Goal: Task Accomplishment & Management: Use online tool/utility

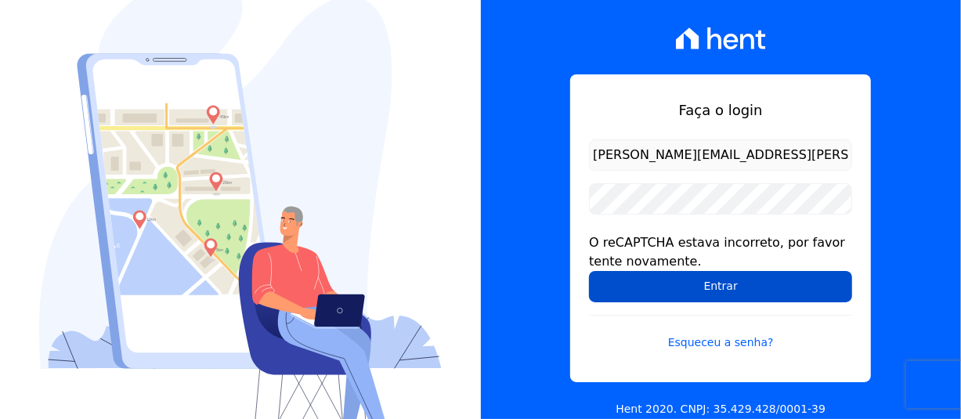
click at [745, 298] on input "Entrar" at bounding box center [720, 286] width 263 height 31
click at [709, 296] on input "Entrar" at bounding box center [720, 286] width 263 height 31
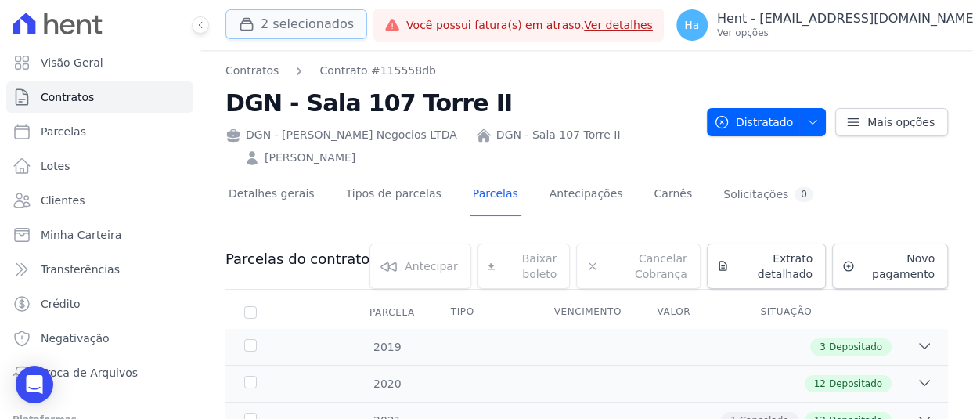
click at [266, 18] on button "2 selecionados" at bounding box center [296, 24] width 142 height 30
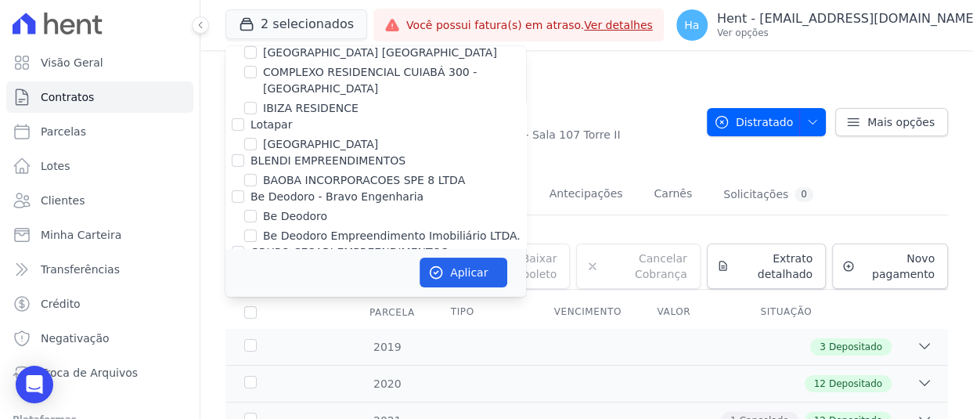
scroll to position [10282, 0]
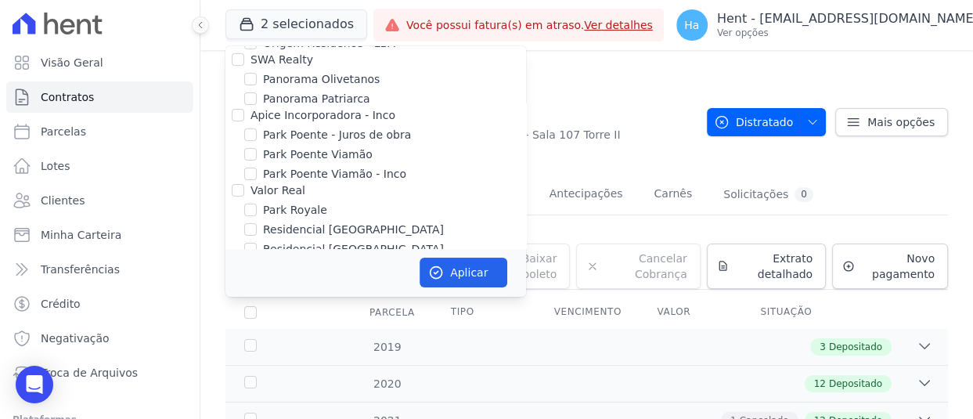
click at [233, 370] on input "Doro Incorporações" at bounding box center [238, 376] width 13 height 13
checkbox input "true"
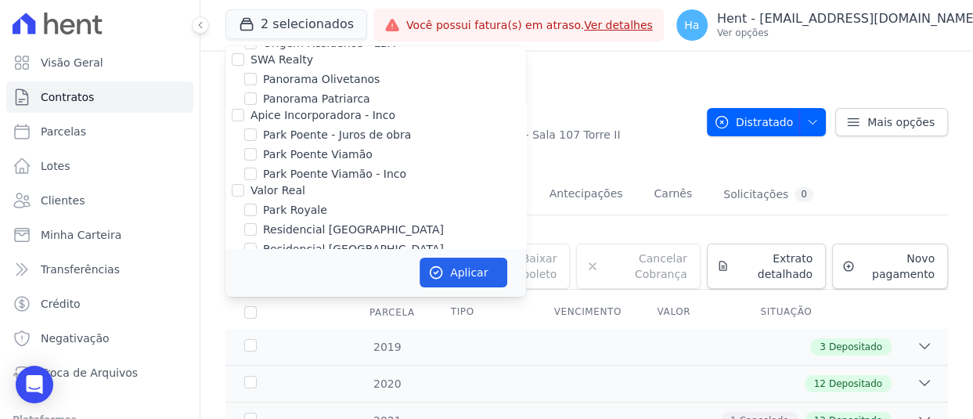
checkbox input "true"
click at [438, 276] on icon "button" at bounding box center [436, 273] width 16 height 16
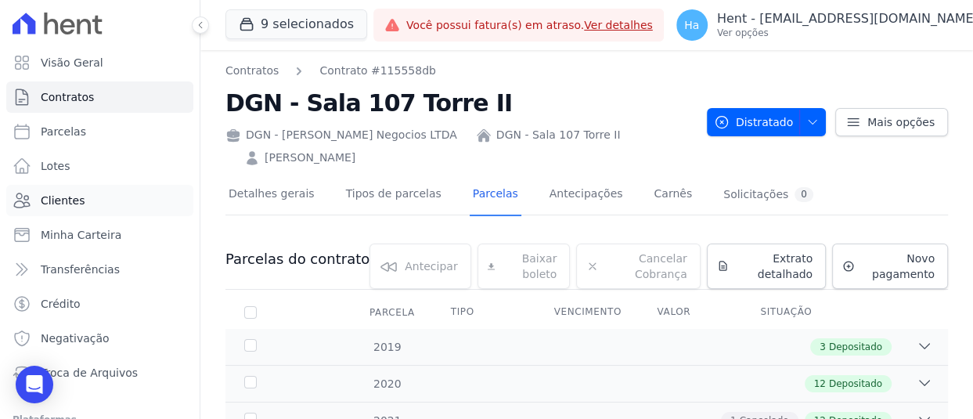
click at [59, 202] on span "Clientes" at bounding box center [63, 201] width 44 height 16
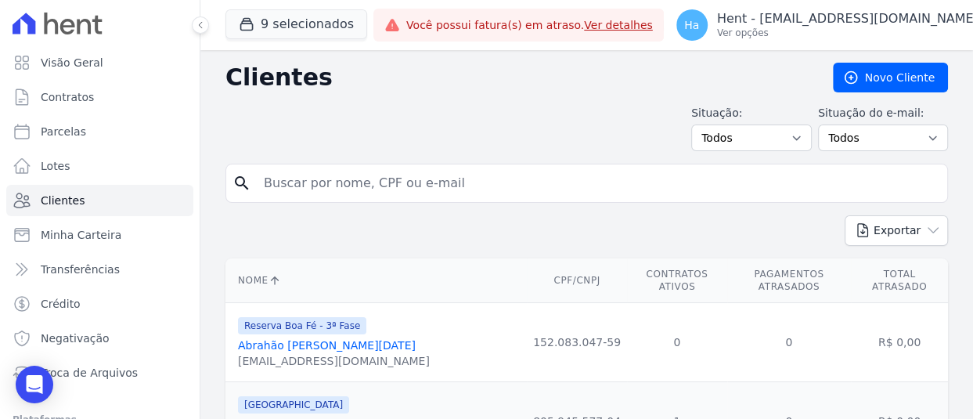
click at [335, 184] on input "search" at bounding box center [597, 183] width 687 height 31
type input "clavery"
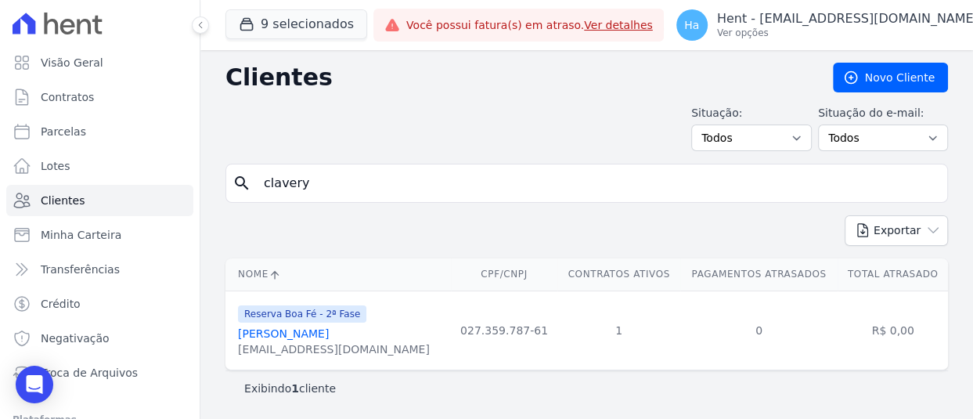
click at [308, 332] on link "Alberto Leopoldo Dos Santos Clavery" at bounding box center [283, 333] width 91 height 13
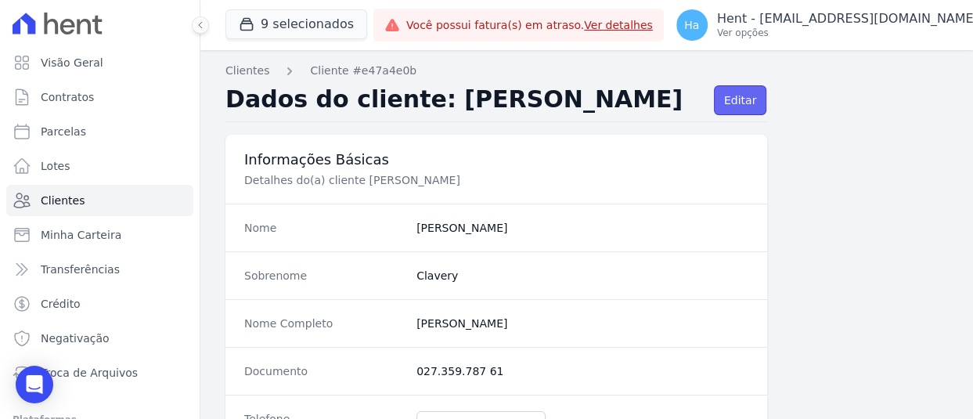
click at [755, 96] on link "Editar" at bounding box center [740, 100] width 52 height 30
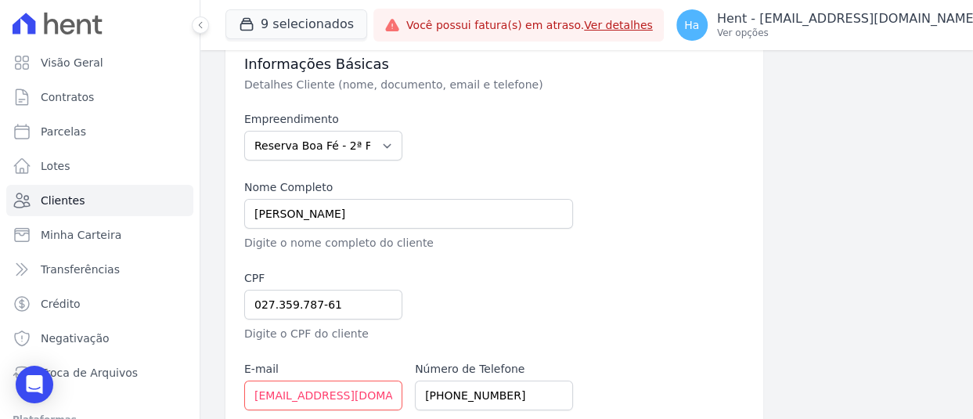
scroll to position [157, 0]
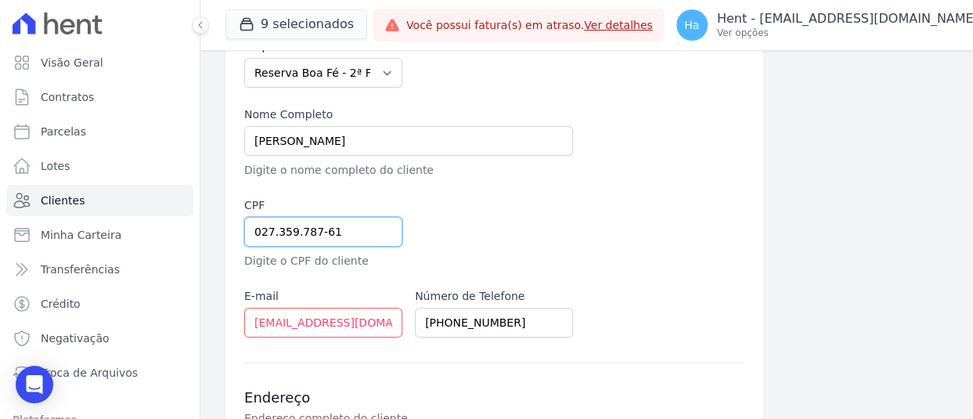
drag, startPoint x: 352, startPoint y: 233, endPoint x: 181, endPoint y: 215, distance: 171.6
click at [181, 215] on div "Visão Geral Contratos Parcelas Lotes Clientes Minha Carteira Transferências Cré…" at bounding box center [486, 209] width 973 height 419
paste input "7673250799"
click at [271, 232] on input "07673250799" at bounding box center [323, 232] width 158 height 30
click at [293, 232] on input "076.73250799" at bounding box center [323, 232] width 158 height 30
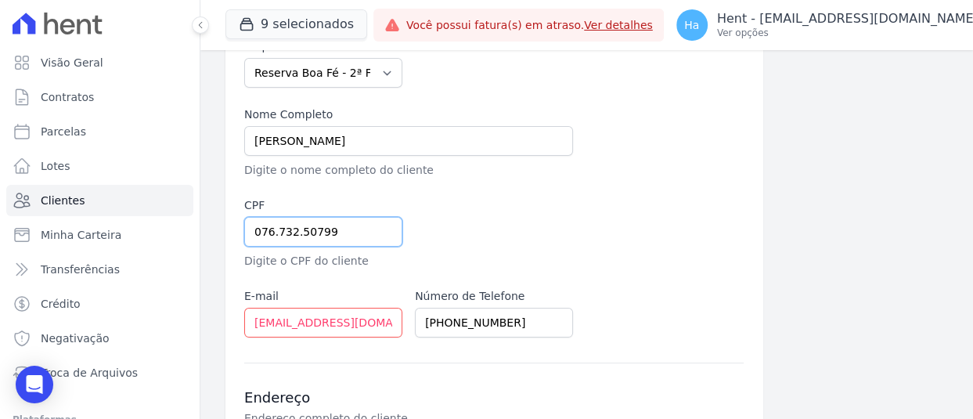
click at [290, 233] on input "076.732.50799" at bounding box center [323, 232] width 158 height 30
click at [310, 232] on input "076.732.50799" at bounding box center [323, 232] width 158 height 30
type input "076.732.507-99"
click at [524, 199] on div at bounding box center [579, 233] width 329 height 72
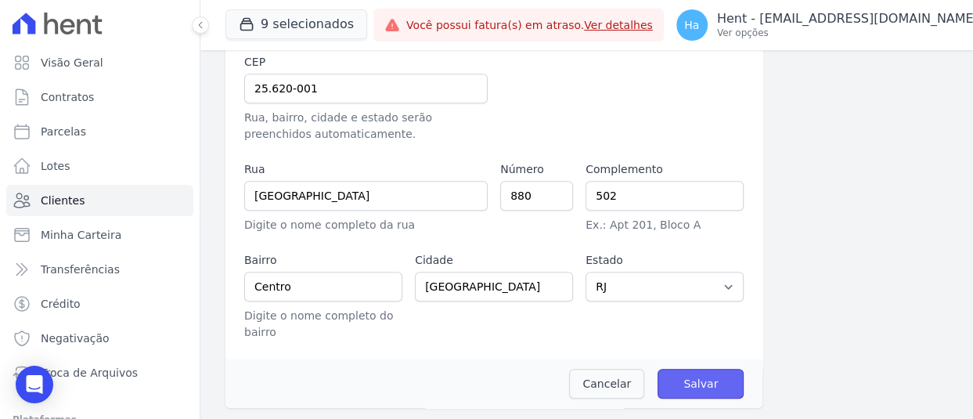
click at [697, 375] on input "Salvar" at bounding box center [701, 384] width 86 height 30
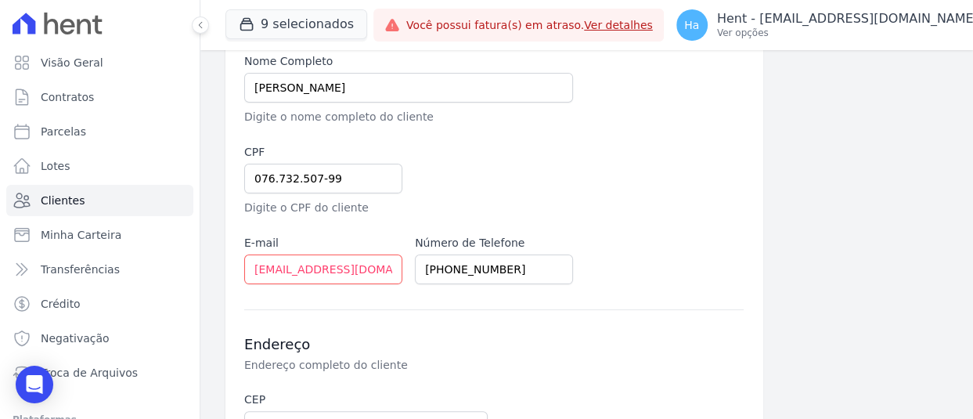
scroll to position [157, 0]
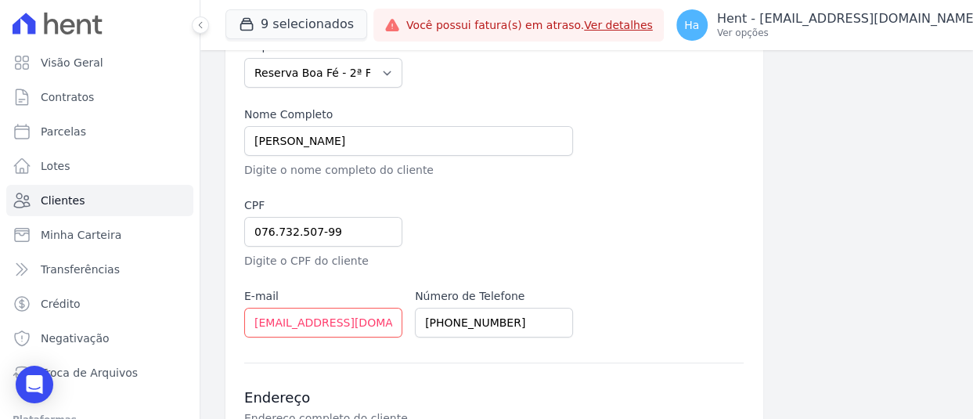
click at [508, 217] on div at bounding box center [579, 233] width 329 height 72
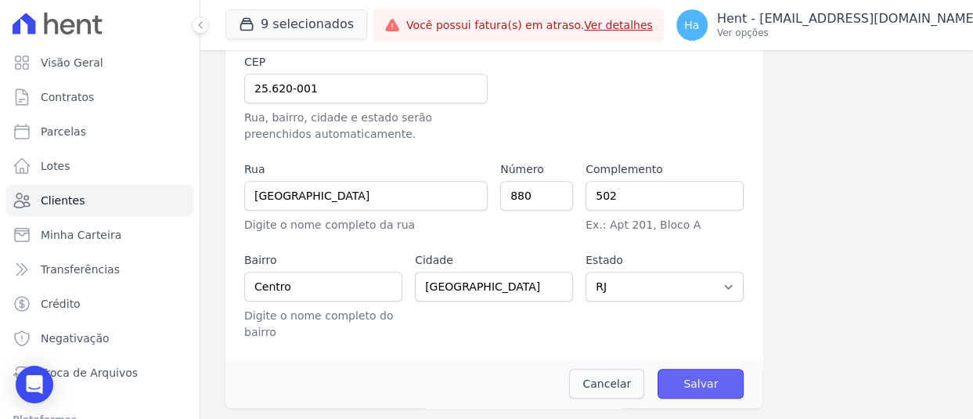
click at [698, 381] on input "Salvar" at bounding box center [701, 384] width 86 height 30
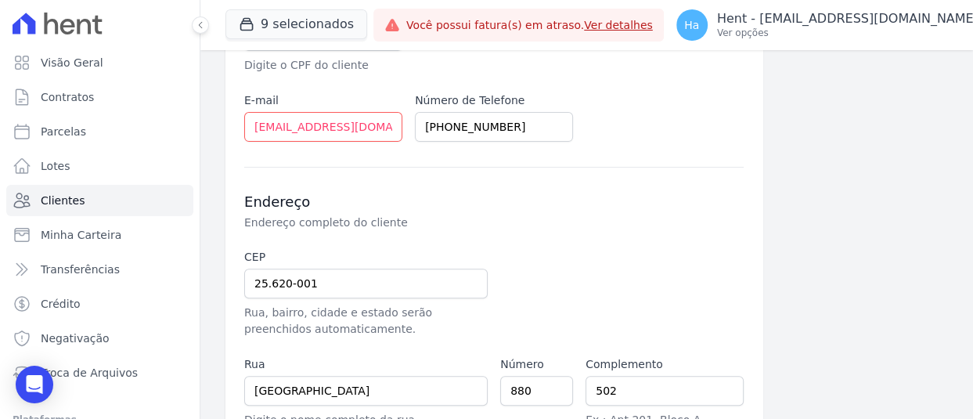
scroll to position [156, 0]
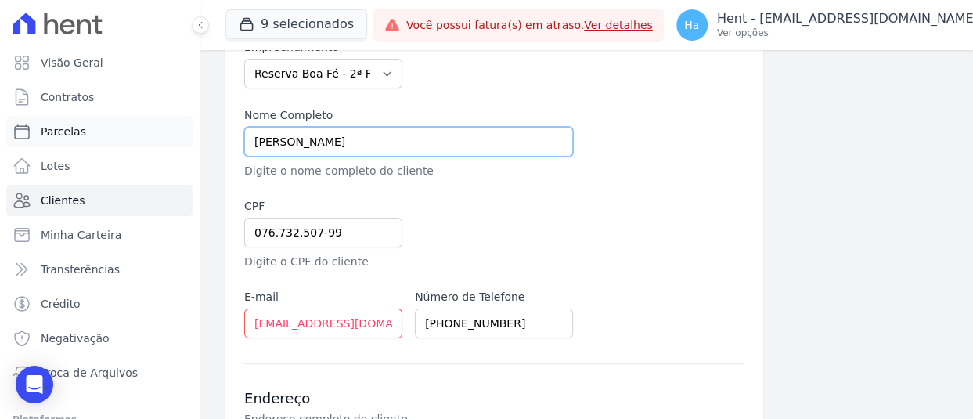
drag, startPoint x: 454, startPoint y: 141, endPoint x: 171, endPoint y: 139, distance: 282.6
click at [171, 139] on div "Visão Geral Contratos Parcelas Lotes Clientes Minha Carteira Transferências Cré…" at bounding box center [486, 209] width 973 height 419
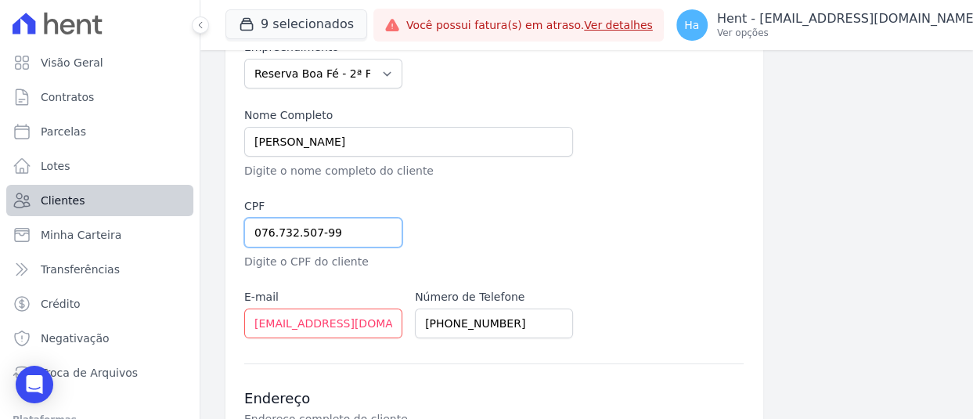
drag, startPoint x: 314, startPoint y: 229, endPoint x: 74, endPoint y: 211, distance: 241.1
click at [73, 209] on div "Visão Geral Contratos Parcelas Lotes Clientes Minha Carteira Transferências Cré…" at bounding box center [486, 209] width 973 height 419
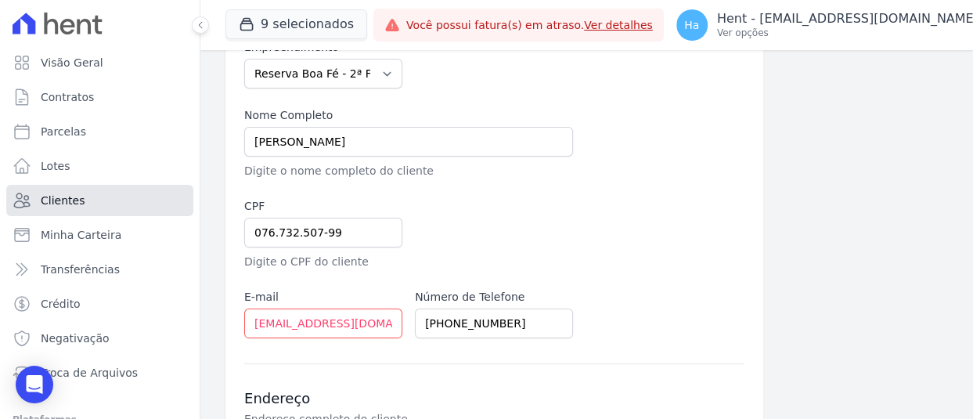
click at [55, 197] on span "Clientes" at bounding box center [63, 201] width 44 height 16
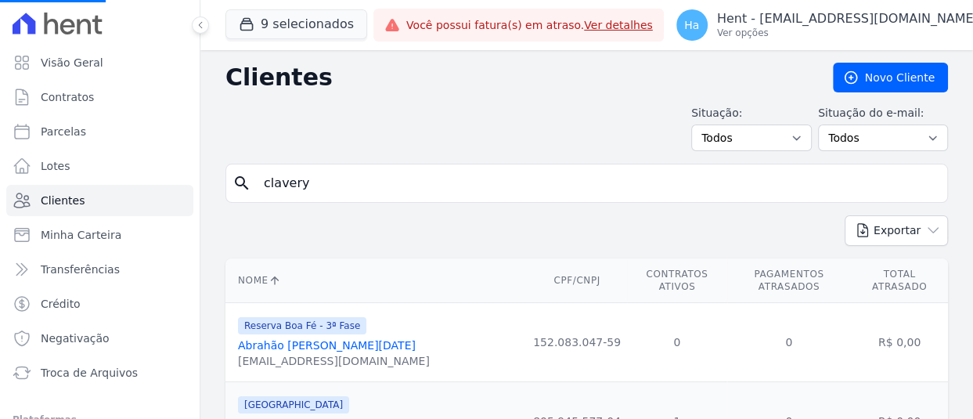
drag, startPoint x: 423, startPoint y: 184, endPoint x: 0, endPoint y: 153, distance: 423.9
click at [0, 153] on div "Visão Geral Contratos Parcelas Lotes Clientes Minha Carteira Transferências Cré…" at bounding box center [486, 209] width 973 height 419
paste input "07673250799"
type input "07673250799"
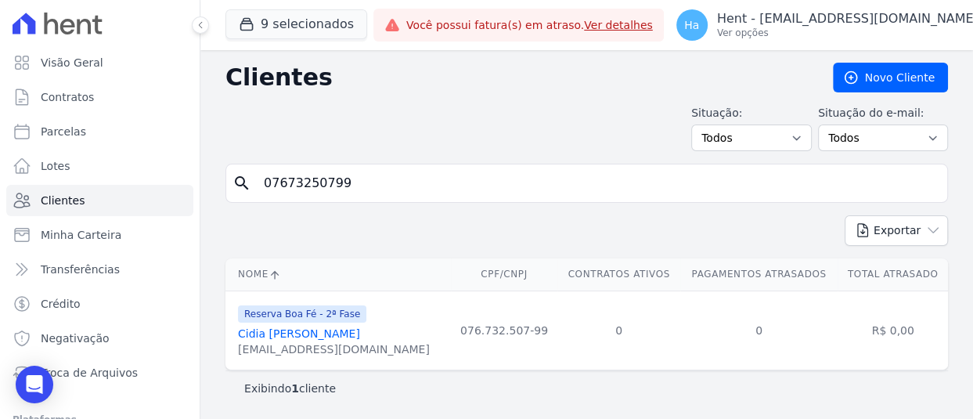
click at [633, 367] on td "0" at bounding box center [618, 329] width 122 height 79
drag, startPoint x: 359, startPoint y: 175, endPoint x: 16, endPoint y: 146, distance: 344.9
click at [16, 148] on div "Visão Geral Contratos Parcelas Lotes Clientes Minha Carteira Transferências Cré…" at bounding box center [486, 209] width 973 height 419
paste input "2735978761"
type input "02735978761"
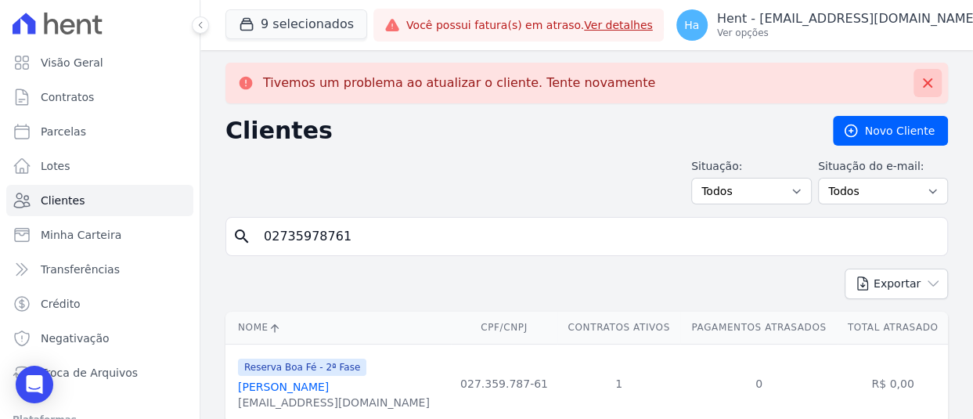
click at [920, 78] on icon at bounding box center [928, 83] width 16 height 16
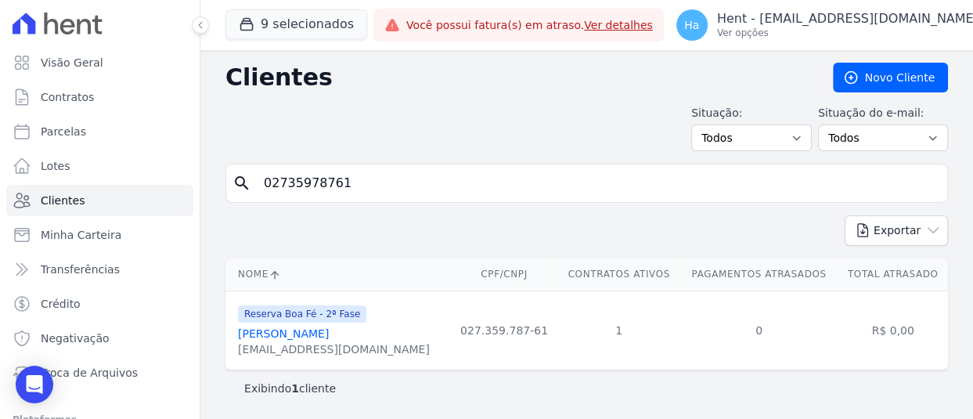
click at [598, 316] on td "1" at bounding box center [618, 329] width 122 height 79
drag, startPoint x: 546, startPoint y: 330, endPoint x: 447, endPoint y: 330, distance: 98.6
click at [447, 330] on tr "Reserva Boa Fé - 2ª Fase Alberto Leopoldo Dos Santos Clavery albertoclavery@yah…" at bounding box center [586, 329] width 723 height 79
click at [521, 331] on td "027.359.787-61" at bounding box center [504, 329] width 107 height 79
drag, startPoint x: 567, startPoint y: 328, endPoint x: 470, endPoint y: 328, distance: 97.1
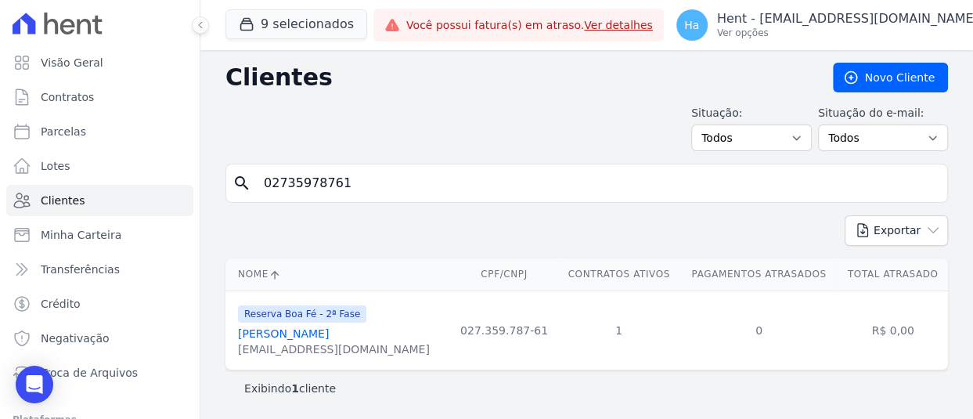
click at [470, 328] on tr "Reserva Boa Fé - 2ª Fase Alberto Leopoldo Dos Santos Clavery albertoclavery@yah…" at bounding box center [586, 329] width 723 height 79
copy tr "027.359.787-61"
click at [396, 178] on input "02735978761" at bounding box center [597, 183] width 687 height 31
drag, startPoint x: 402, startPoint y: 182, endPoint x: 146, endPoint y: 0, distance: 314.3
click at [222, 174] on div "Tivemos um problema ao atualizar o cliente. Tente novamente Clientes Novo Clien…" at bounding box center [586, 234] width 773 height 369
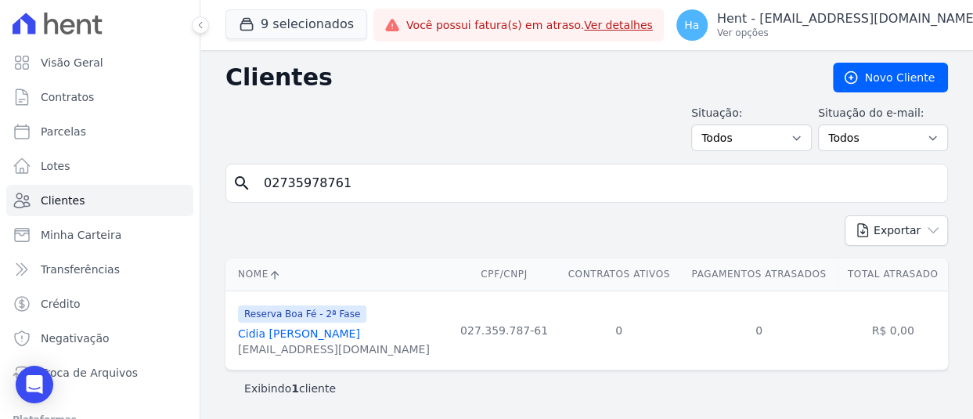
click at [557, 364] on td "0" at bounding box center [618, 329] width 122 height 79
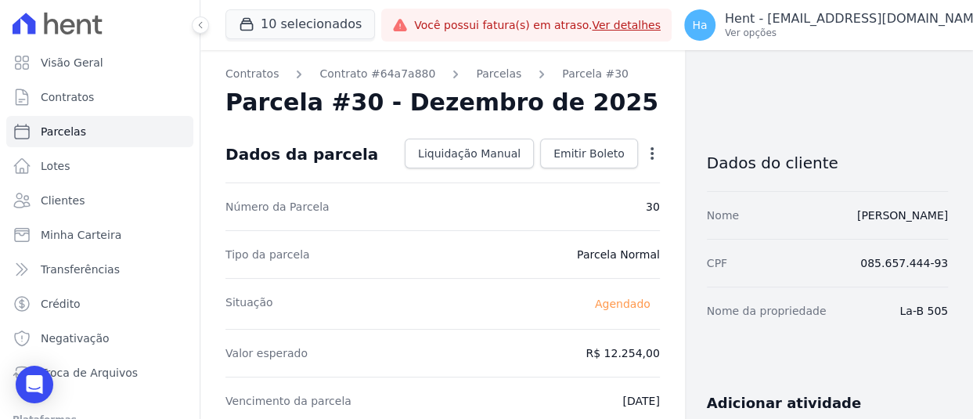
drag, startPoint x: 892, startPoint y: 309, endPoint x: 953, endPoint y: 308, distance: 61.1
copy dd "La-B 505"
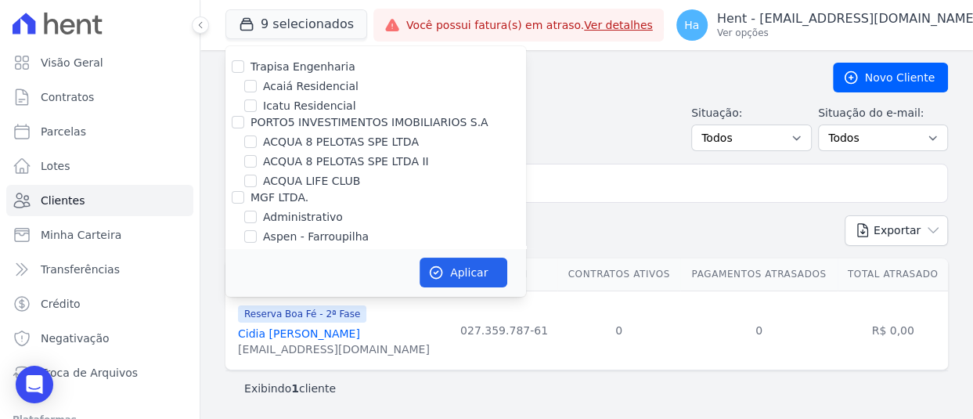
scroll to position [10170, 0]
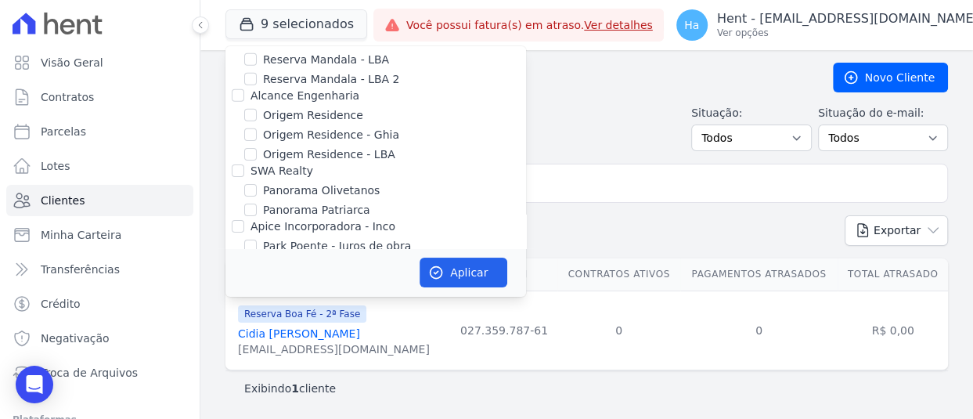
click at [247, 369] on div "Priori" at bounding box center [375, 377] width 301 height 16
click at [240, 370] on input "Priori" at bounding box center [238, 376] width 13 height 13
checkbox input "true"
click at [465, 279] on button "Aplicar" at bounding box center [464, 273] width 88 height 30
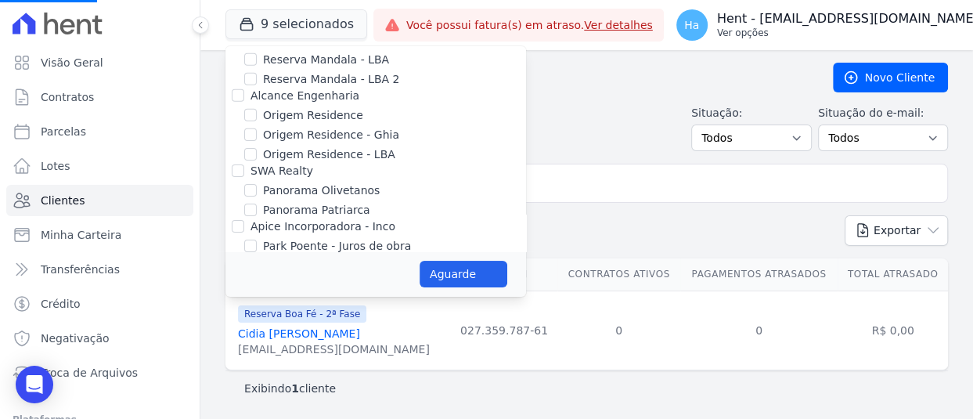
click at [830, 29] on p "Ver opções" at bounding box center [847, 33] width 261 height 13
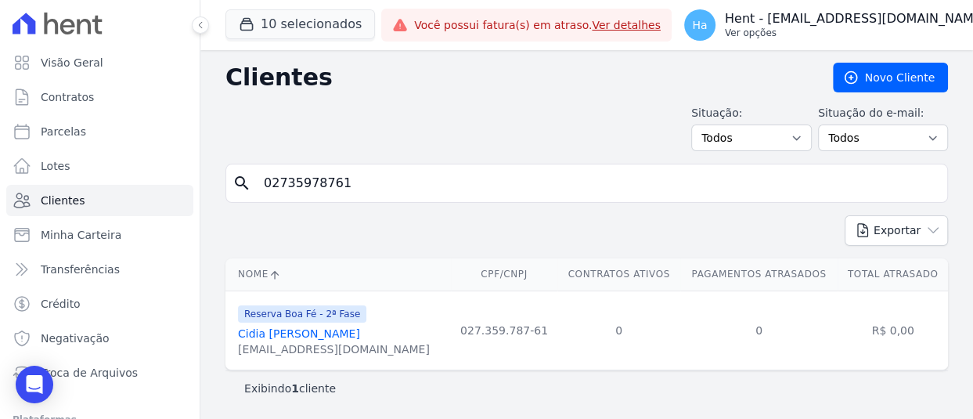
click at [838, 23] on p "Hent - [EMAIL_ADDRESS][DOMAIN_NAME]" at bounding box center [855, 19] width 261 height 16
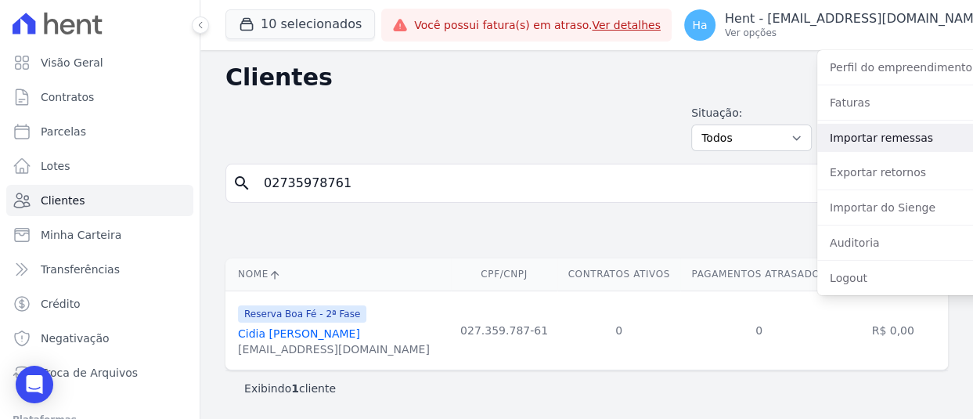
click at [853, 141] on link "Importar remessas" at bounding box center [917, 138] width 200 height 28
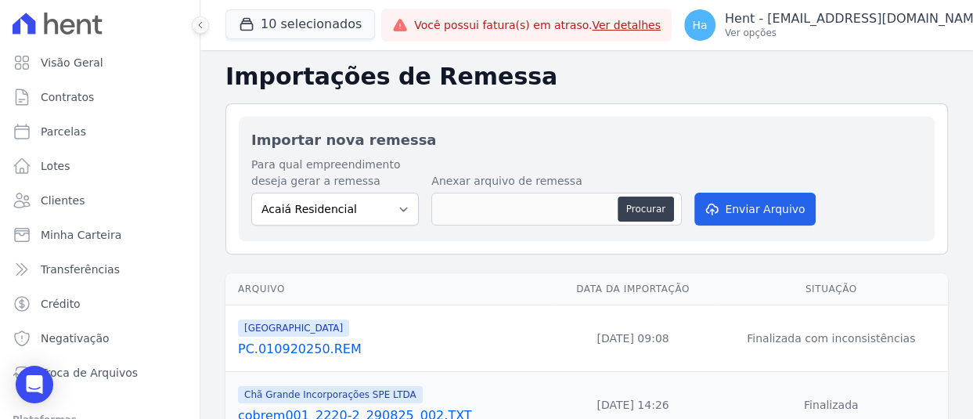
click at [323, 350] on link "PC.010920250.REM" at bounding box center [392, 349] width 308 height 19
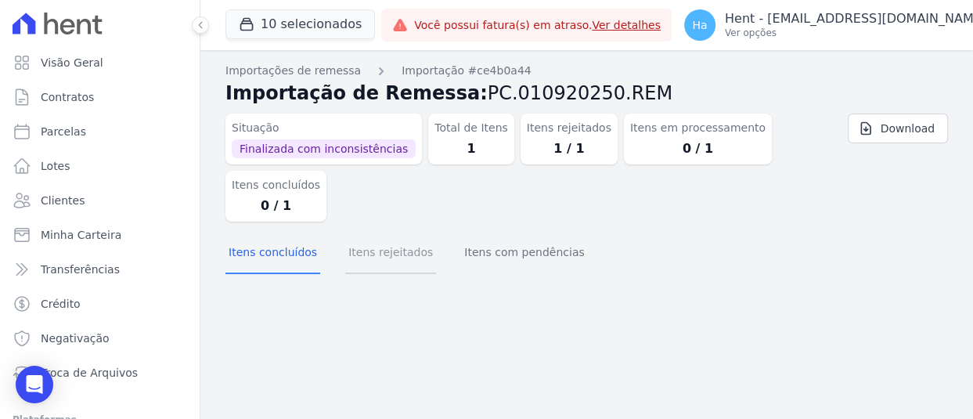
click at [363, 253] on button "Itens rejeitados" at bounding box center [390, 253] width 91 height 41
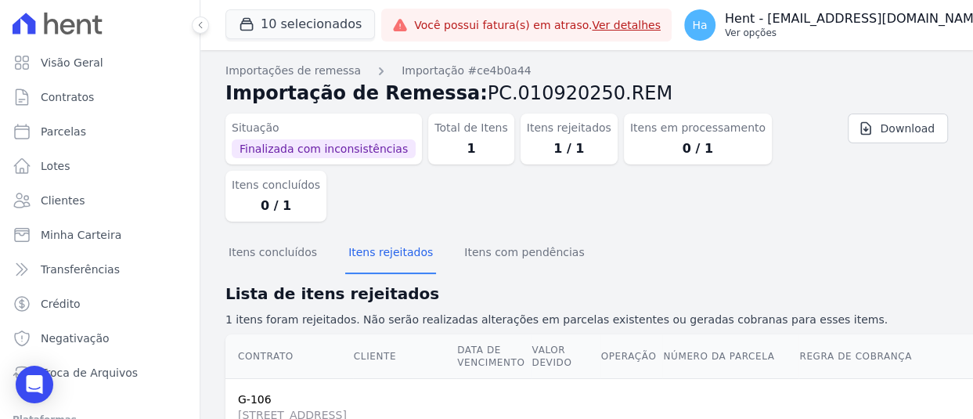
click at [902, 21] on p "Hent - [EMAIL_ADDRESS][DOMAIN_NAME]" at bounding box center [855, 19] width 261 height 16
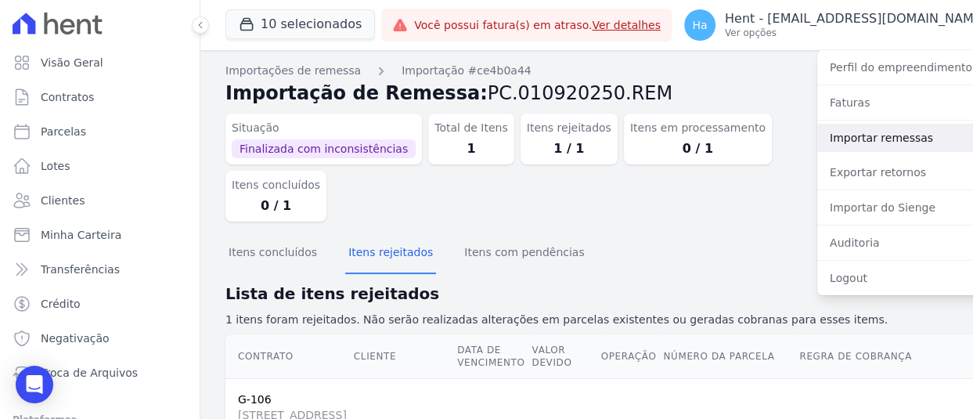
click at [833, 137] on link "Importar remessas" at bounding box center [917, 138] width 200 height 28
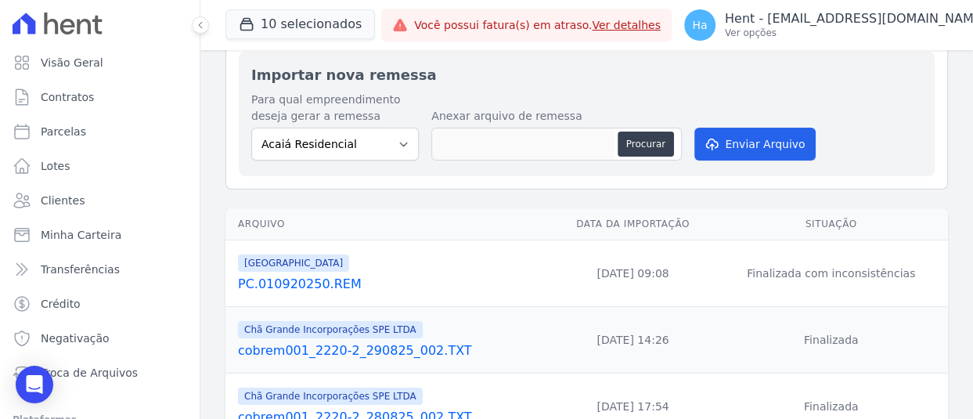
scroll to position [157, 0]
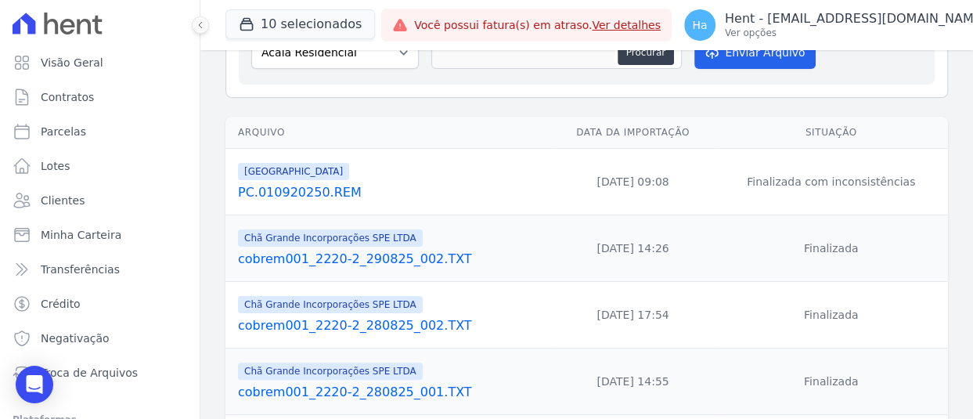
click at [321, 193] on link "PC.010920250.REM" at bounding box center [392, 192] width 308 height 19
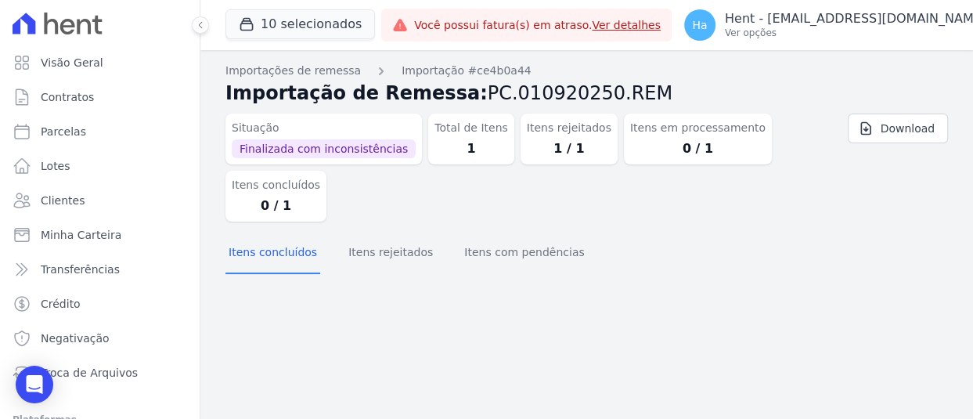
click at [885, 146] on span "Download" at bounding box center [898, 128] width 100 height 42
click at [890, 123] on link "Download" at bounding box center [898, 129] width 100 height 30
click at [820, 34] on p "Ver opções" at bounding box center [855, 33] width 261 height 13
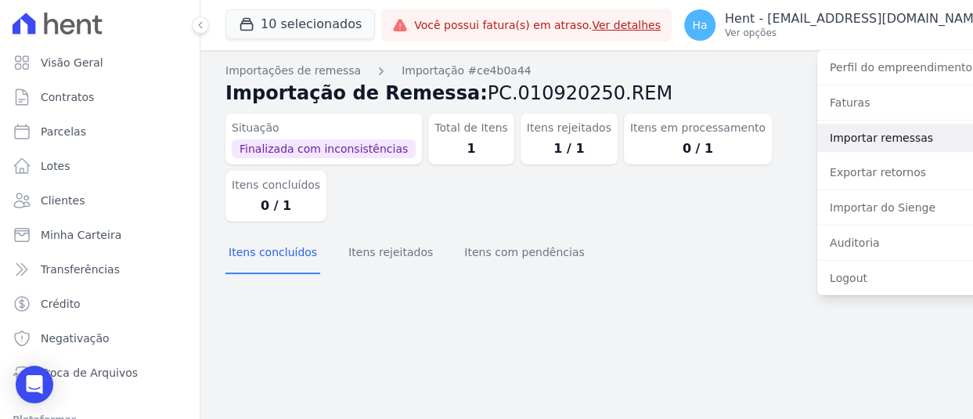
click at [838, 146] on link "Importar remessas" at bounding box center [917, 138] width 200 height 28
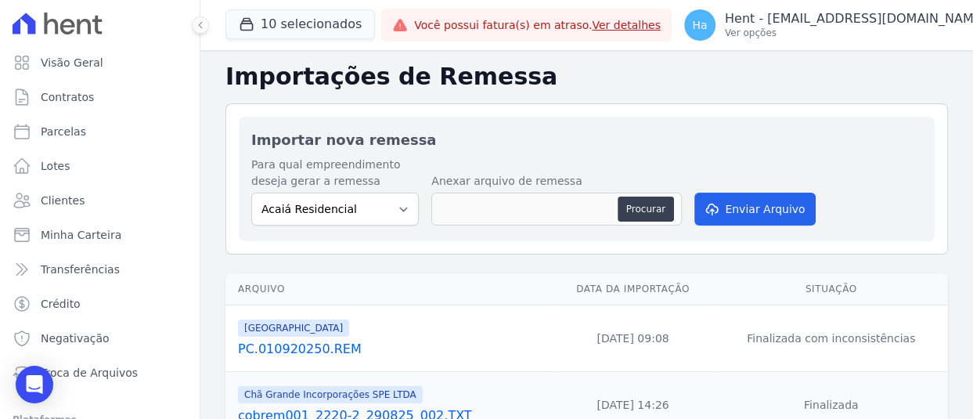
click at [397, 189] on div "Para qual empreendimento deseja gerar a remessa Acaiá Residencial ACQUA 8 PELOT…" at bounding box center [335, 191] width 168 height 69
click at [385, 205] on select "Acaiá Residencial ACQUA 8 PELOTAS SPE LTDA II Administrativo AGILE ELOI MENDES …" at bounding box center [335, 209] width 168 height 33
select select "986a0db6-a8ec-4145-84fa-14c71c5582ed"
click at [251, 193] on select "Acaiá Residencial ACQUA 8 PELOTAS SPE LTDA II Administrativo AGILE ELOI MENDES …" at bounding box center [335, 209] width 168 height 33
click at [632, 210] on button "Procurar" at bounding box center [646, 209] width 56 height 25
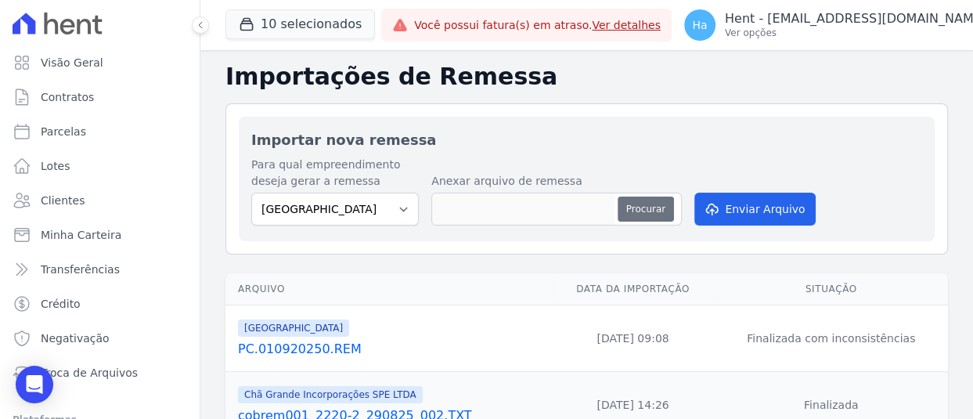
type input "PC.010920250 (1).REM"
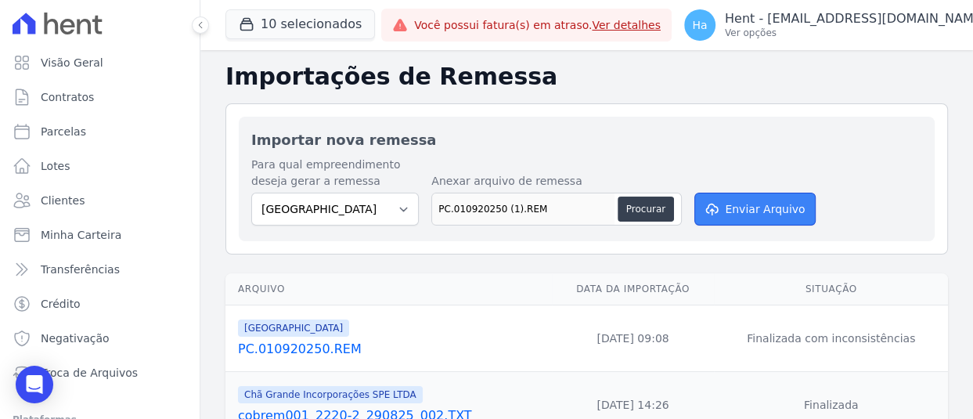
click at [743, 200] on button "Enviar Arquivo" at bounding box center [754, 209] width 121 height 33
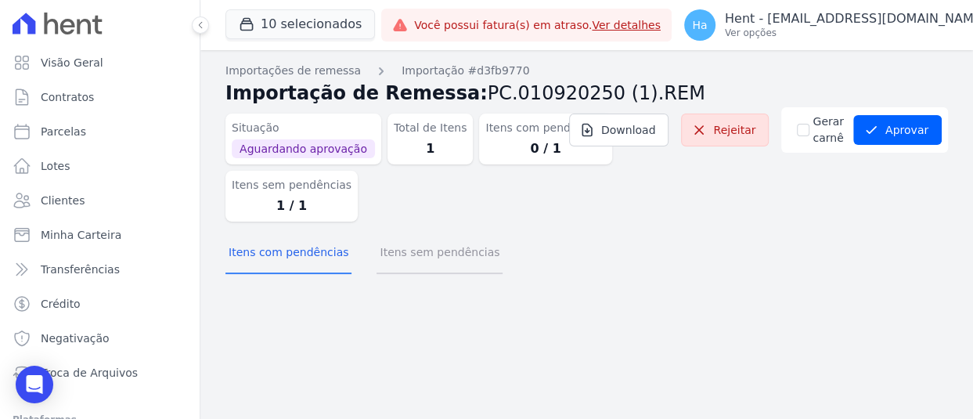
click at [422, 254] on button "Itens sem pendências" at bounding box center [440, 253] width 126 height 41
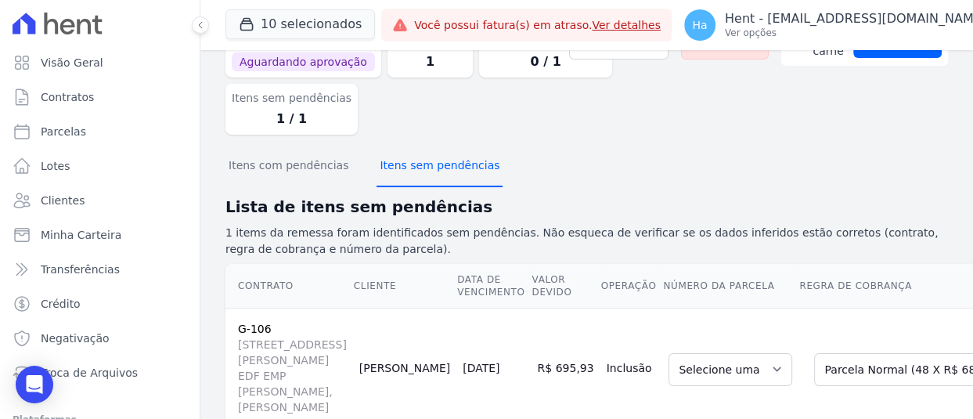
scroll to position [235, 0]
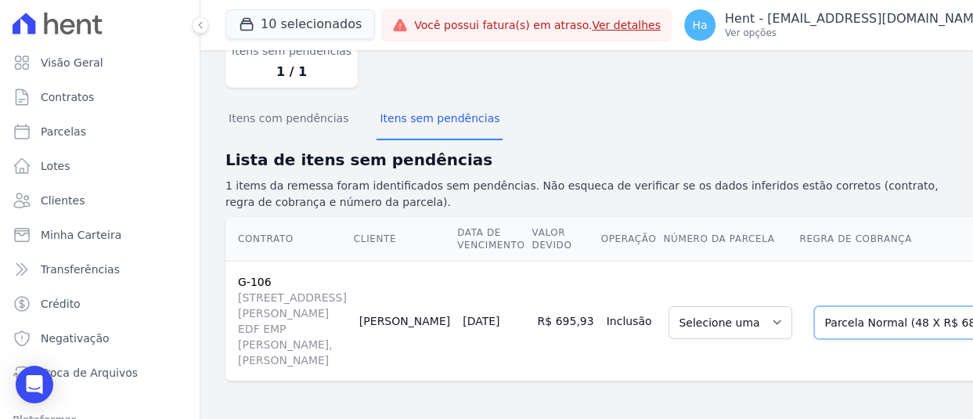
click at [814, 306] on select "Selecione uma Nova Parcela Avulsa Parcela Avulsa Existente Outros (4 X R$ 2.642…" at bounding box center [944, 322] width 261 height 33
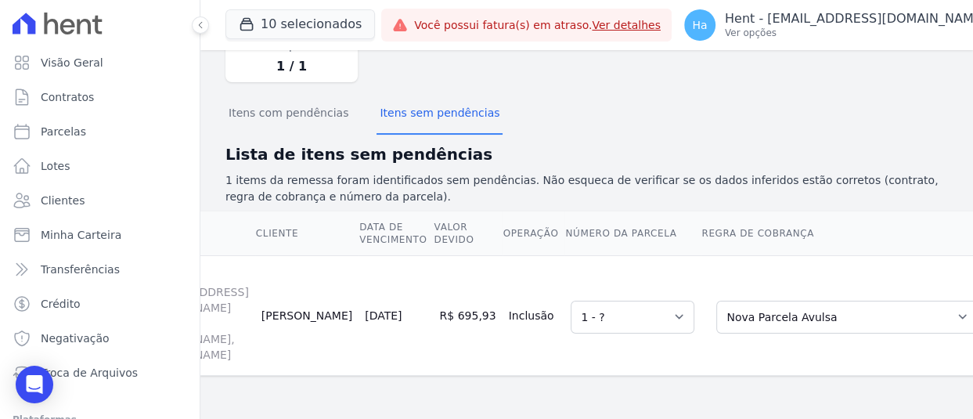
scroll to position [0, 0]
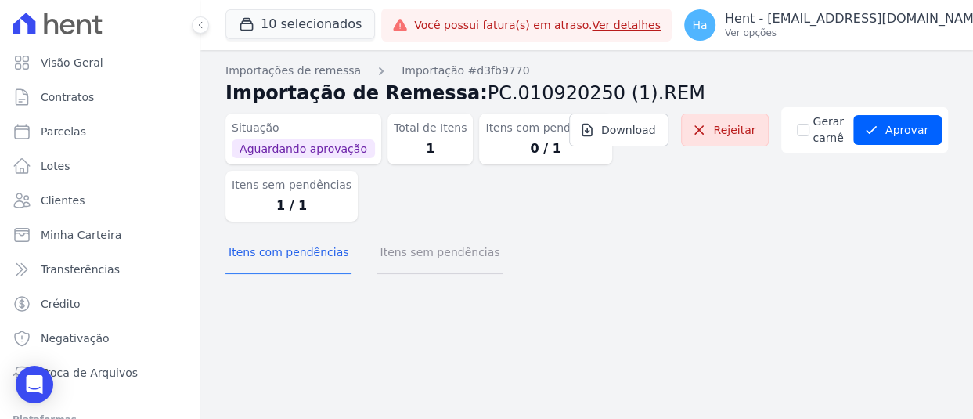
click at [436, 254] on button "Itens sem pendências" at bounding box center [440, 253] width 126 height 41
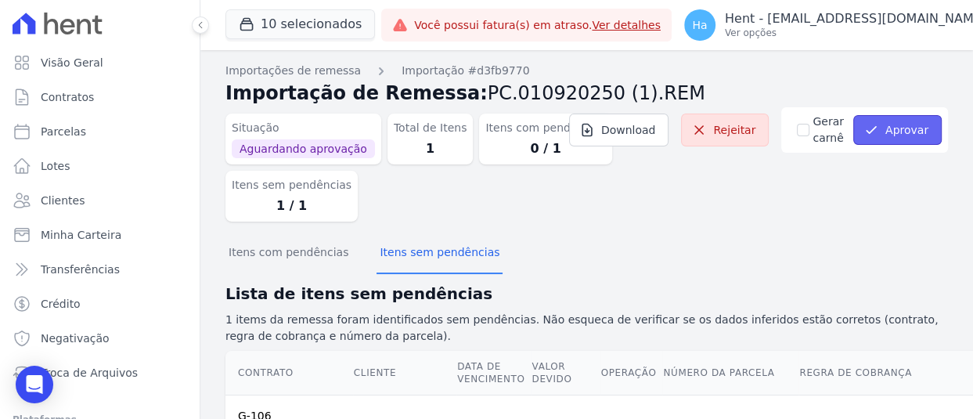
click at [898, 128] on button "Aprovar" at bounding box center [897, 130] width 88 height 30
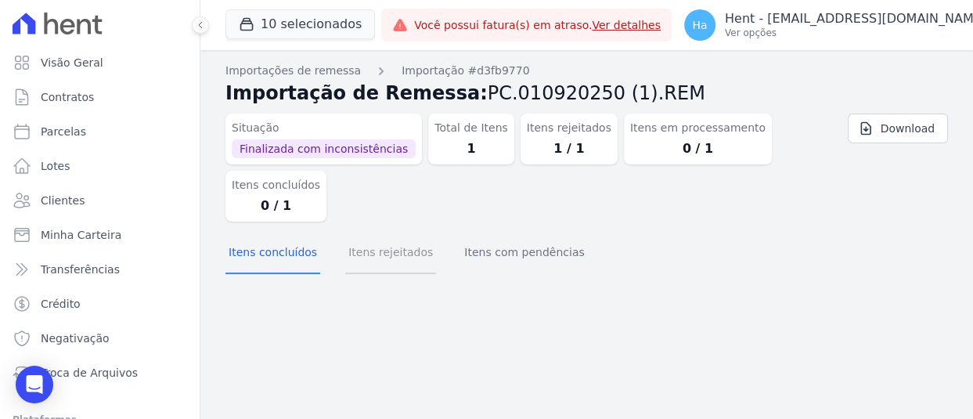
click at [375, 257] on button "Itens rejeitados" at bounding box center [390, 253] width 91 height 41
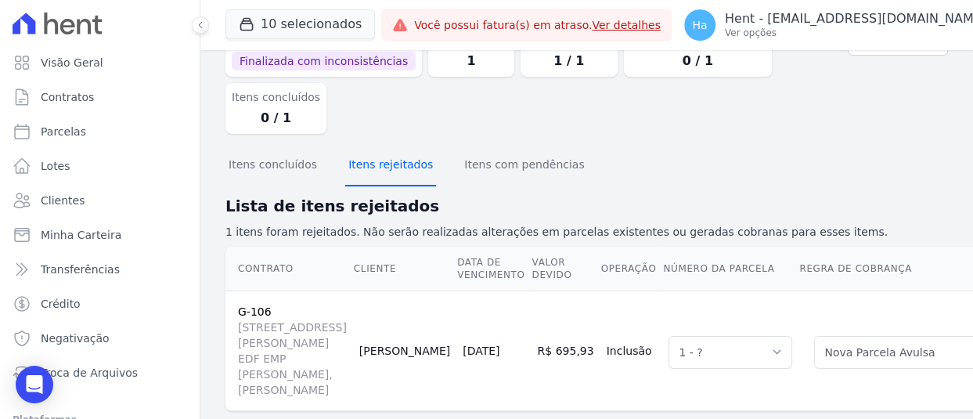
scroll to position [223, 0]
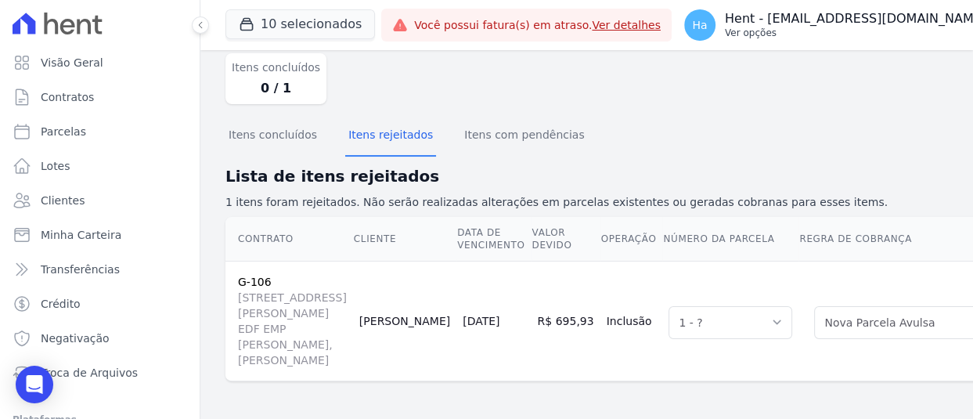
click at [874, 38] on p "Ver opções" at bounding box center [855, 33] width 261 height 13
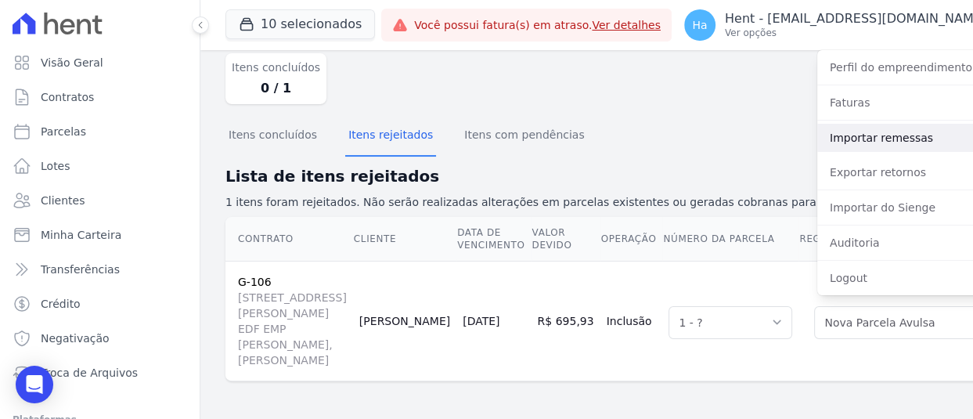
click at [826, 135] on link "Importar remessas" at bounding box center [917, 138] width 200 height 28
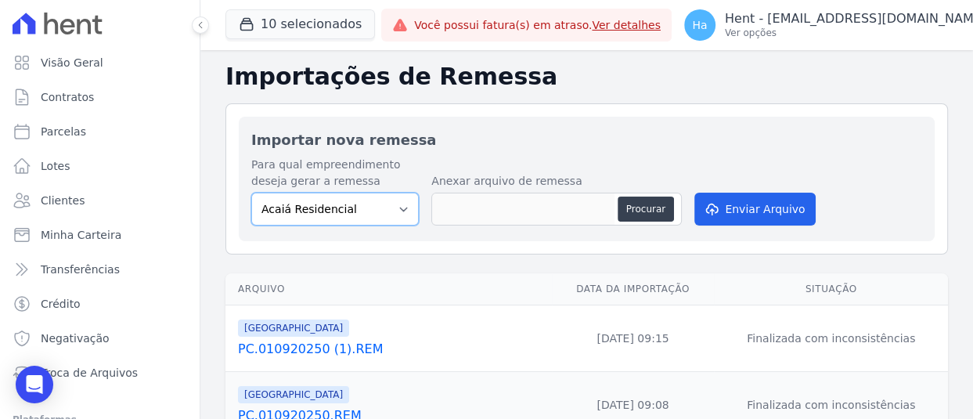
click at [376, 209] on select "Acaiá Residencial ACQUA 8 PELOTAS SPE LTDA II Administrativo AGILE ELOI MENDES …" at bounding box center [335, 209] width 168 height 33
select select "986a0db6-a8ec-4145-84fa-14c71c5582ed"
click at [251, 193] on select "Acaiá Residencial ACQUA 8 PELOTAS SPE LTDA II Administrativo AGILE ELOI MENDES …" at bounding box center [335, 209] width 168 height 33
click at [654, 209] on button "Procurar" at bounding box center [646, 209] width 56 height 25
type input "PC.010920250 (1).REM"
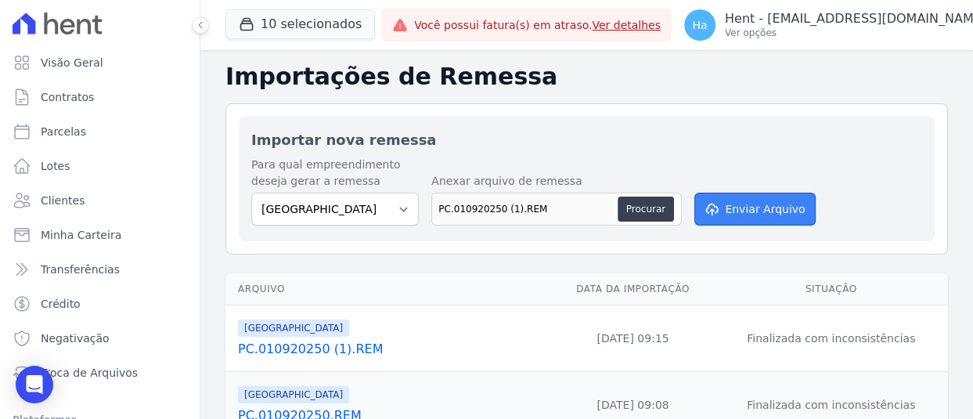
click at [781, 215] on button "Enviar Arquivo" at bounding box center [754, 209] width 121 height 33
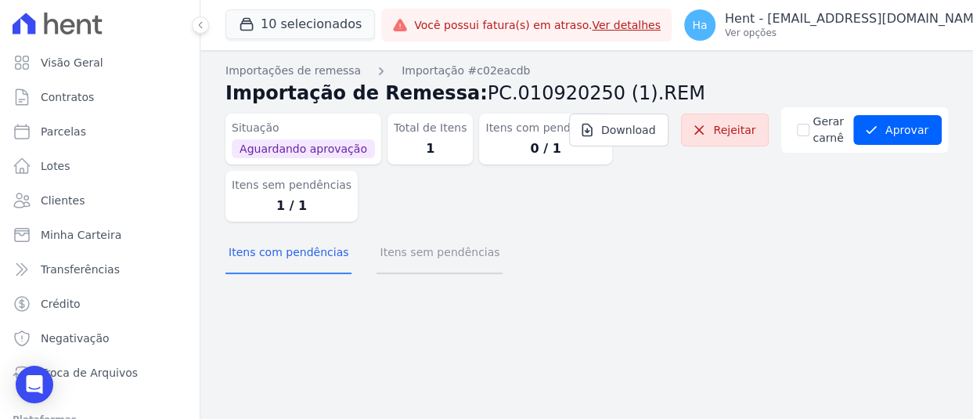
click at [462, 264] on button "Itens sem pendências" at bounding box center [440, 253] width 126 height 41
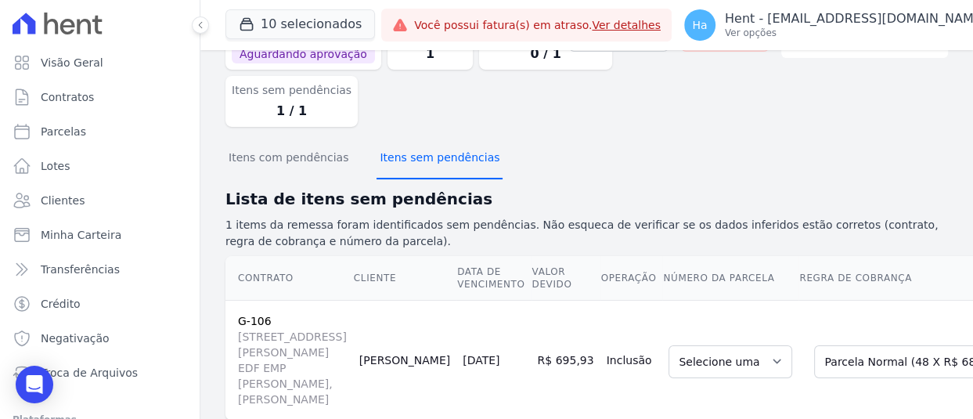
scroll to position [240, 0]
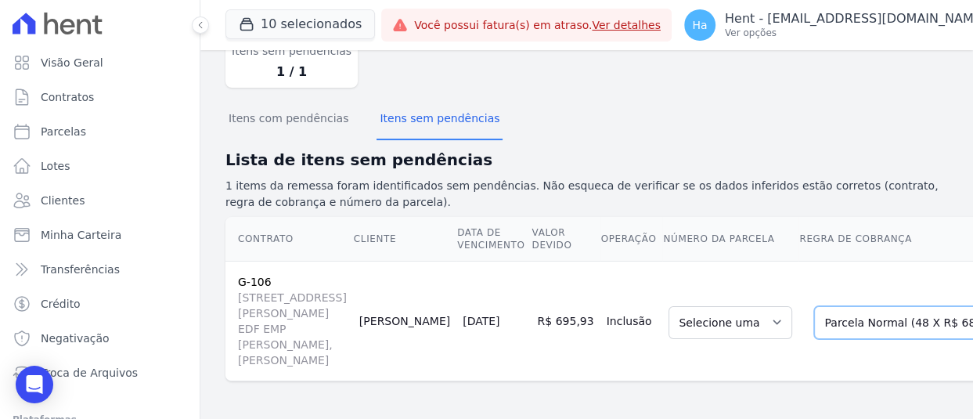
click at [814, 306] on select "Selecione uma Nova Parcela Avulsa Parcela Avulsa Existente Outros (4 X R$ 2.642…" at bounding box center [944, 322] width 261 height 33
click at [866, 306] on select "Selecione uma Nova Parcela Avulsa Parcela Avulsa Existente Outros (4 X R$ 2.642…" at bounding box center [944, 322] width 261 height 33
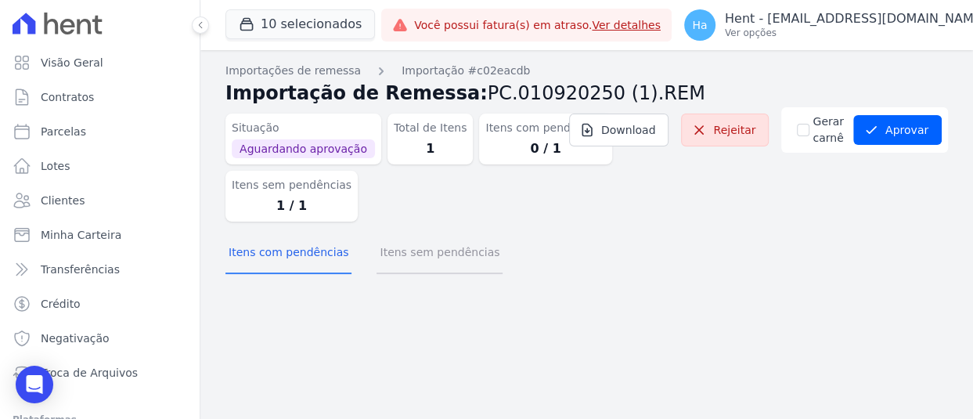
click at [442, 249] on button "Itens sem pendências" at bounding box center [440, 253] width 126 height 41
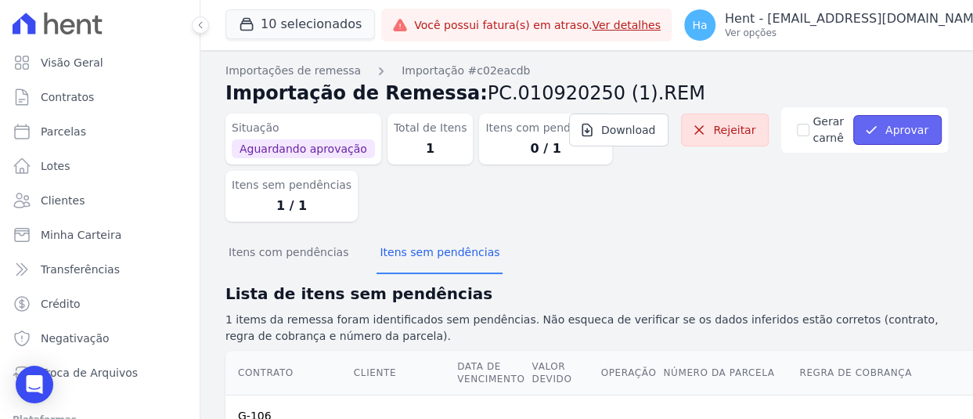
click at [886, 136] on button "Aprovar" at bounding box center [897, 130] width 88 height 30
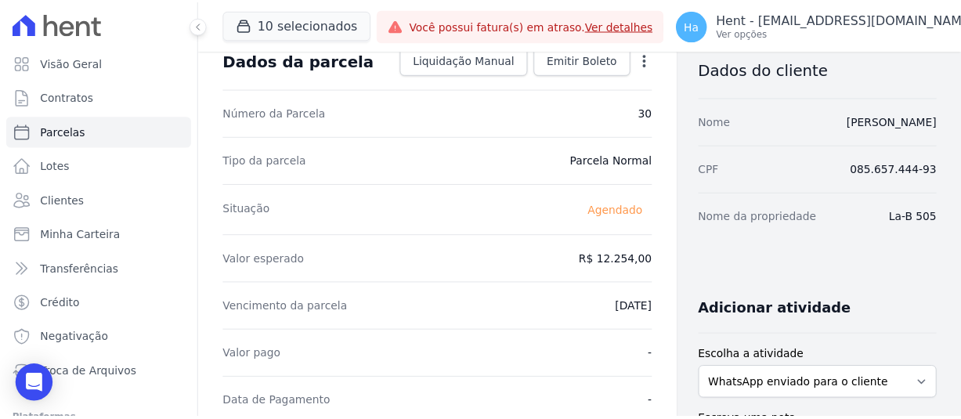
scroll to position [391, 0]
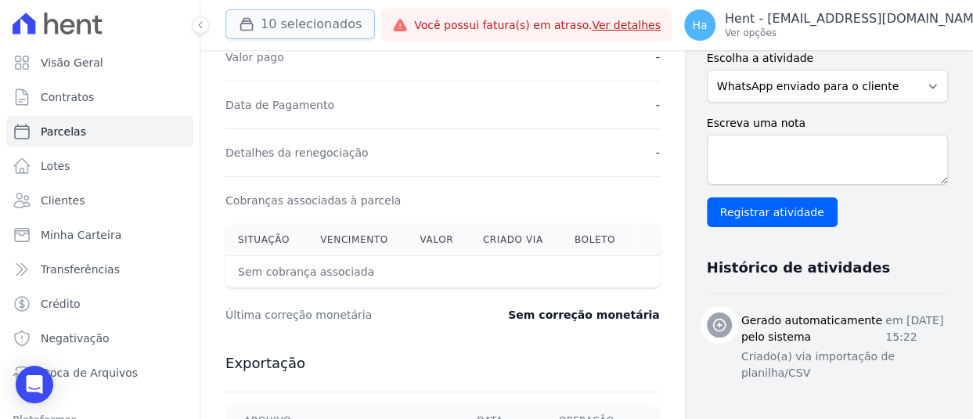
click at [305, 23] on button "10 selecionados" at bounding box center [300, 24] width 150 height 30
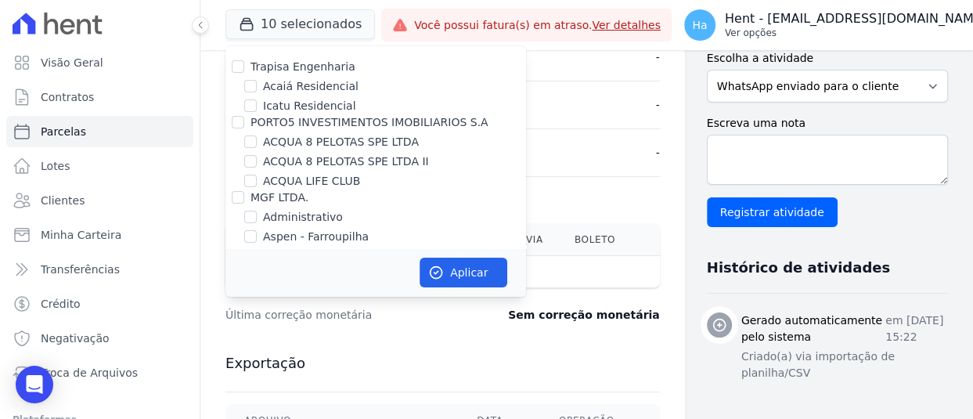
click at [919, 23] on p "Hent - [EMAIL_ADDRESS][DOMAIN_NAME]" at bounding box center [855, 19] width 261 height 16
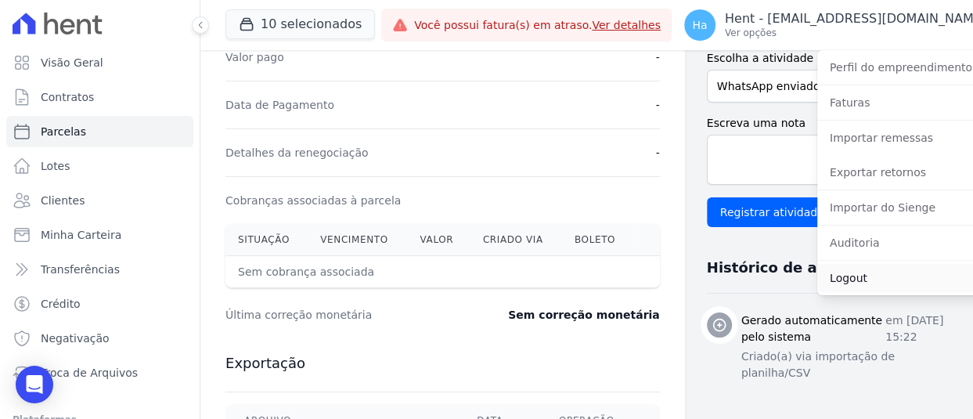
click at [842, 278] on link "Logout" at bounding box center [917, 278] width 200 height 28
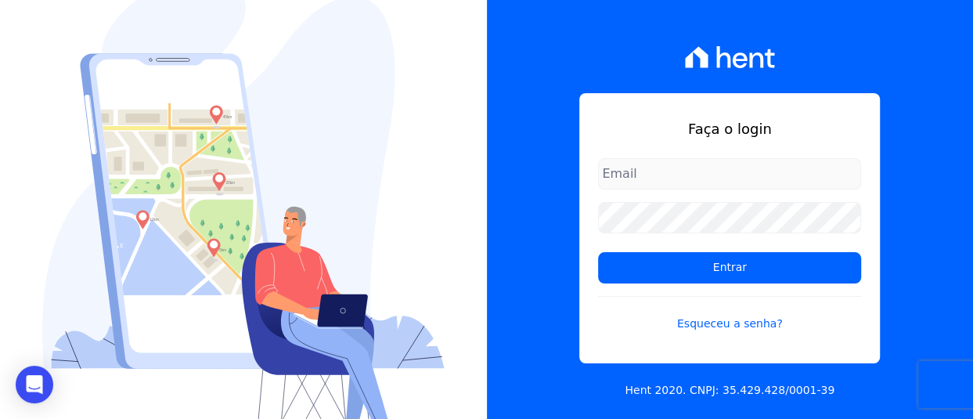
type input "adriane.brito@hent.com.br"
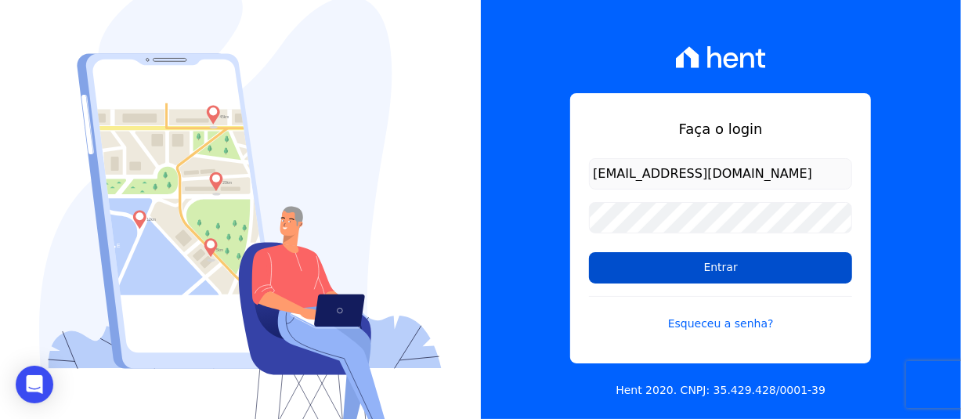
click at [699, 275] on input "Entrar" at bounding box center [720, 267] width 263 height 31
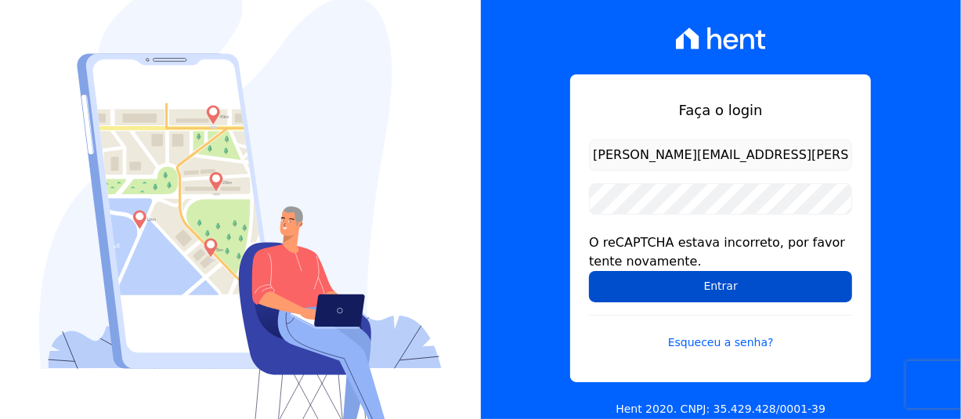
click at [716, 283] on input "Entrar" at bounding box center [720, 286] width 263 height 31
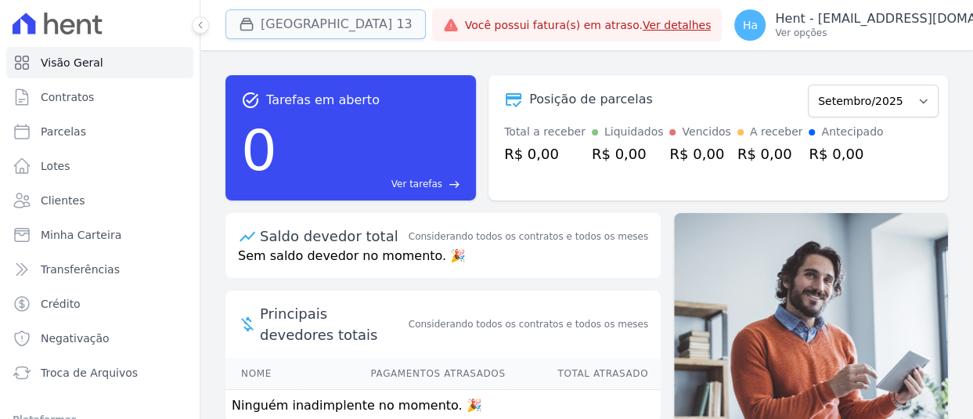
click at [316, 23] on button "[GEOGRAPHIC_DATA] 13" at bounding box center [325, 24] width 200 height 30
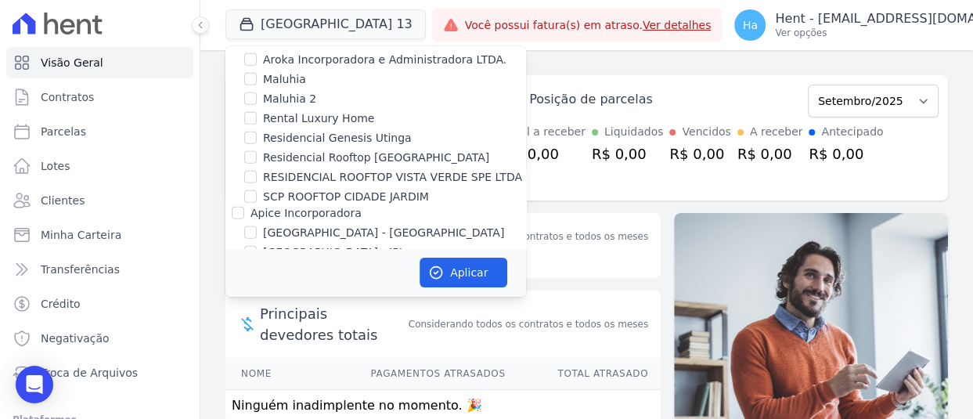
scroll to position [3997, 0]
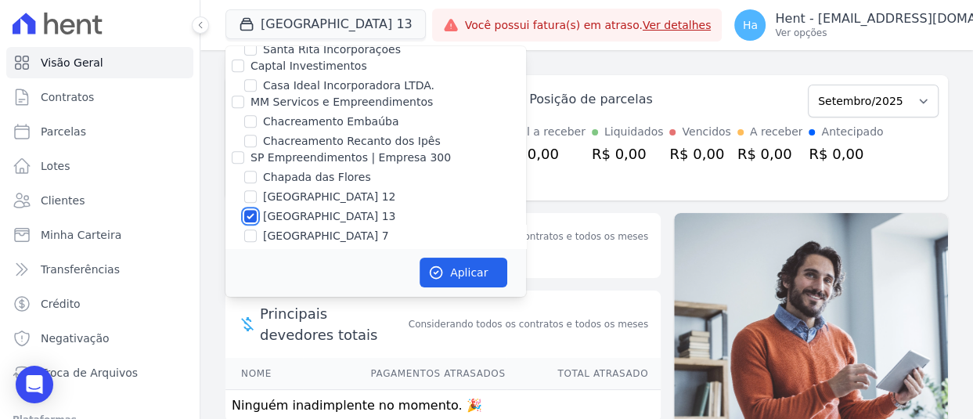
click at [250, 210] on input "[GEOGRAPHIC_DATA] 13" at bounding box center [250, 216] width 13 height 13
checkbox input "false"
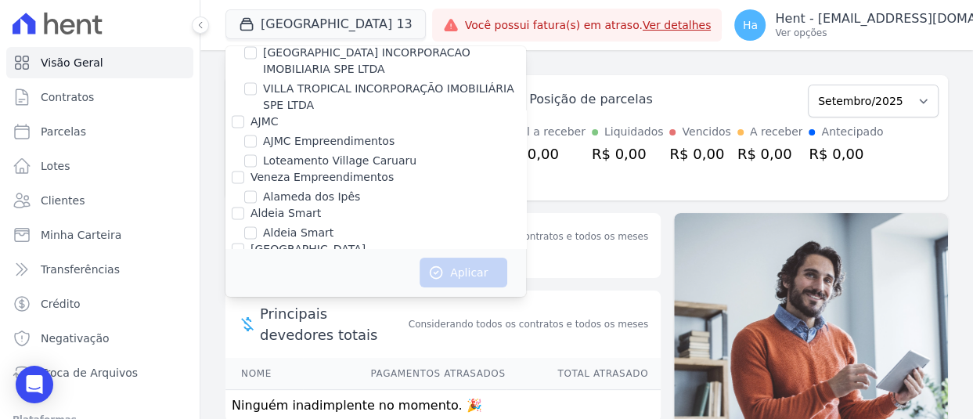
click at [227, 169] on div "Veneza Empreendimentos" at bounding box center [375, 177] width 301 height 16
click at [229, 169] on div "Veneza Empreendimentos" at bounding box center [375, 177] width 301 height 16
click at [233, 171] on input "Veneza Empreendimentos" at bounding box center [238, 177] width 13 height 13
checkbox input "true"
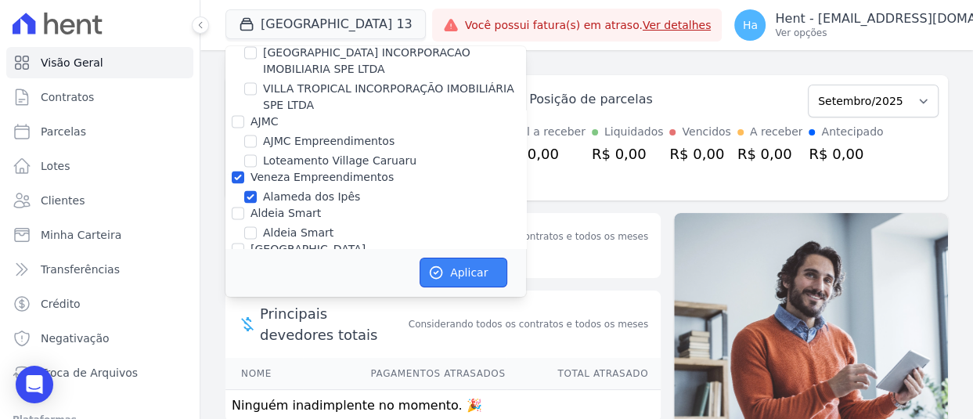
click at [463, 273] on button "Aplicar" at bounding box center [464, 273] width 88 height 30
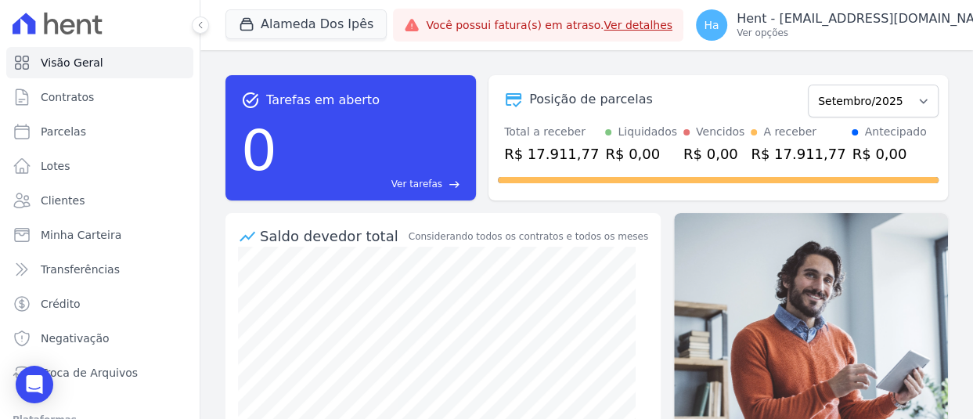
click at [438, 58] on div "task_alt Tarefas em aberto 0 Ver tarefas east Posição de parcelas Setembro/2023…" at bounding box center [586, 234] width 773 height 369
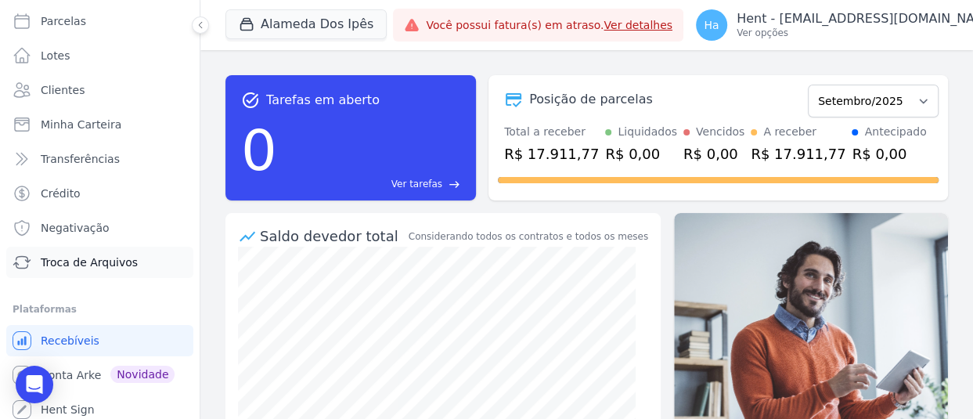
scroll to position [117, 0]
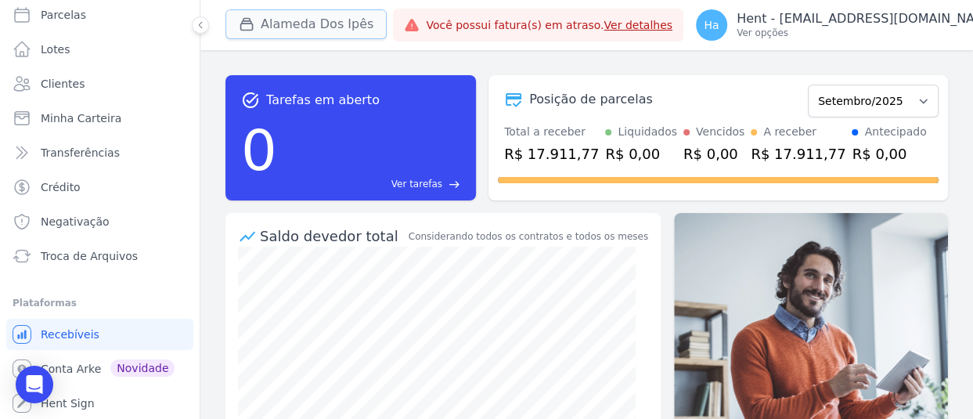
click at [312, 34] on button "Alameda Dos Ipês" at bounding box center [305, 24] width 161 height 30
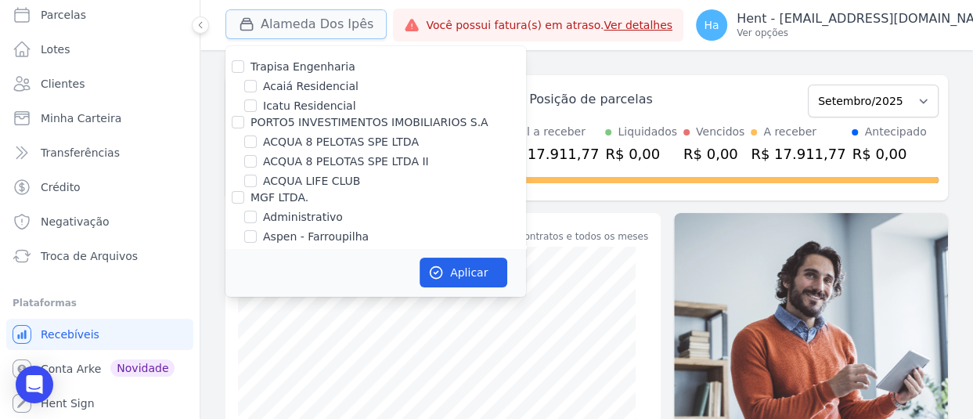
click at [313, 23] on button "Alameda Dos Ipês" at bounding box center [305, 24] width 161 height 30
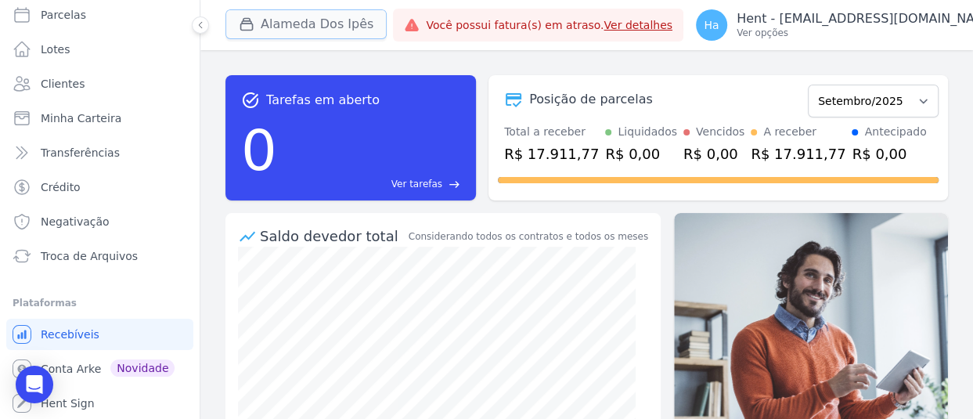
click at [313, 31] on button "Alameda Dos Ipês" at bounding box center [305, 24] width 161 height 30
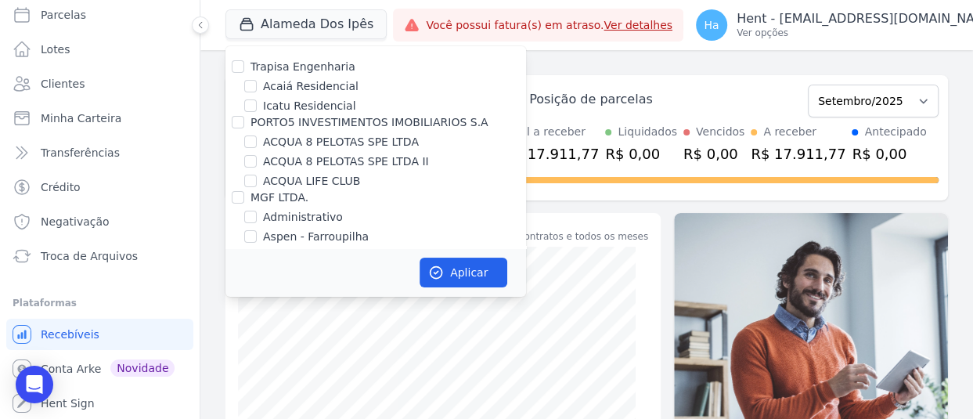
scroll to position [10579, 0]
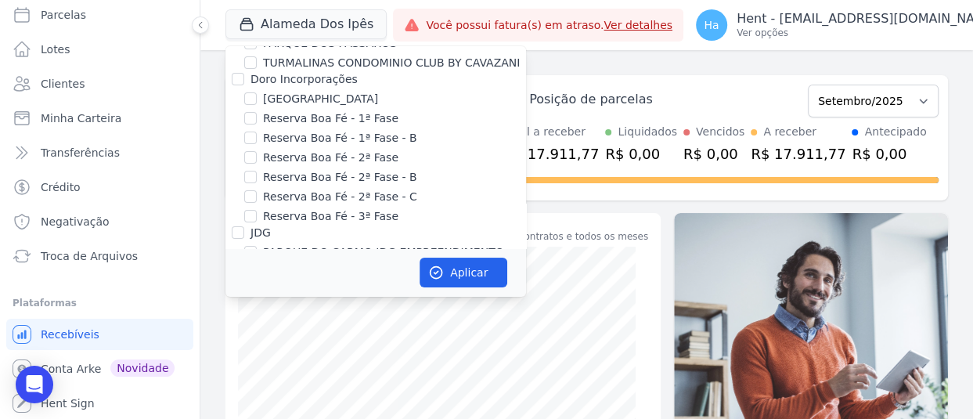
click at [233, 370] on input "Laje Engenharia" at bounding box center [238, 376] width 13 height 13
checkbox input "true"
click at [251, 370] on label "Laje Engenharia" at bounding box center [295, 376] width 88 height 13
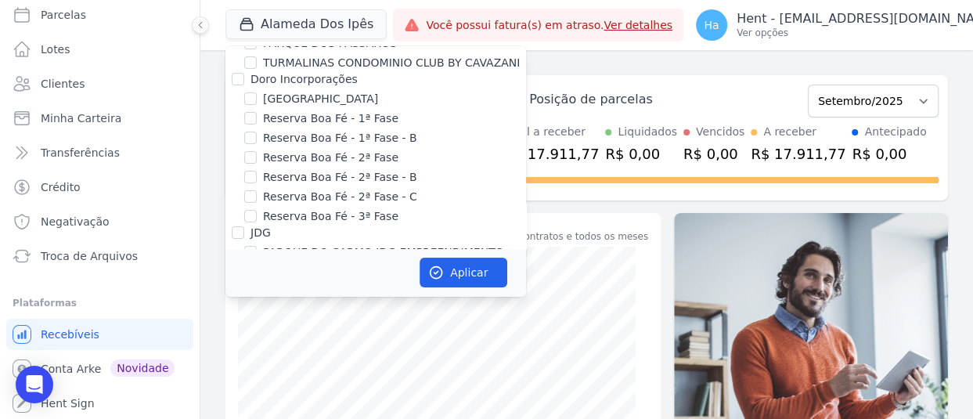
click at [244, 370] on input "Laje Engenharia" at bounding box center [238, 376] width 13 height 13
checkbox input "false"
click at [236, 370] on input "Laje Engenharia" at bounding box center [238, 376] width 13 height 13
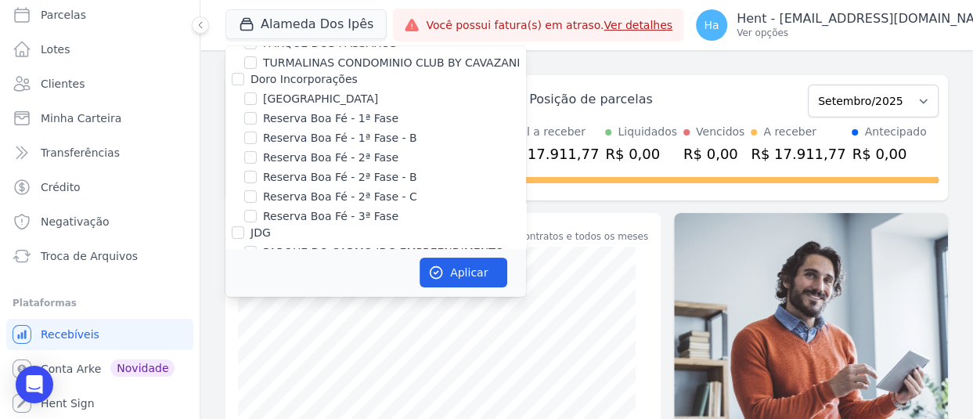
checkbox input "true"
click at [451, 271] on button "Aplicar" at bounding box center [464, 273] width 88 height 30
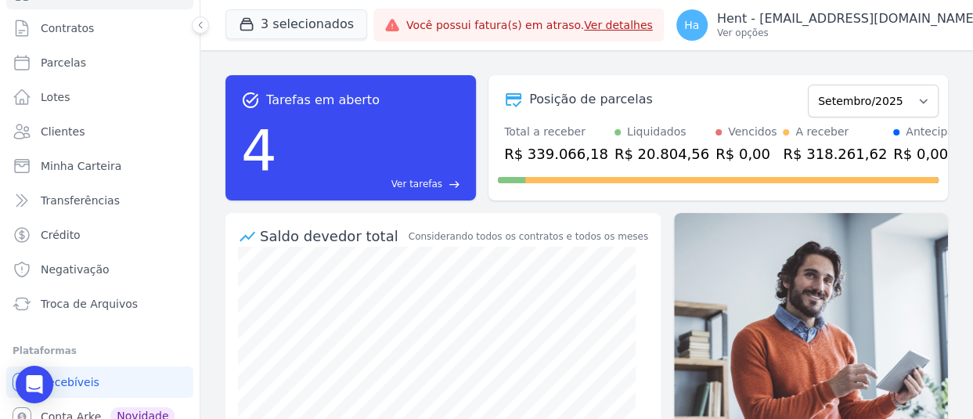
scroll to position [150, 0]
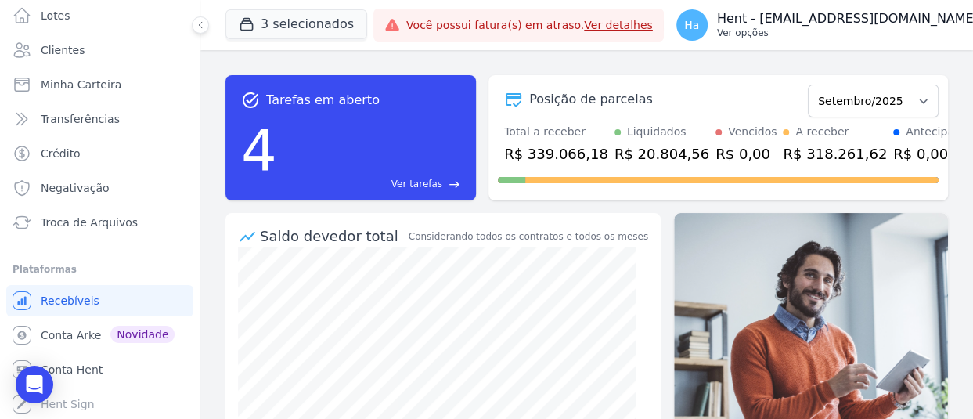
click at [810, 22] on p "Hent - [EMAIL_ADDRESS][DOMAIN_NAME]" at bounding box center [847, 19] width 261 height 16
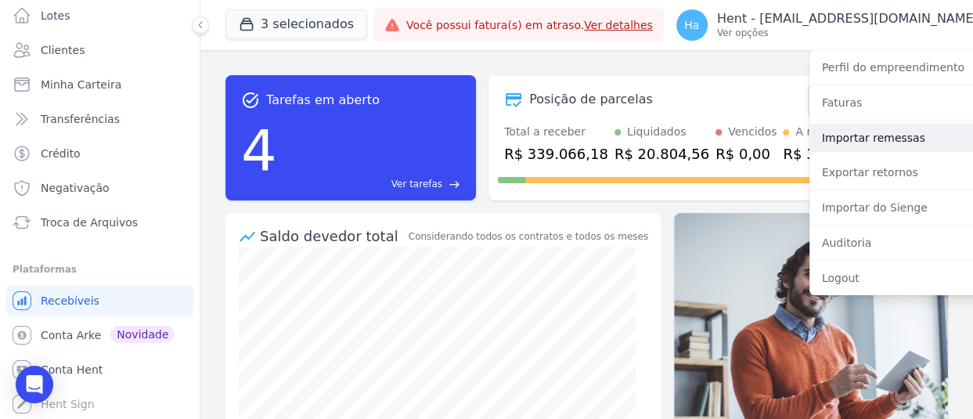
click at [864, 131] on link "Importar remessas" at bounding box center [910, 138] width 200 height 28
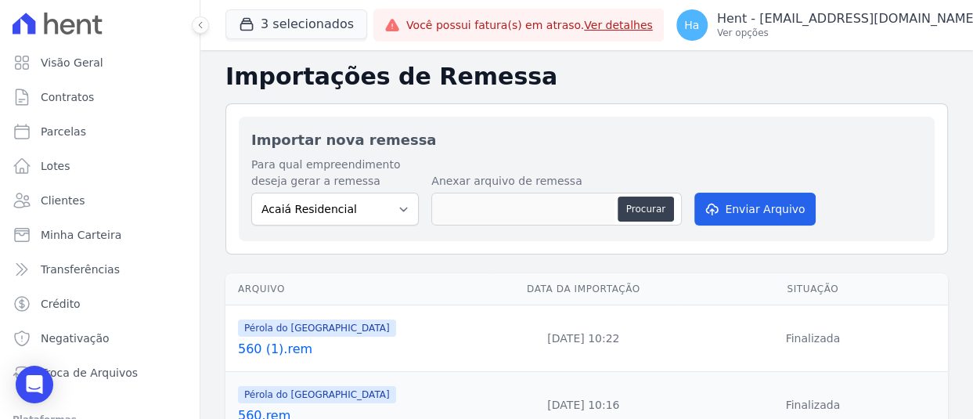
click at [289, 342] on link "560 (1).rem" at bounding box center [360, 349] width 245 height 19
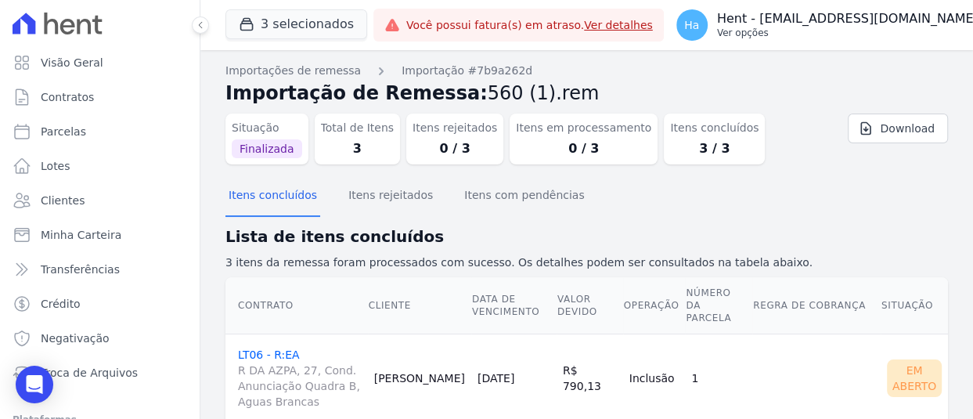
click at [849, 25] on p "Hent - [EMAIL_ADDRESS][DOMAIN_NAME]" at bounding box center [847, 19] width 261 height 16
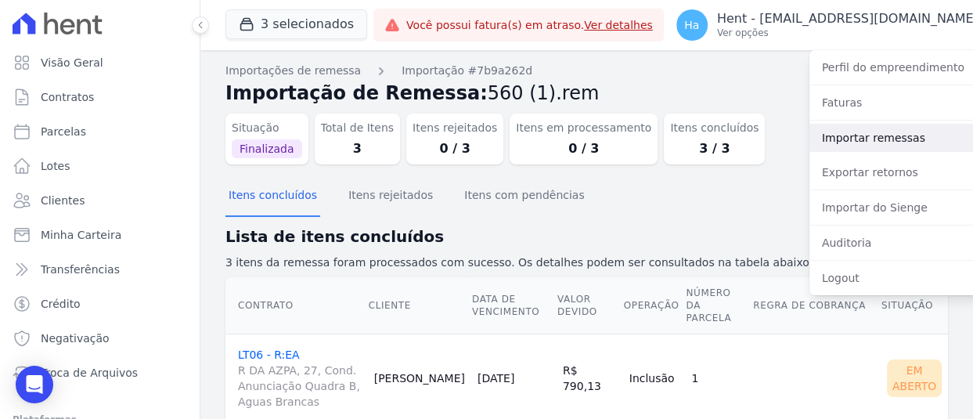
drag, startPoint x: 872, startPoint y: 121, endPoint x: 874, endPoint y: 139, distance: 17.3
click at [874, 139] on div "Importar remessas" at bounding box center [910, 138] width 200 height 34
click at [874, 139] on link "Importar remessas" at bounding box center [910, 138] width 200 height 28
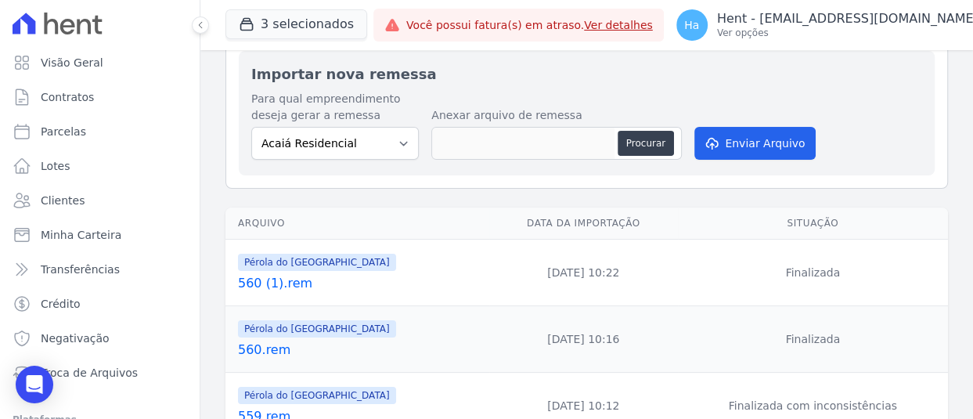
scroll to position [157, 0]
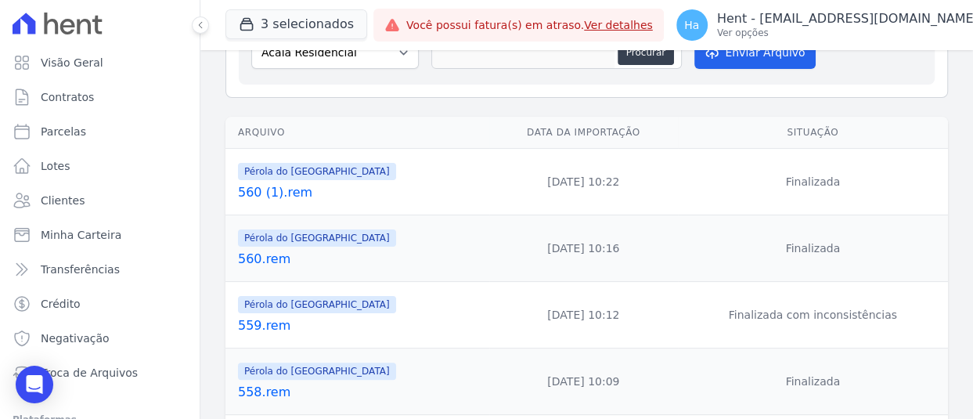
click at [261, 323] on link "559.rem" at bounding box center [360, 325] width 245 height 19
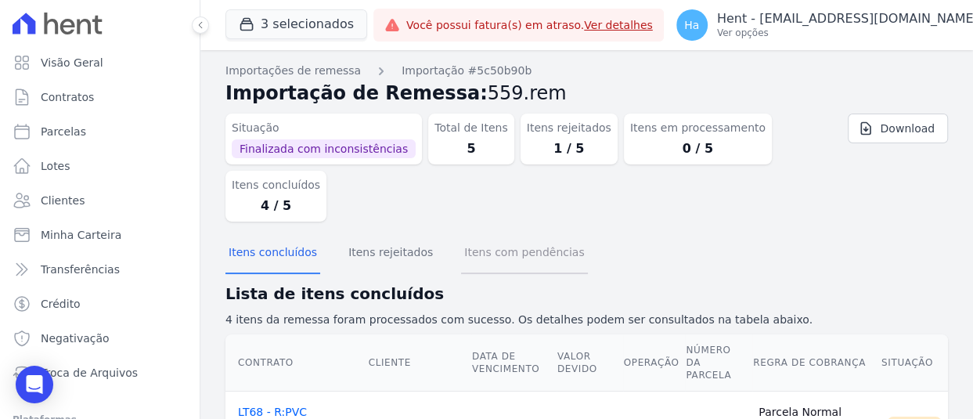
click at [496, 247] on button "Itens com pendências" at bounding box center [524, 253] width 126 height 41
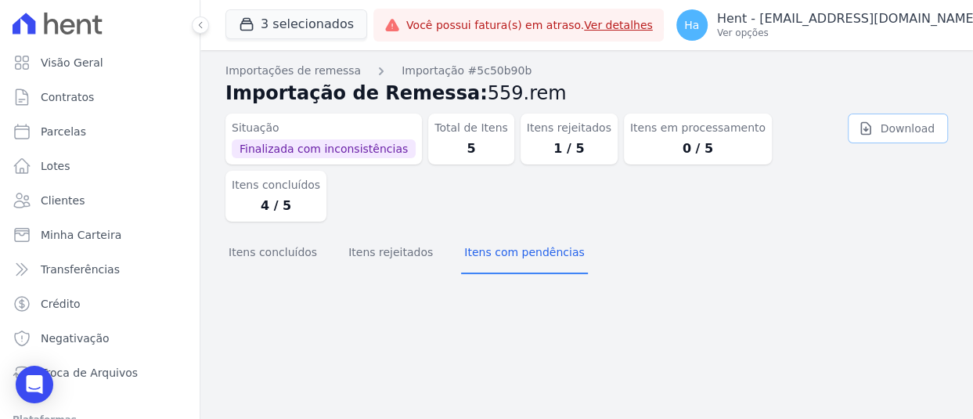
click at [897, 132] on link "Download" at bounding box center [898, 129] width 100 height 30
click at [396, 247] on button "Itens rejeitados" at bounding box center [390, 253] width 91 height 41
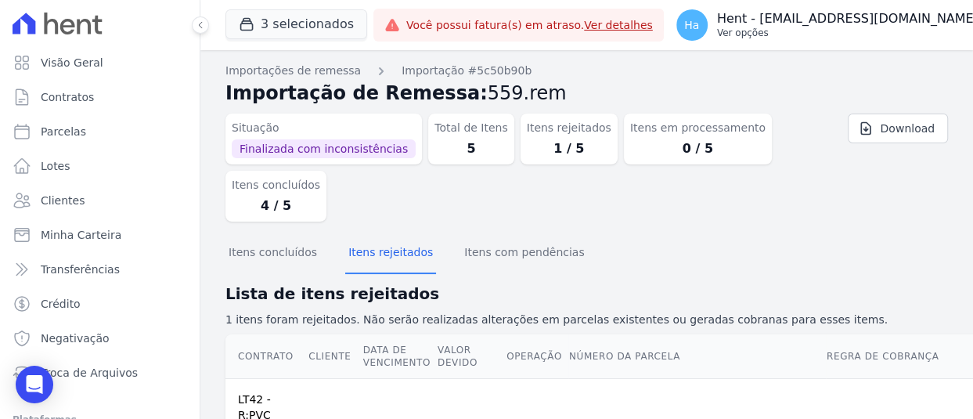
click at [914, 33] on p "Ver opções" at bounding box center [847, 33] width 261 height 13
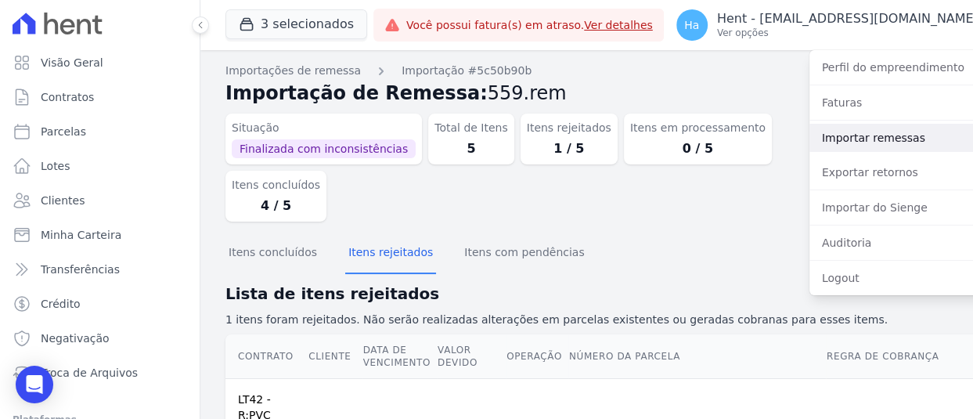
click at [846, 137] on link "Importar remessas" at bounding box center [910, 138] width 200 height 28
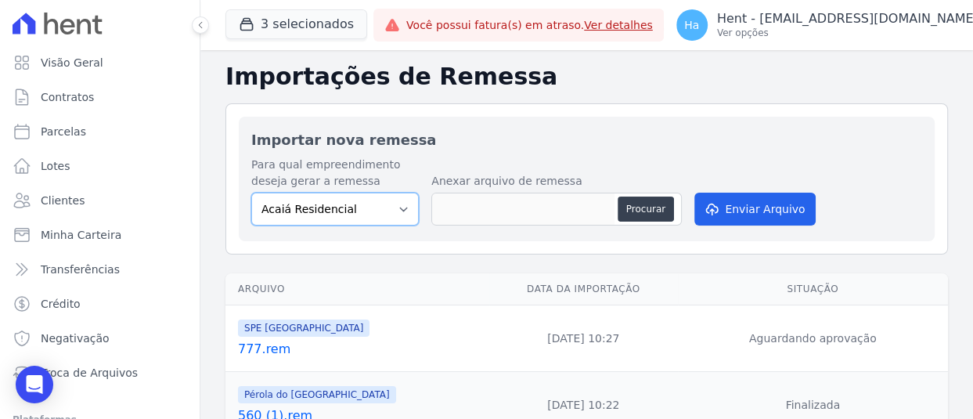
click at [370, 207] on select "Acaiá Residencial ACQUA 8 PELOTAS SPE LTDA II Administrativo AGILE ELOI MENDES …" at bounding box center [335, 209] width 168 height 33
select select "74c07151-993f-4351-97ef-4034bad78f54"
click at [251, 193] on select "Acaiá Residencial ACQUA 8 PELOTAS SPE LTDA II Administrativo AGILE ELOI MENDES …" at bounding box center [335, 209] width 168 height 33
click at [626, 213] on button "Procurar" at bounding box center [646, 209] width 56 height 25
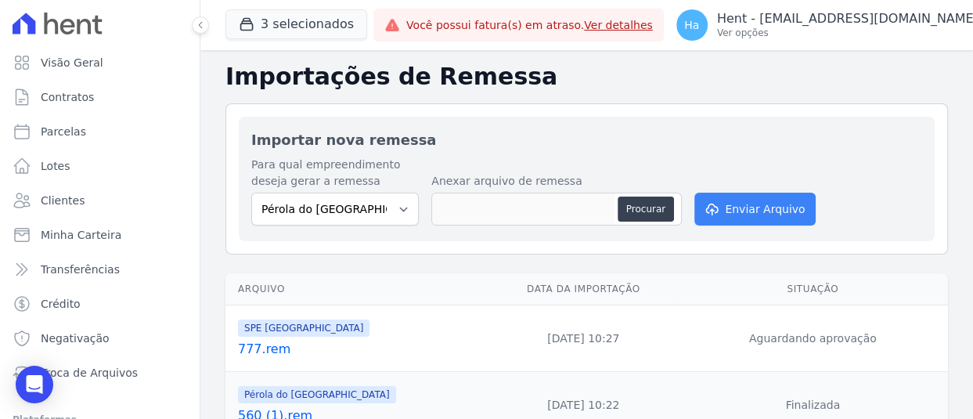
type input "559.V2.txt"
click at [773, 193] on button "Enviar Arquivo" at bounding box center [754, 209] width 121 height 33
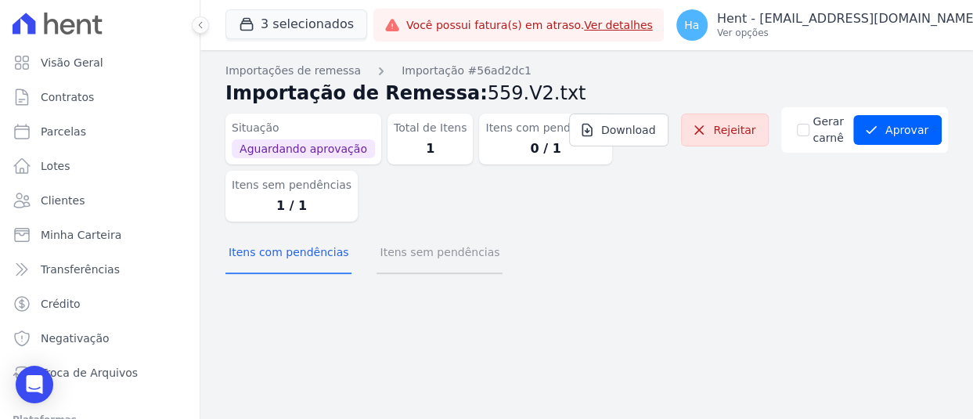
click at [393, 250] on button "Itens sem pendências" at bounding box center [440, 253] width 126 height 41
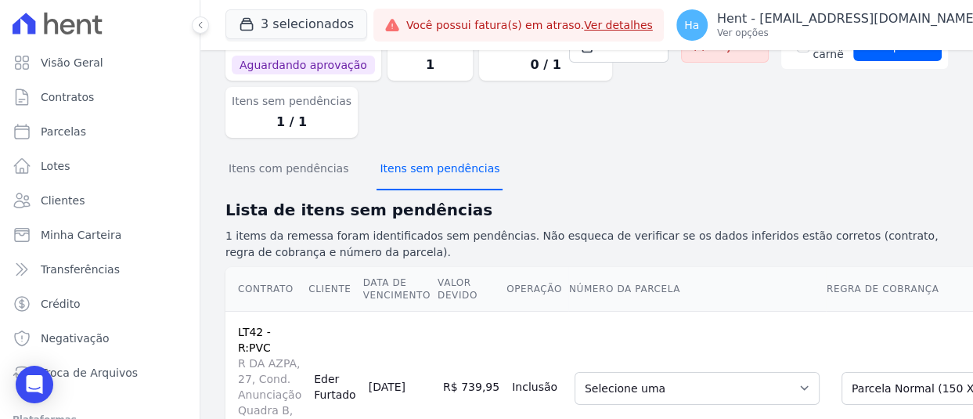
scroll to position [193, 0]
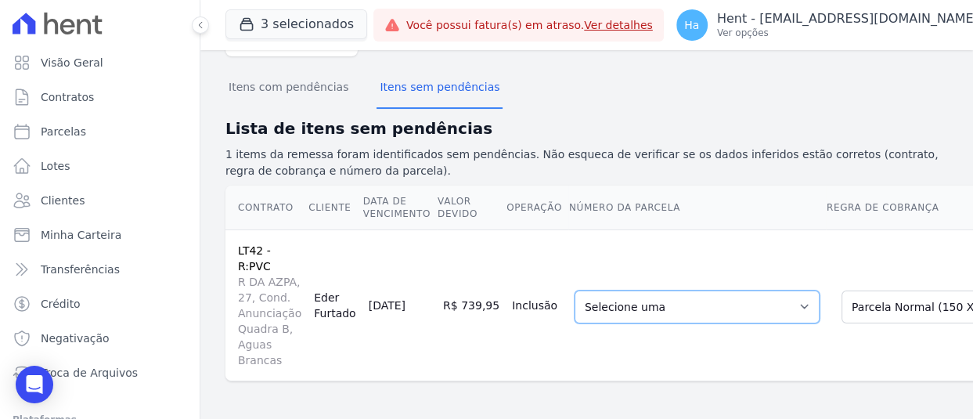
click at [737, 290] on select "Selecione uma 155 - [DATE] - R$ 739,95 - Agendado 156 - [DATE] - R$ 739,95 - Ag…" at bounding box center [697, 306] width 245 height 33
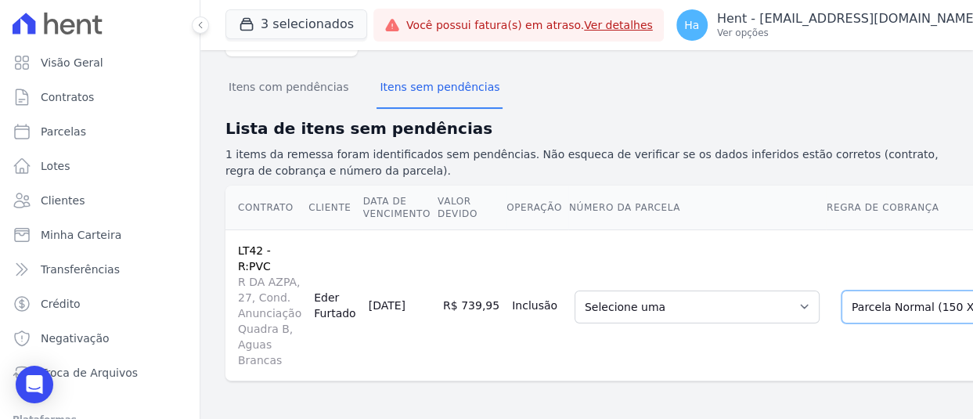
click at [870, 290] on select "Selecione uma Nova Parcela Avulsa Parcela Avulsa Existente Sinal (1 X R$ 5.131,…" at bounding box center [956, 306] width 229 height 33
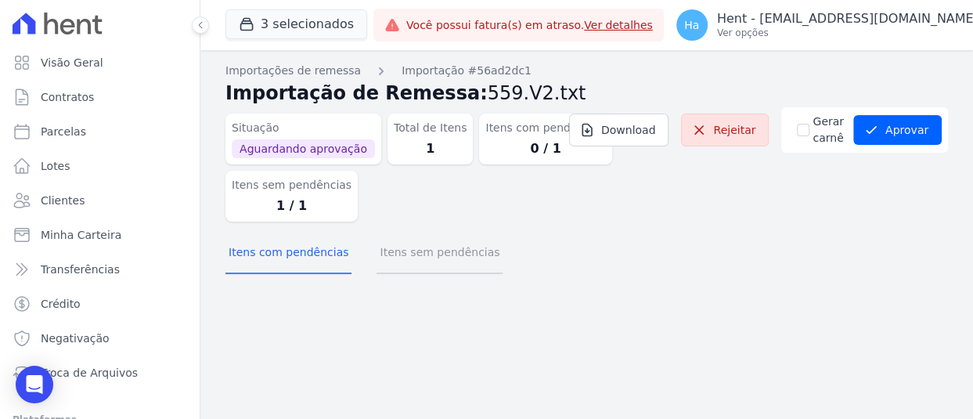
click at [433, 254] on button "Itens sem pendências" at bounding box center [440, 253] width 126 height 41
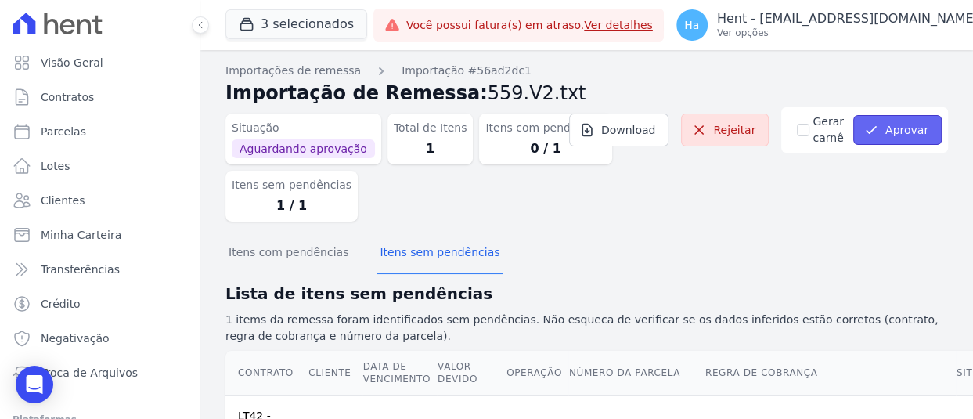
click at [892, 138] on button "Aprovar" at bounding box center [897, 130] width 88 height 30
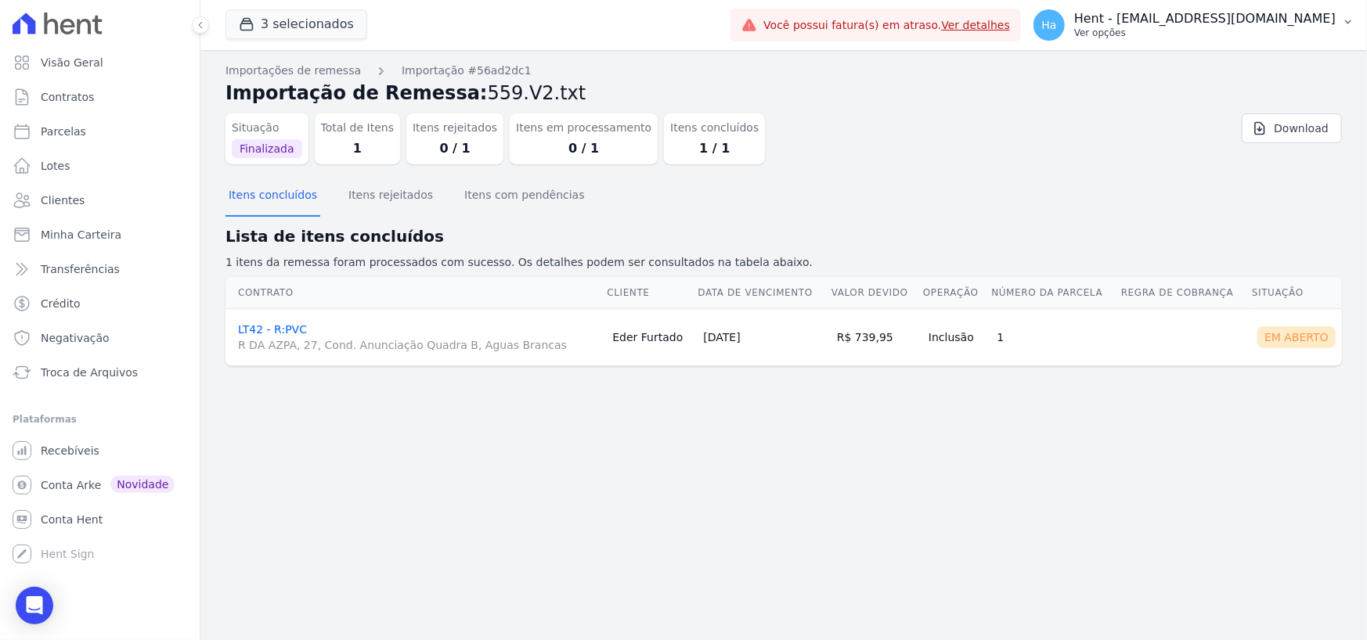
click at [972, 23] on p "Hent - [EMAIL_ADDRESS][DOMAIN_NAME]" at bounding box center [1204, 19] width 261 height 16
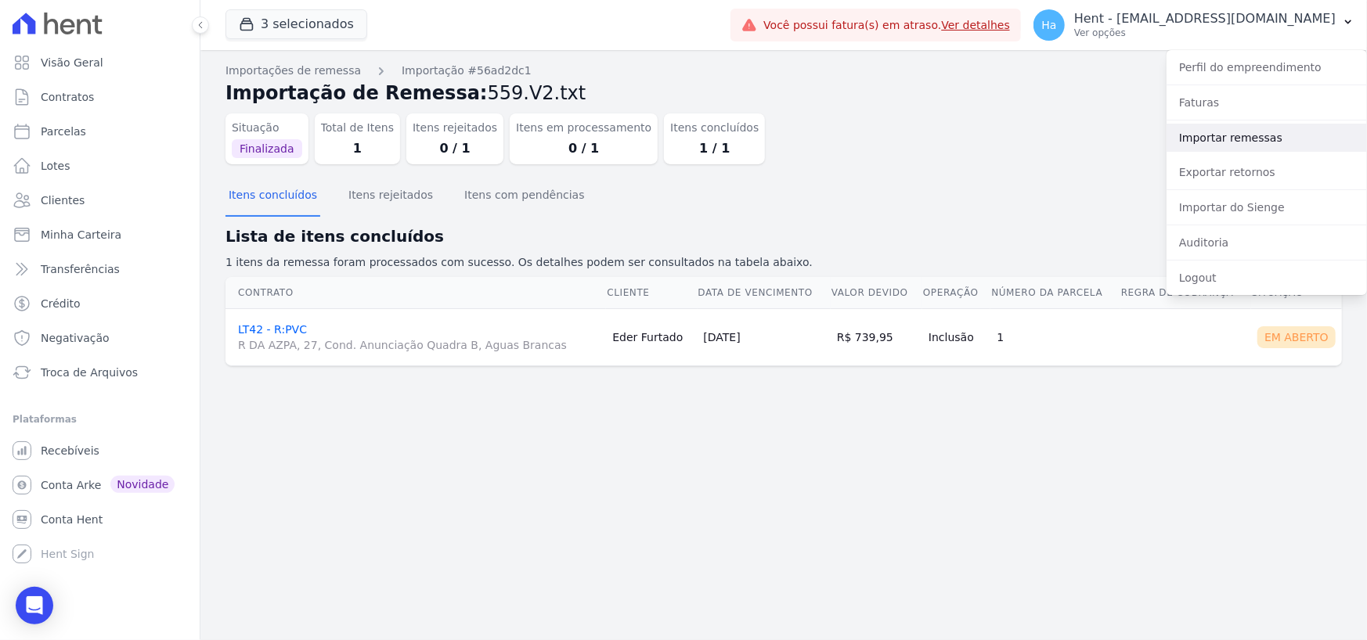
click at [972, 130] on link "Importar remessas" at bounding box center [1267, 138] width 200 height 28
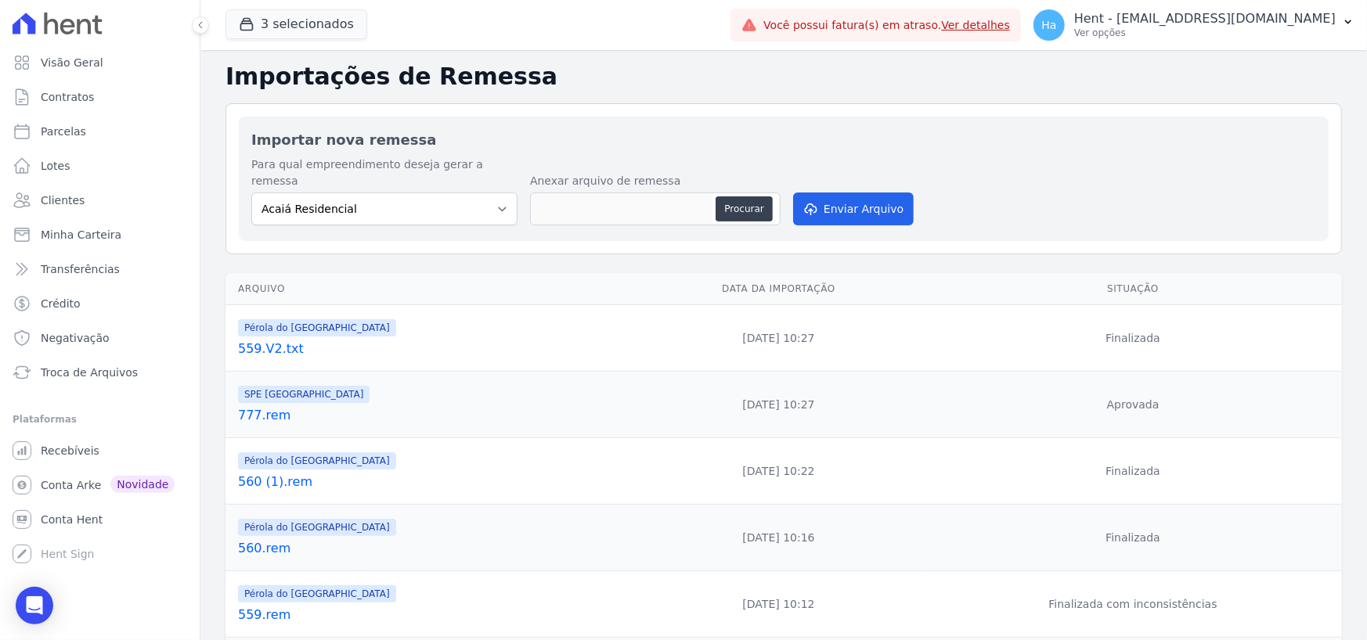
click at [276, 340] on link "559.V2.txt" at bounding box center [432, 349] width 389 height 19
click at [263, 408] on link "777.rem" at bounding box center [432, 415] width 389 height 19
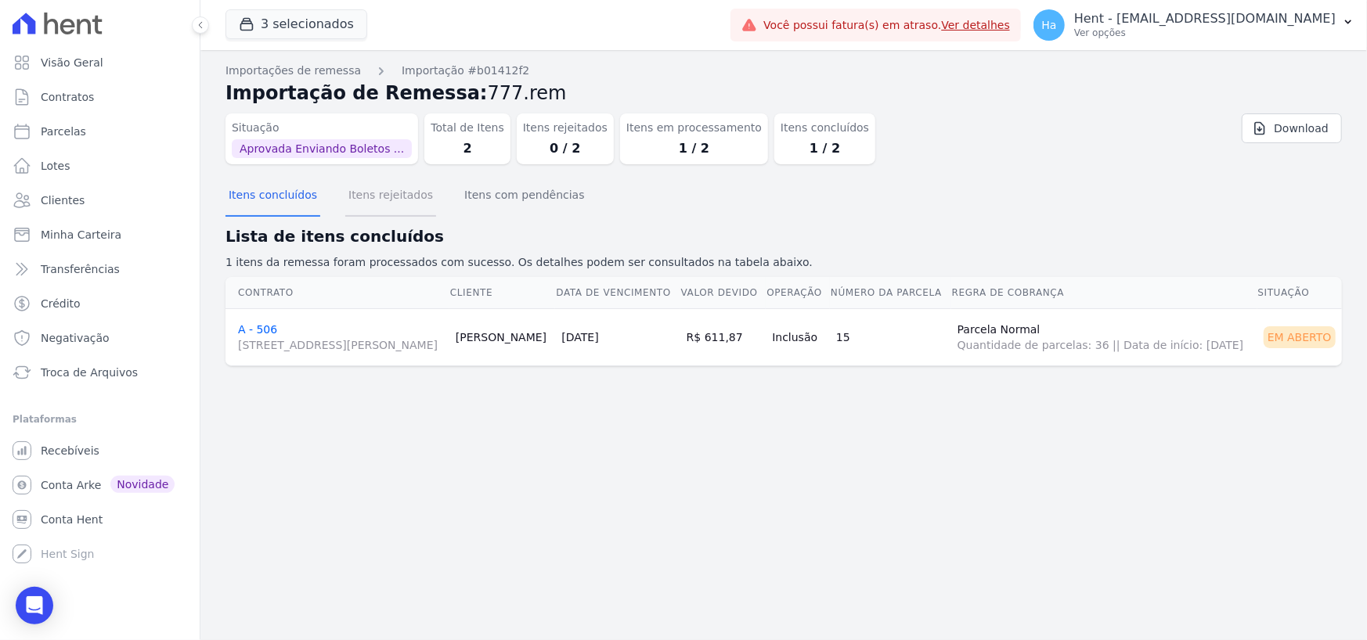
click at [388, 199] on button "Itens rejeitados" at bounding box center [390, 196] width 91 height 41
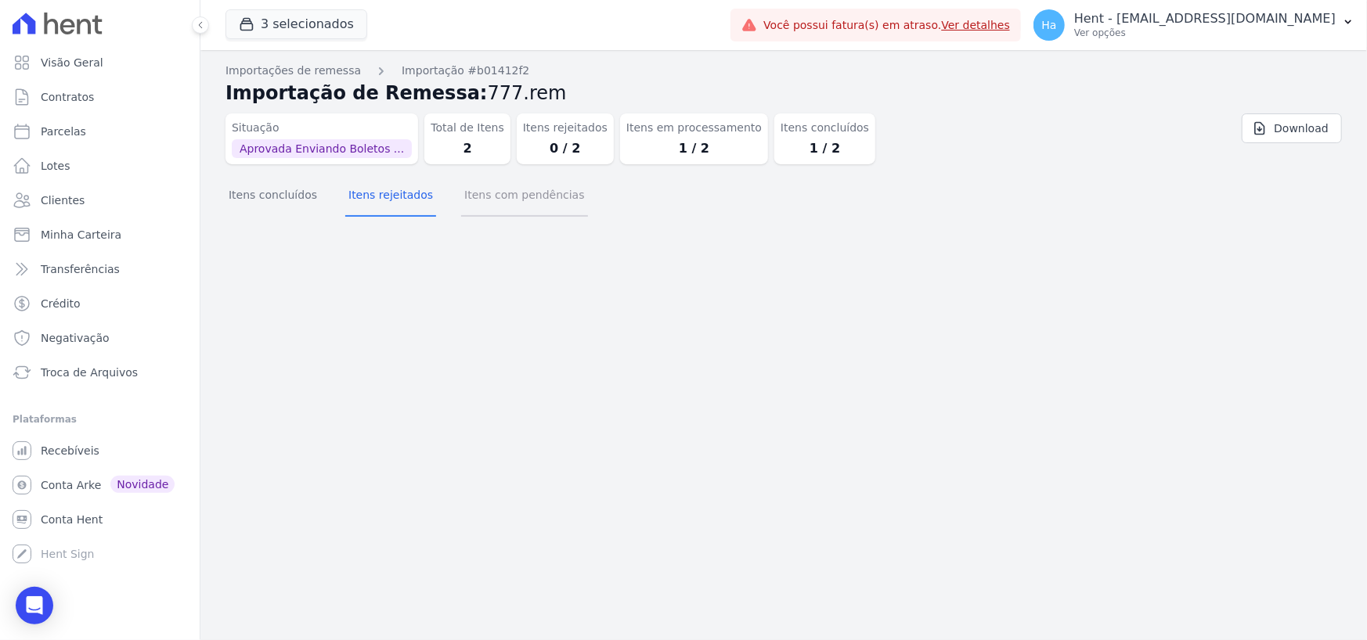
click at [533, 194] on button "Itens com pendências" at bounding box center [524, 196] width 126 height 41
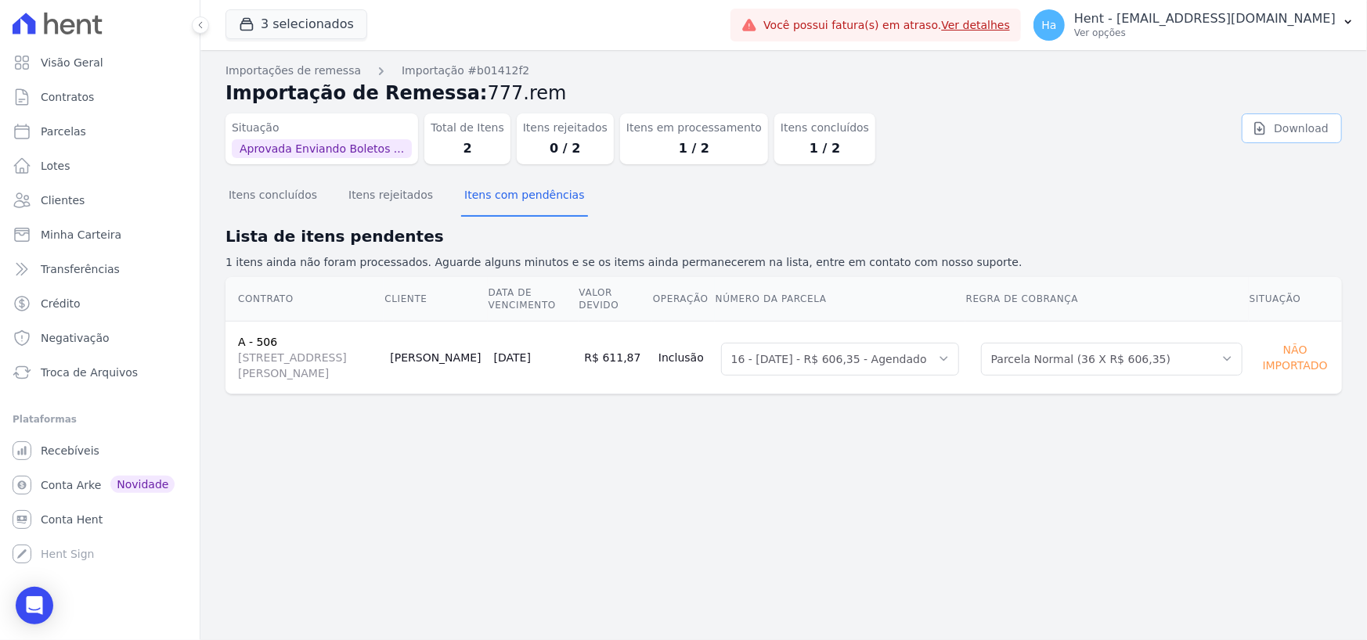
click at [972, 129] on link "Download" at bounding box center [1292, 129] width 100 height 30
click at [972, 124] on link "Download" at bounding box center [1292, 129] width 100 height 30
click at [380, 210] on button "Itens rejeitados" at bounding box center [390, 196] width 91 height 41
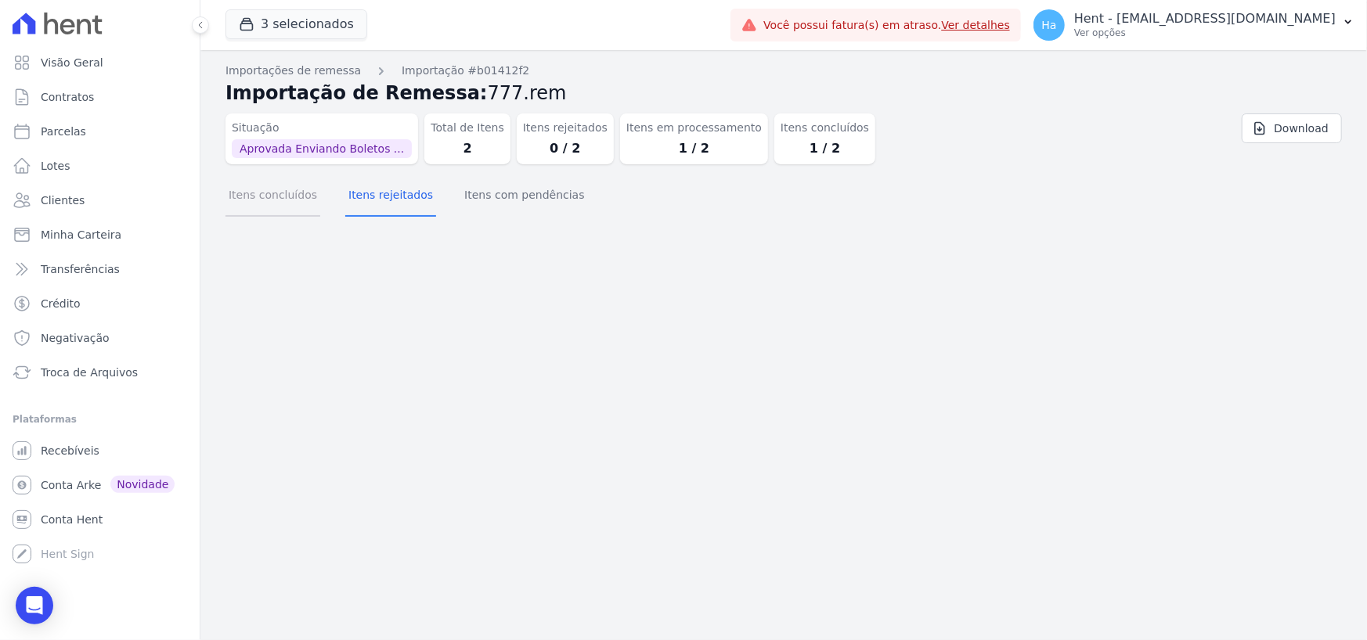
click at [275, 201] on button "Itens concluídos" at bounding box center [272, 196] width 95 height 41
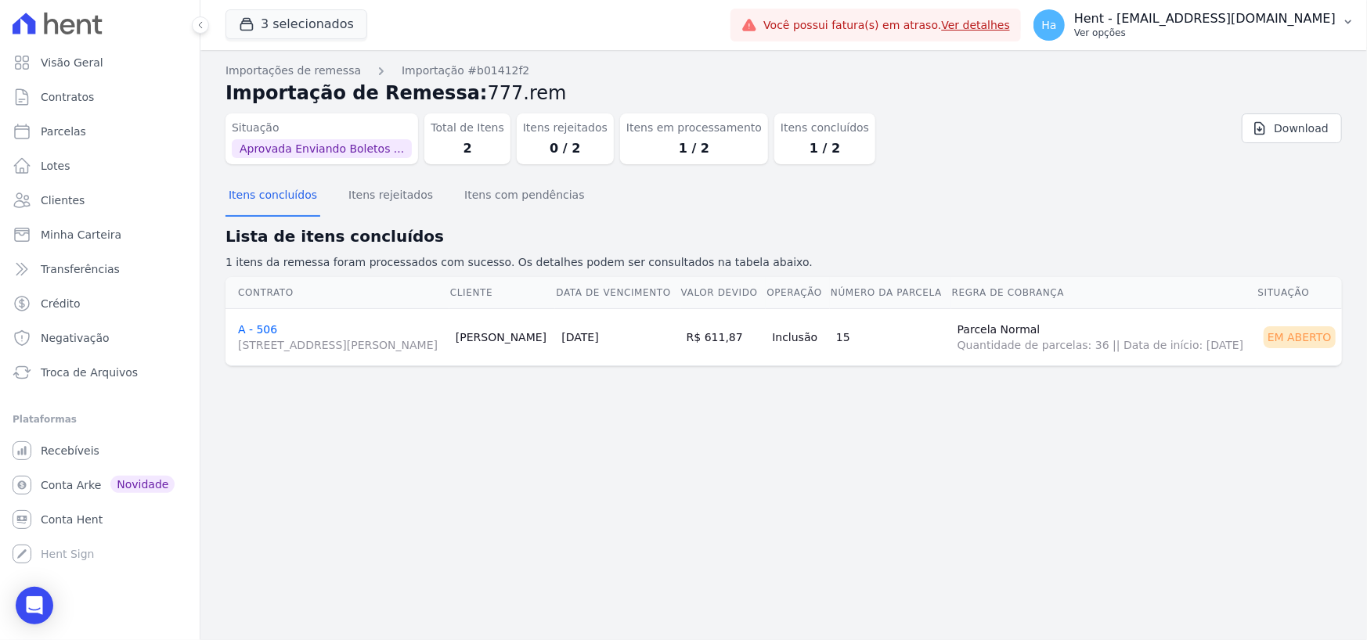
click at [972, 30] on p "Ver opções" at bounding box center [1204, 33] width 261 height 13
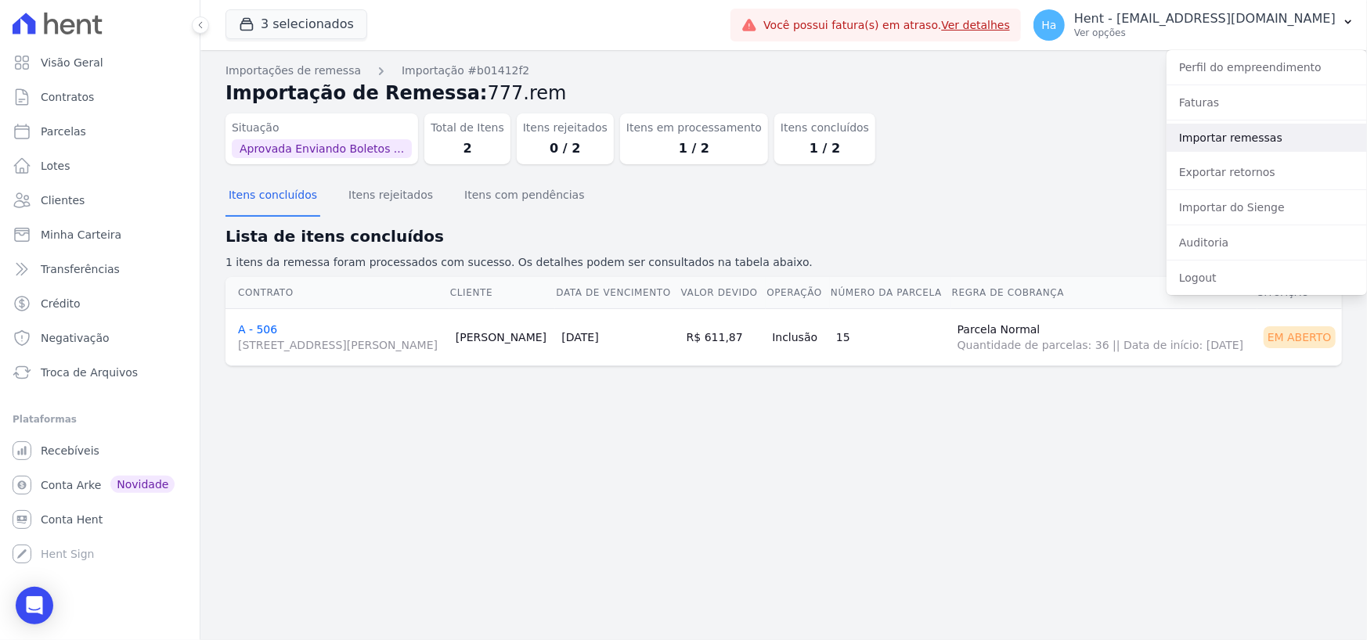
click at [972, 140] on link "Importar remessas" at bounding box center [1267, 138] width 200 height 28
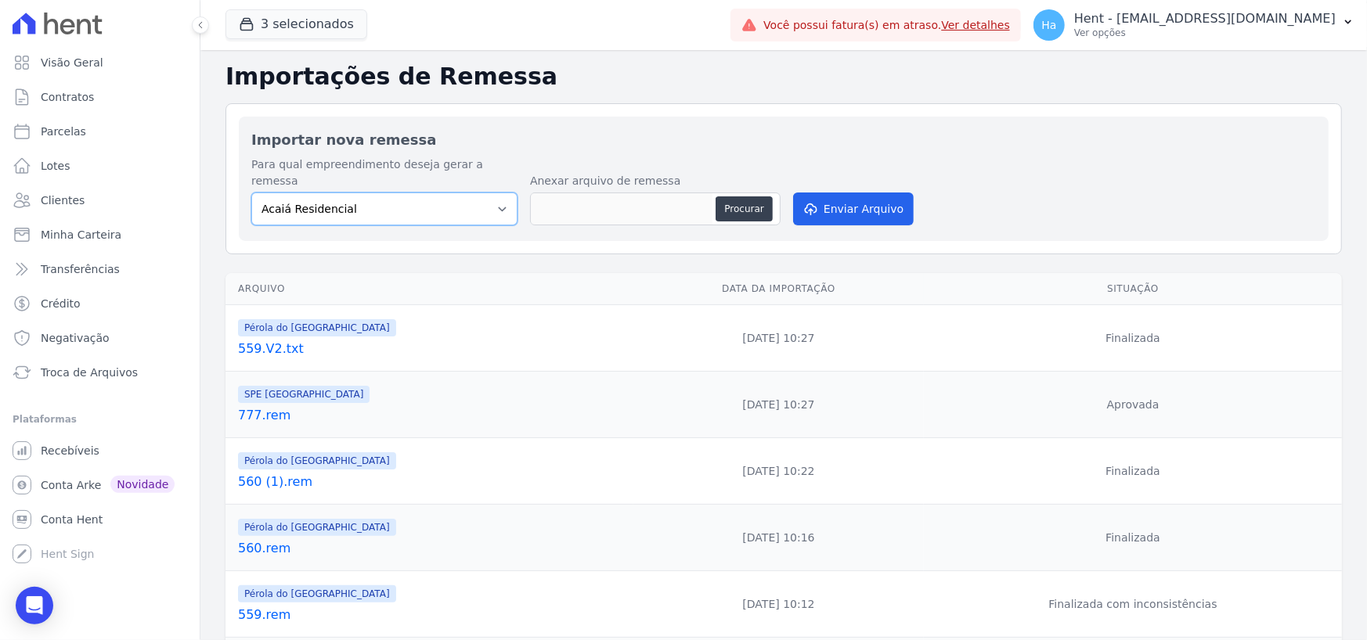
click at [474, 195] on select "Acaiá Residencial ACQUA 8 PELOTAS SPE LTDA II Administrativo AGILE ELOI MENDES …" at bounding box center [384, 209] width 266 height 33
select select "74c07151-993f-4351-97ef-4034bad78f54"
click at [251, 193] on select "Acaiá Residencial ACQUA 8 PELOTAS SPE LTDA II Administrativo AGILE ELOI MENDES …" at bounding box center [384, 209] width 266 height 33
click at [744, 197] on button "Procurar" at bounding box center [744, 209] width 56 height 25
type input "777.V2.txt"
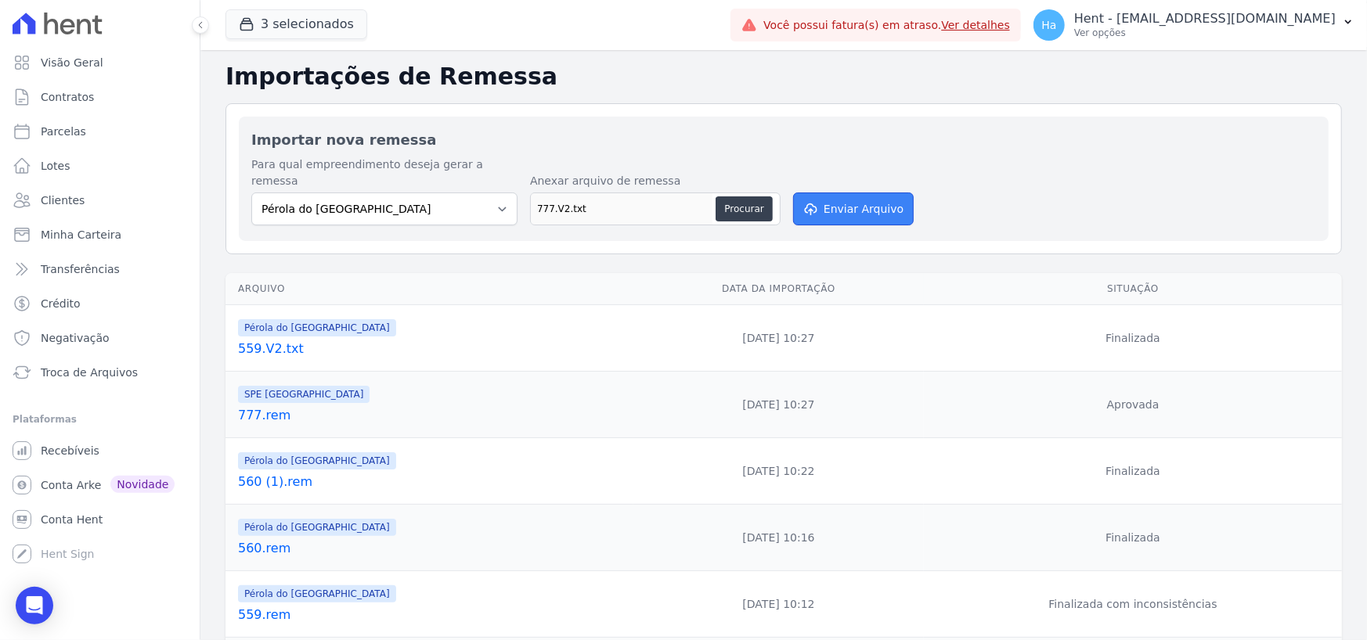
click at [878, 195] on button "Enviar Arquivo" at bounding box center [853, 209] width 121 height 33
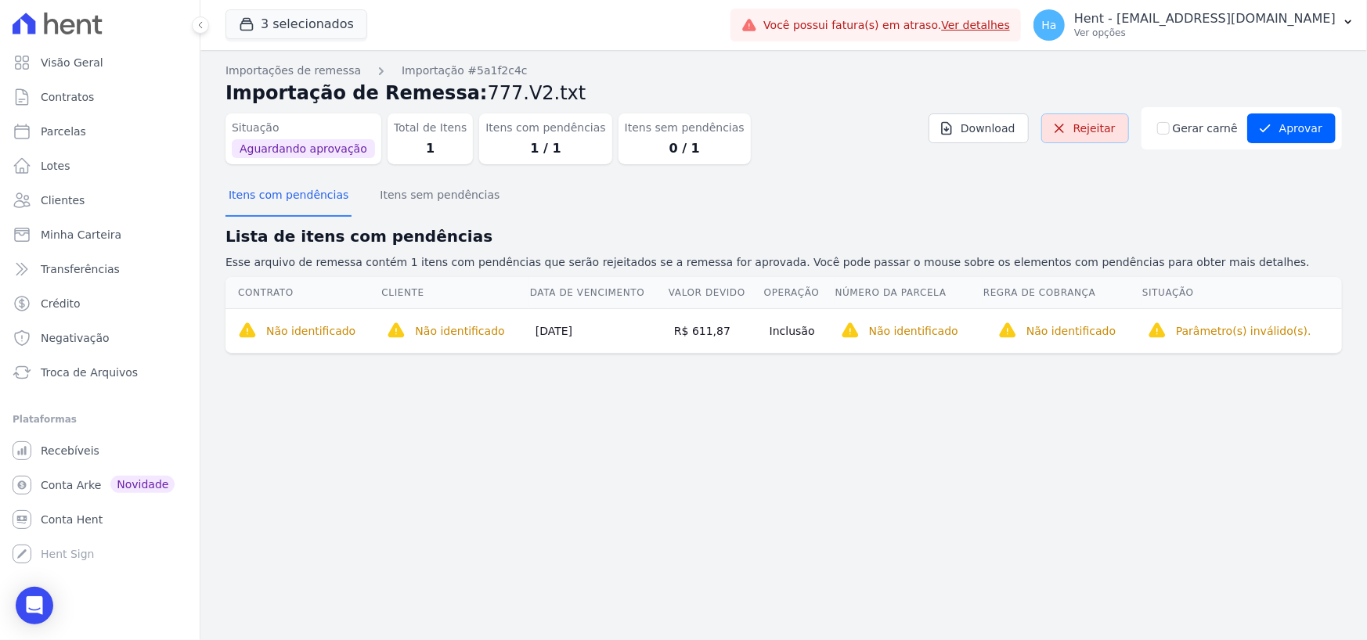
drag, startPoint x: 1114, startPoint y: 123, endPoint x: 736, endPoint y: 64, distance: 382.7
click at [1114, 123] on link "Rejeitar" at bounding box center [1085, 129] width 88 height 30
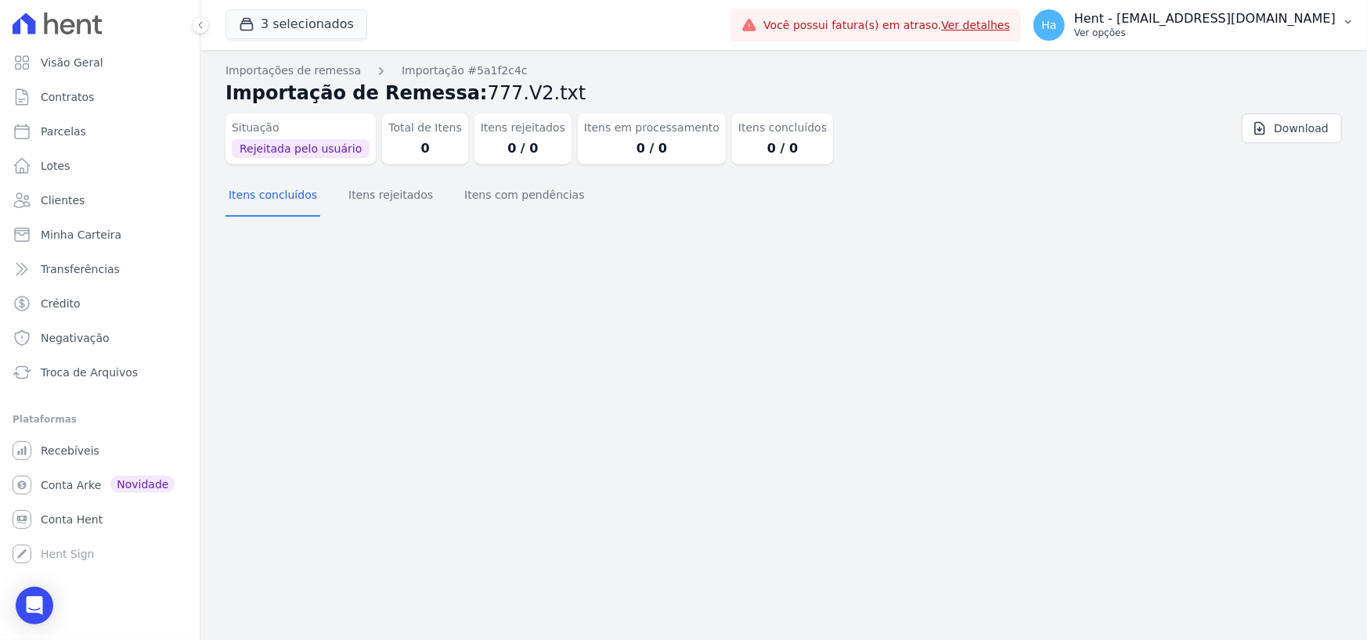
click at [1208, 31] on p "Ver opções" at bounding box center [1204, 33] width 261 height 13
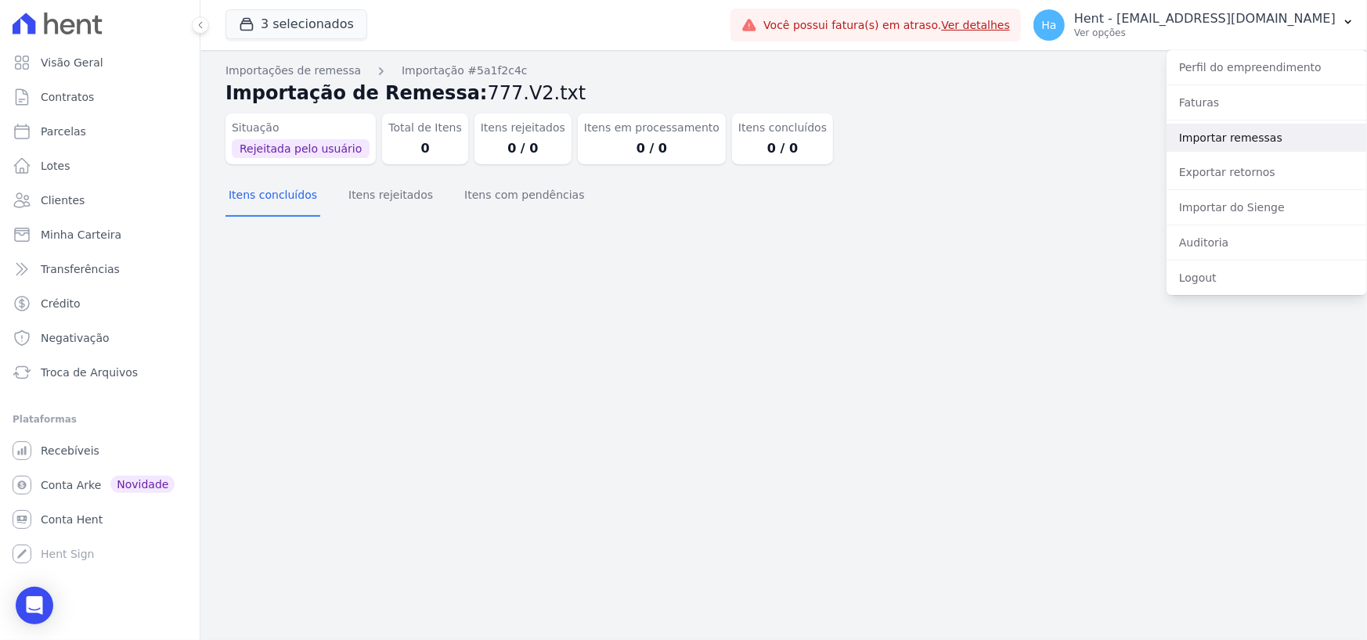
click at [1229, 133] on link "Importar remessas" at bounding box center [1267, 138] width 200 height 28
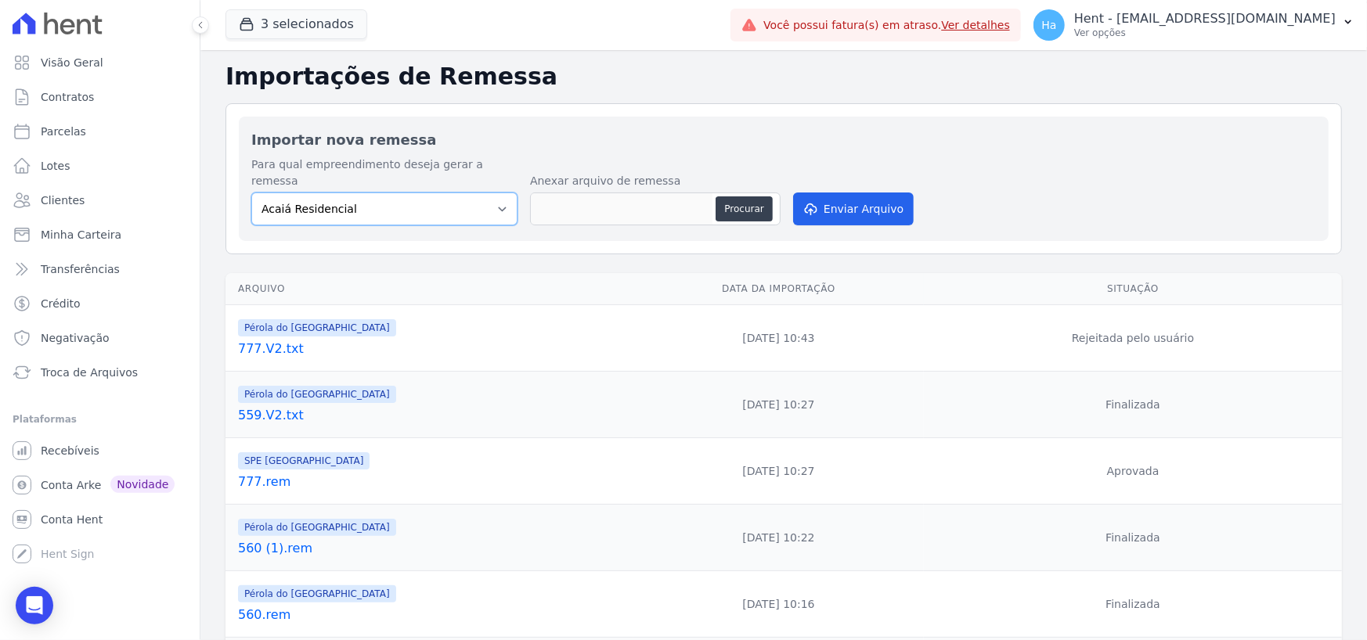
click at [498, 194] on select "Acaiá Residencial ACQUA 8 PELOTAS SPE LTDA II Administrativo AGILE ELOI MENDES …" at bounding box center [384, 209] width 266 height 33
select select "168bdd06-a3dd-4988-b5a9-b0a7c7bf8968"
click at [251, 193] on select "Acaiá Residencial ACQUA 8 PELOTAS SPE LTDA II Administrativo AGILE ELOI MENDES …" at bounding box center [384, 209] width 266 height 33
click at [745, 197] on button "Procurar" at bounding box center [744, 209] width 56 height 25
type input "777.V2.txt"
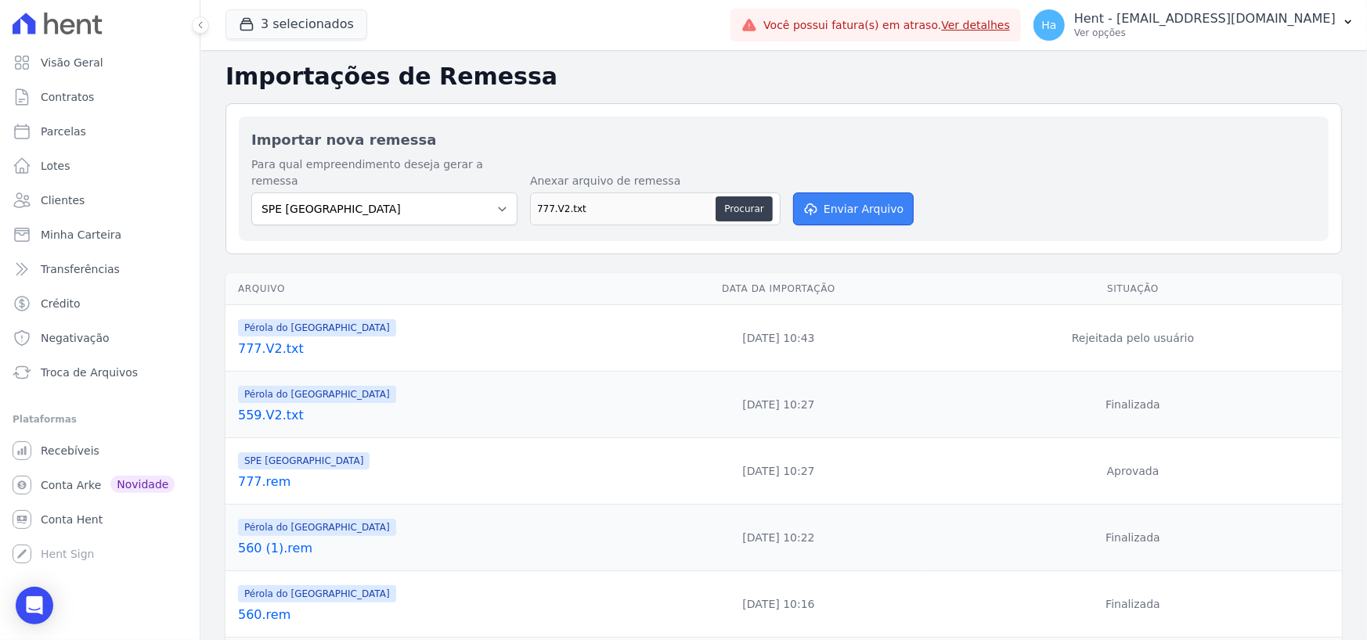
click at [853, 193] on button "Enviar Arquivo" at bounding box center [853, 209] width 121 height 33
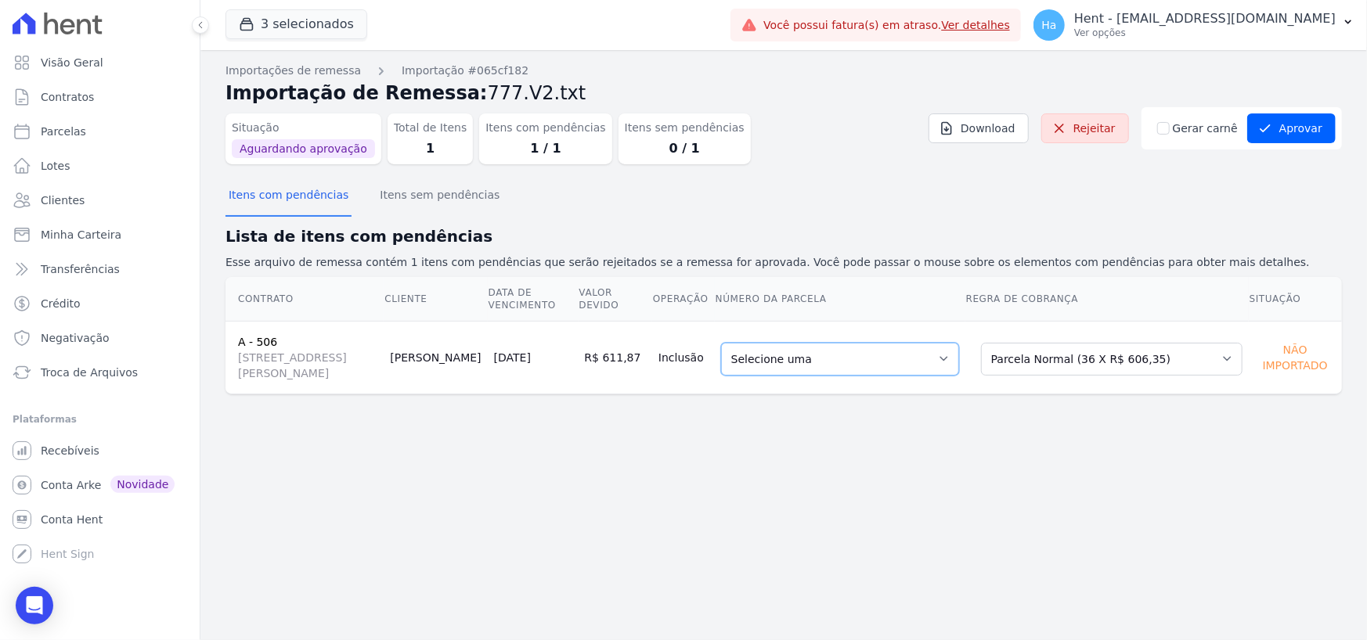
click at [836, 361] on select "Selecione uma 16 - [DATE] - R$ 606,35 - Agendado 17 - [DATE] - R$ 606,35 - Agen…" at bounding box center [840, 359] width 238 height 33
click at [1026, 369] on select "Selecione uma Nova Parcela Avulsa Parcela Avulsa Existente Sinal (1 X R$ 1.300,…" at bounding box center [1111, 359] width 261 height 33
click at [965, 393] on td "Selecione uma 16 - 15/10/2025 - R$ 606,35 - Agendado 17 - 15/11/2025 - R$ 606,3…" at bounding box center [840, 357] width 251 height 73
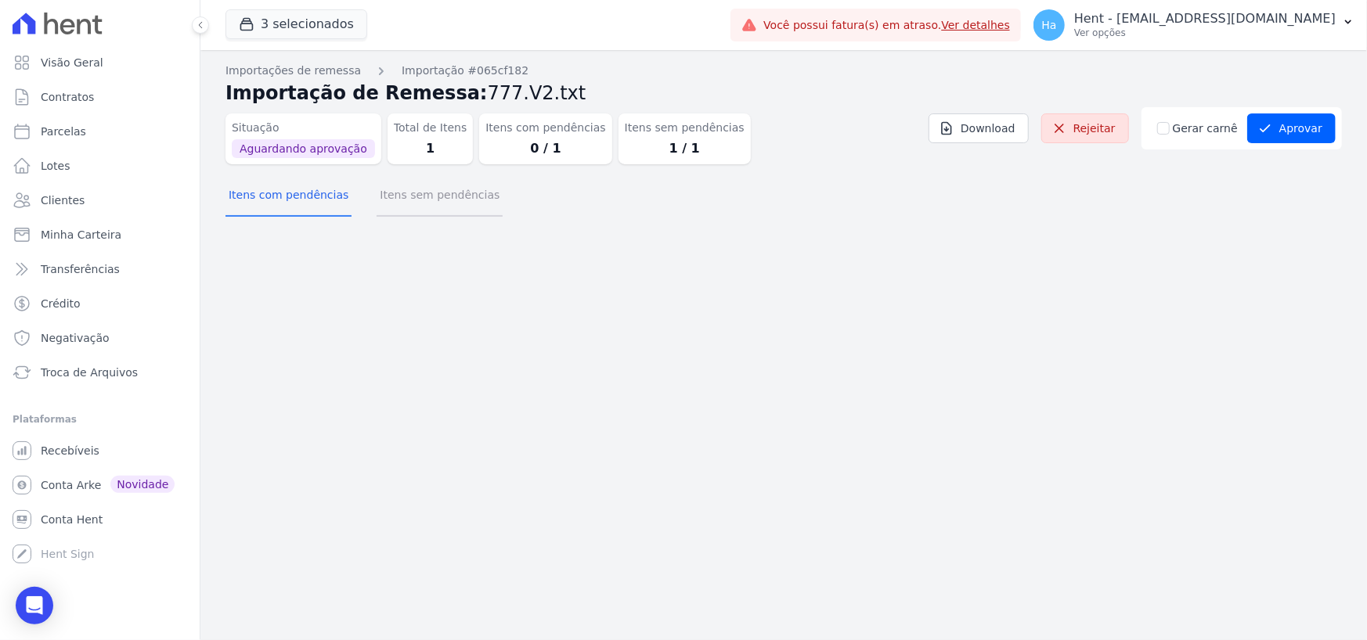
click at [439, 192] on button "Itens sem pendências" at bounding box center [440, 196] width 126 height 41
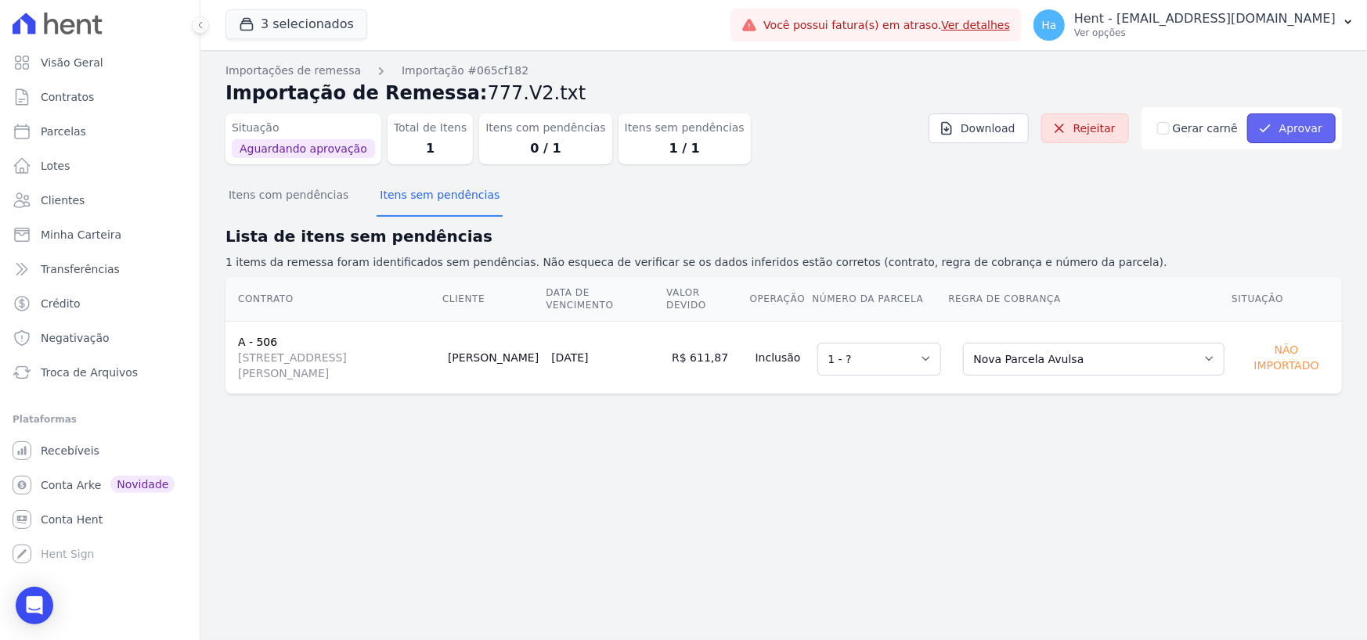
click at [1300, 129] on button "Aprovar" at bounding box center [1291, 129] width 88 height 30
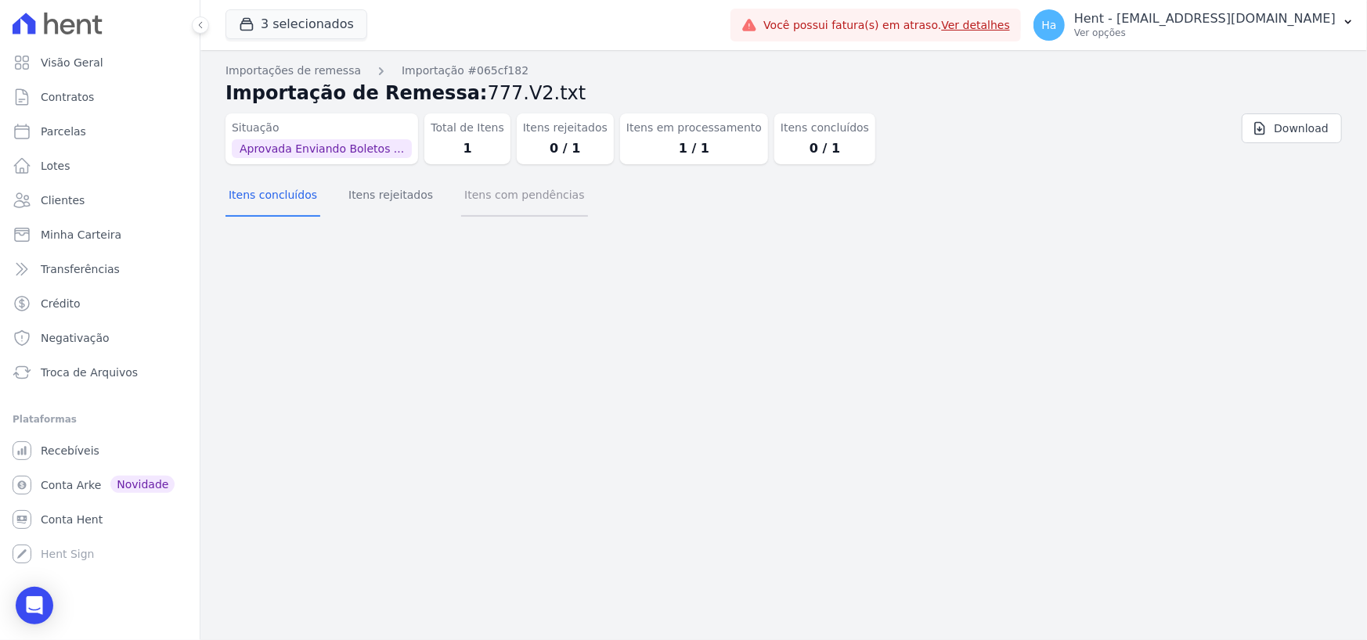
click at [514, 194] on button "Itens com pendências" at bounding box center [524, 196] width 126 height 41
click at [285, 192] on button "Itens concluídos" at bounding box center [272, 196] width 95 height 41
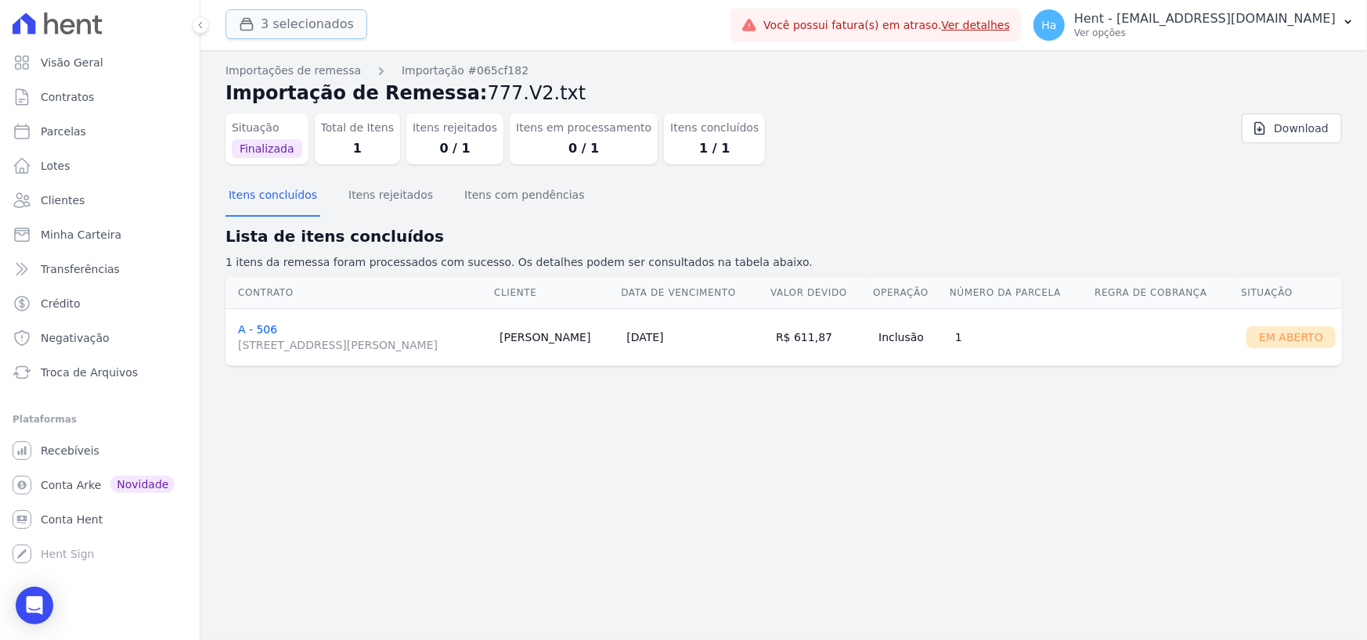
click at [298, 28] on button "3 selecionados" at bounding box center [296, 24] width 142 height 30
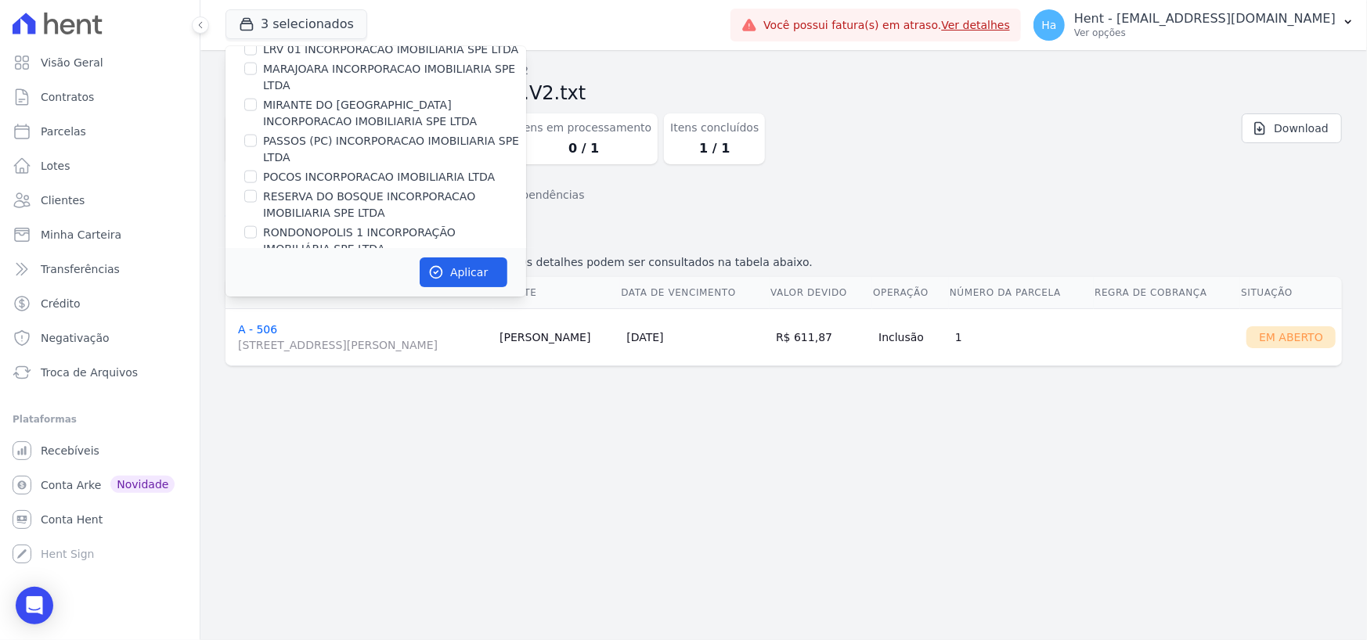
scroll to position [1714, 0]
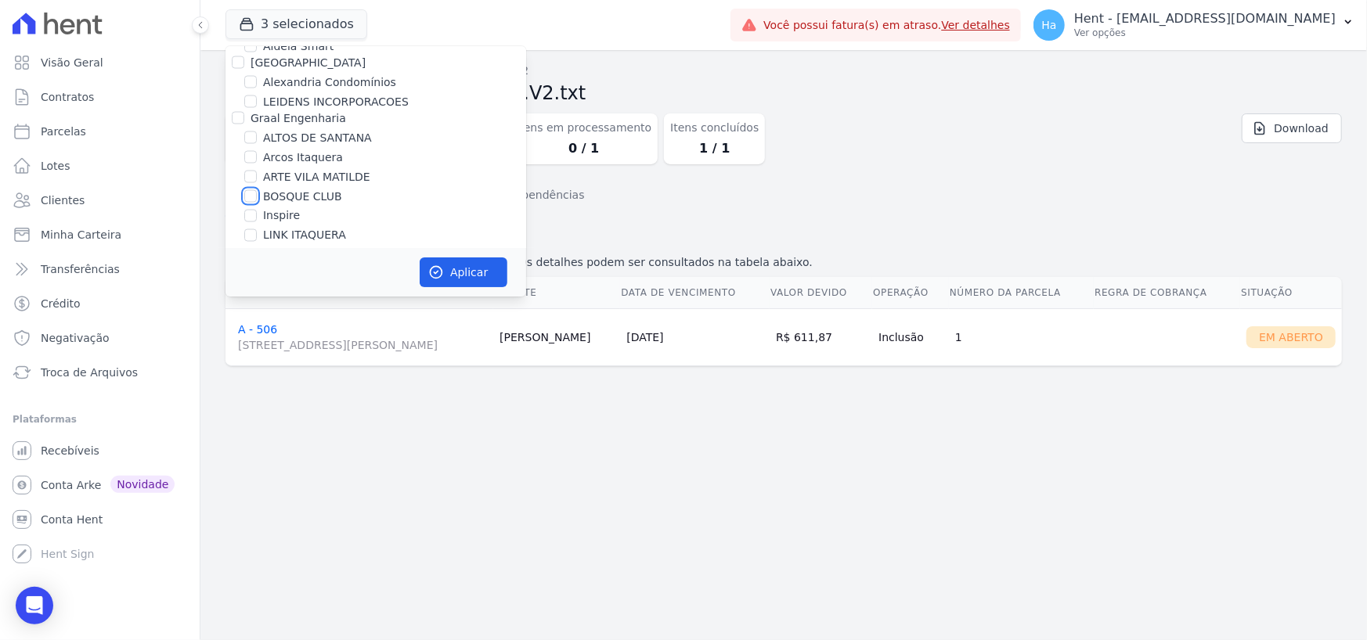
click at [248, 190] on input "BOSQUE CLUB" at bounding box center [250, 196] width 13 height 13
checkbox input "true"
click at [475, 265] on button "Aplicar" at bounding box center [464, 273] width 88 height 30
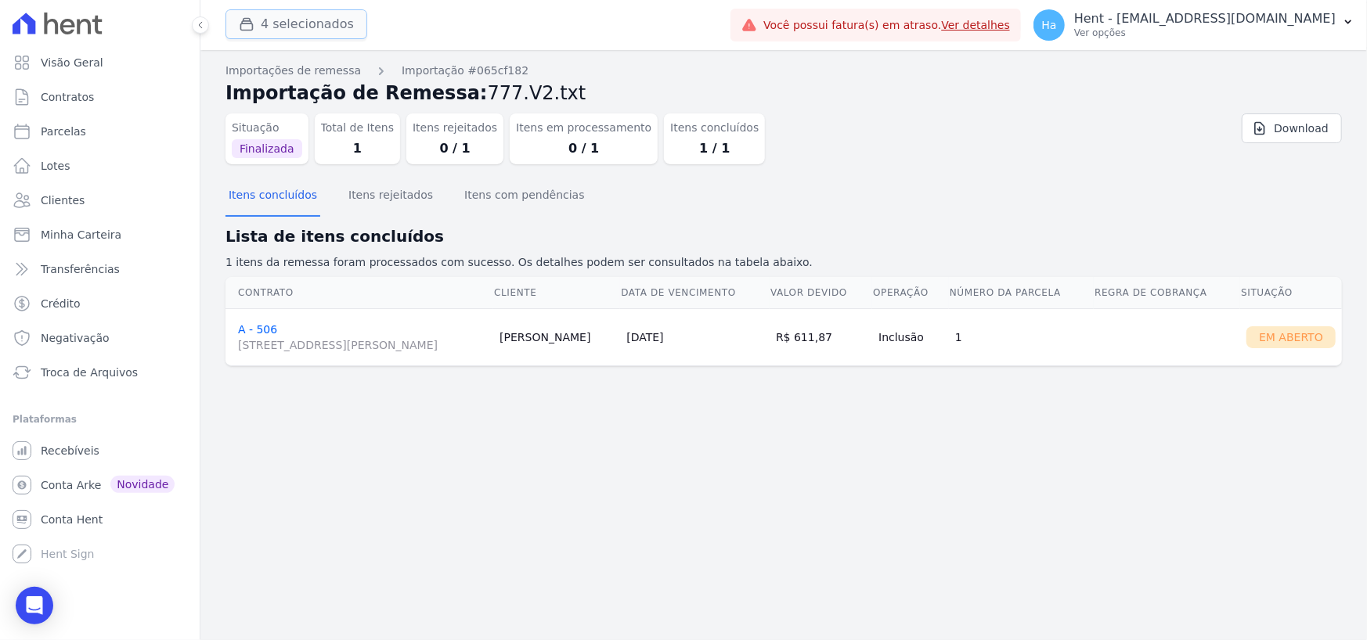
click at [312, 32] on button "4 selecionados" at bounding box center [296, 24] width 142 height 30
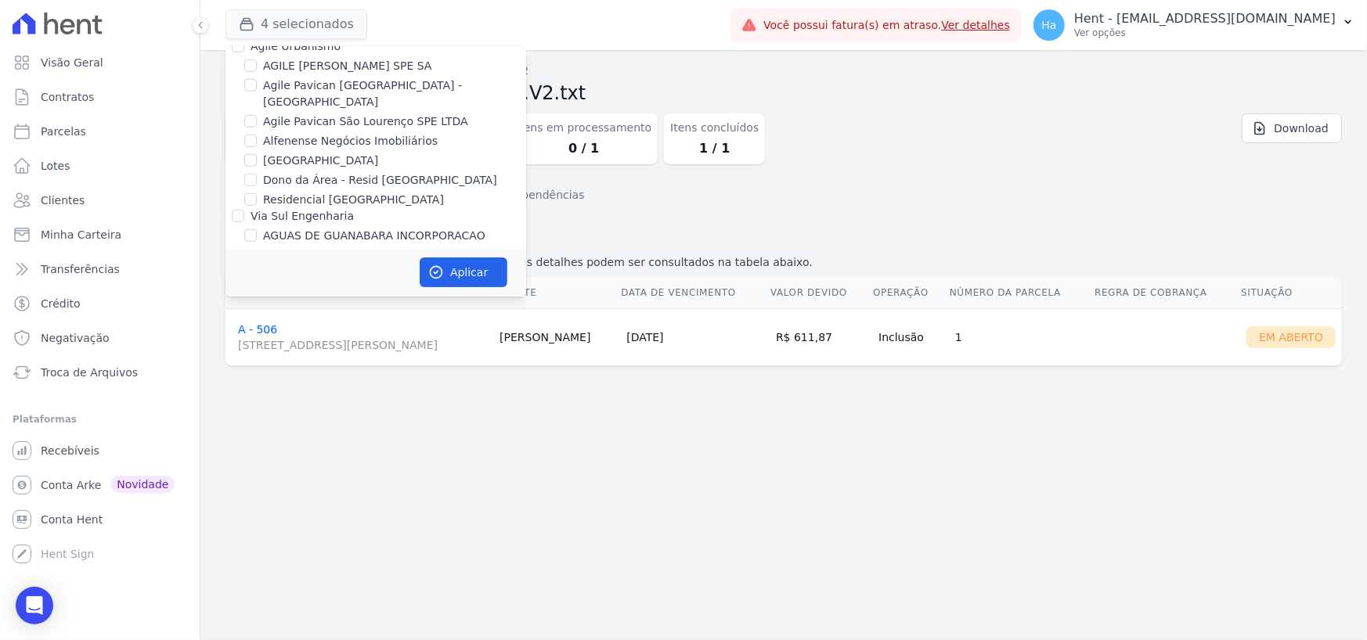
scroll to position [6976, 0]
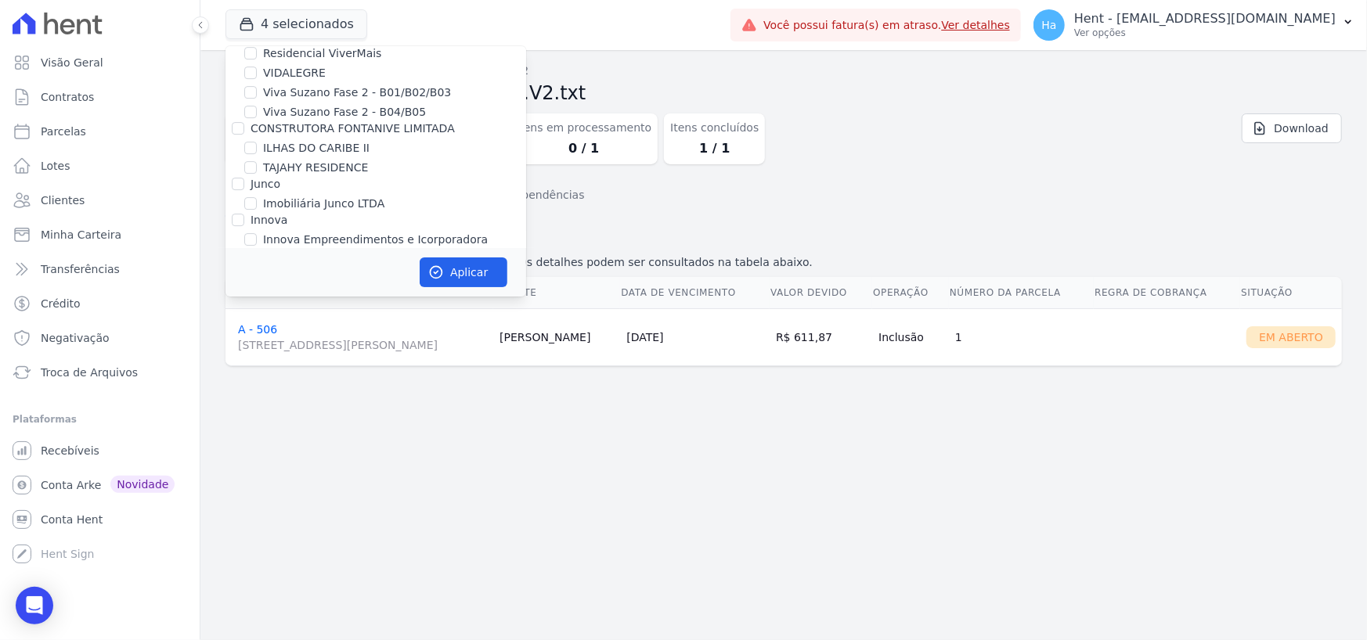
click at [239, 289] on input "Jardim Arcoverde" at bounding box center [238, 295] width 13 height 13
checkbox input "true"
click at [470, 272] on button "Aplicar" at bounding box center [464, 273] width 88 height 30
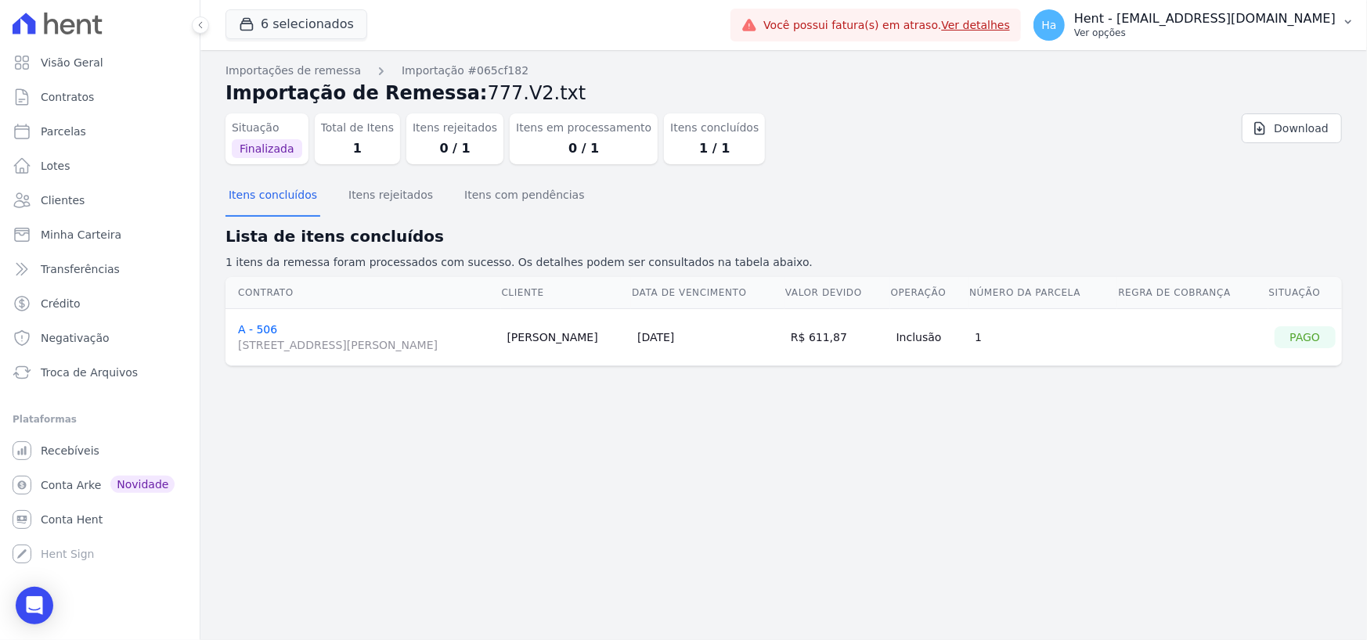
click at [1241, 30] on p "Ver opções" at bounding box center [1204, 33] width 261 height 13
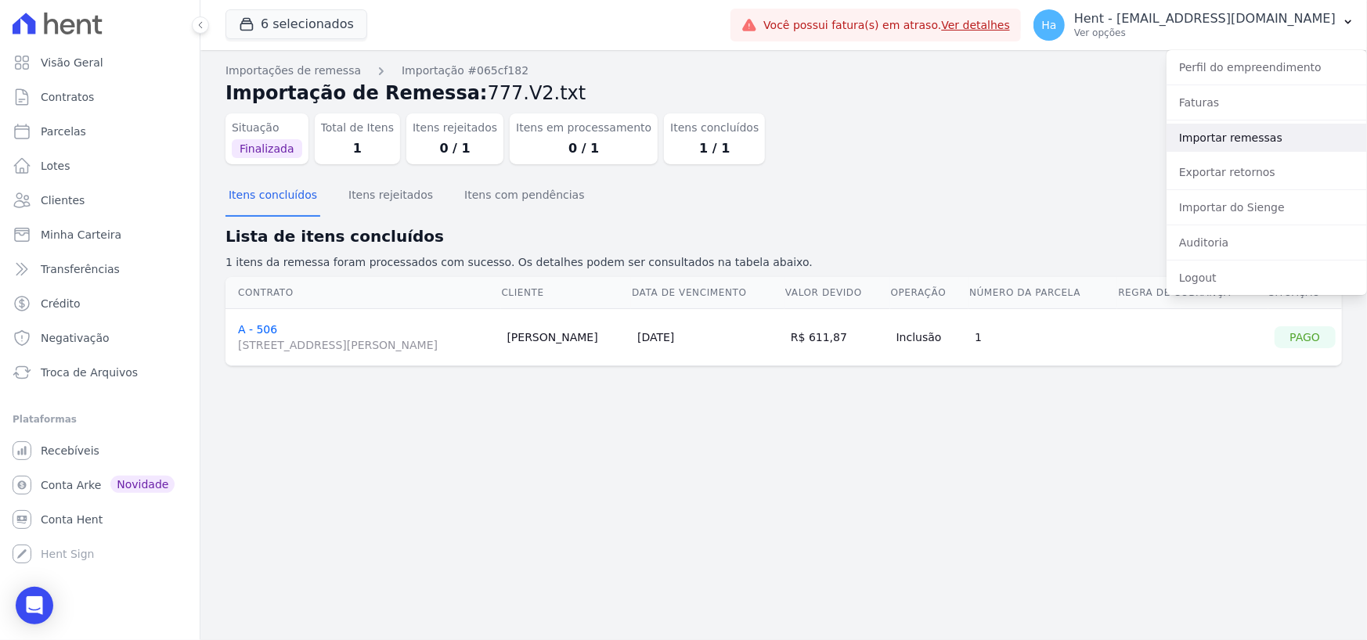
click at [1211, 128] on link "Importar remessas" at bounding box center [1267, 138] width 200 height 28
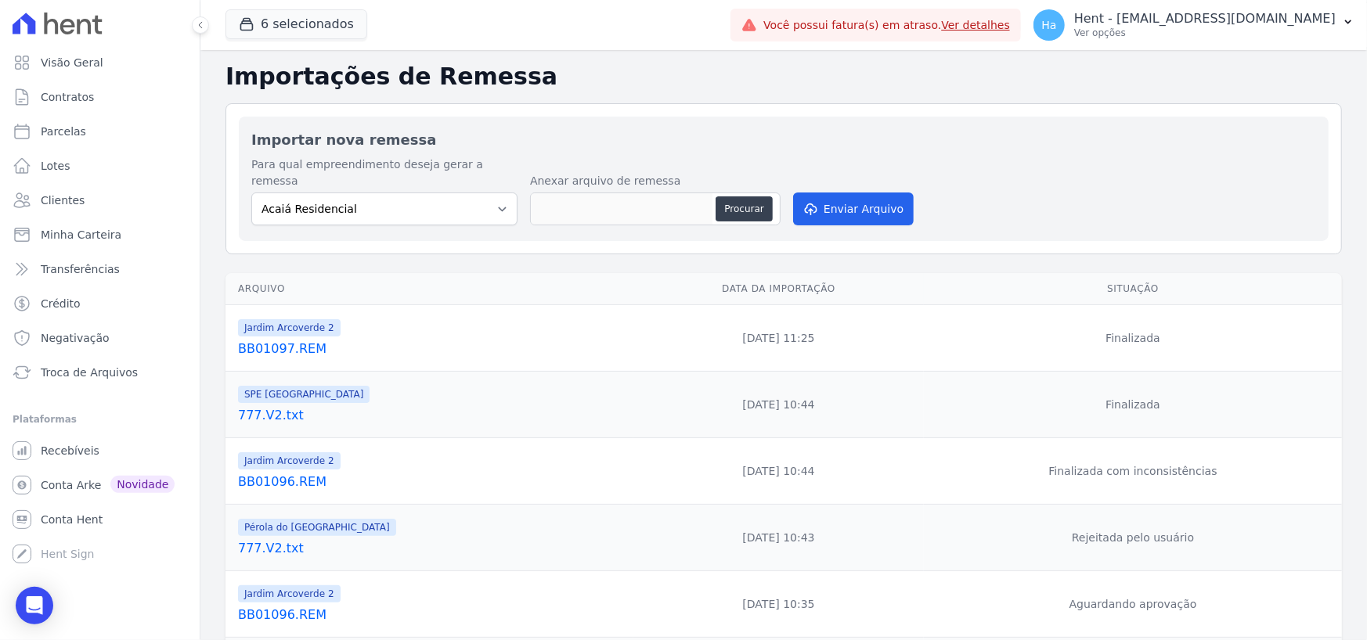
click at [280, 340] on link "BB01097.REM" at bounding box center [432, 349] width 389 height 19
click at [295, 473] on link "BB01096.REM" at bounding box center [432, 482] width 389 height 19
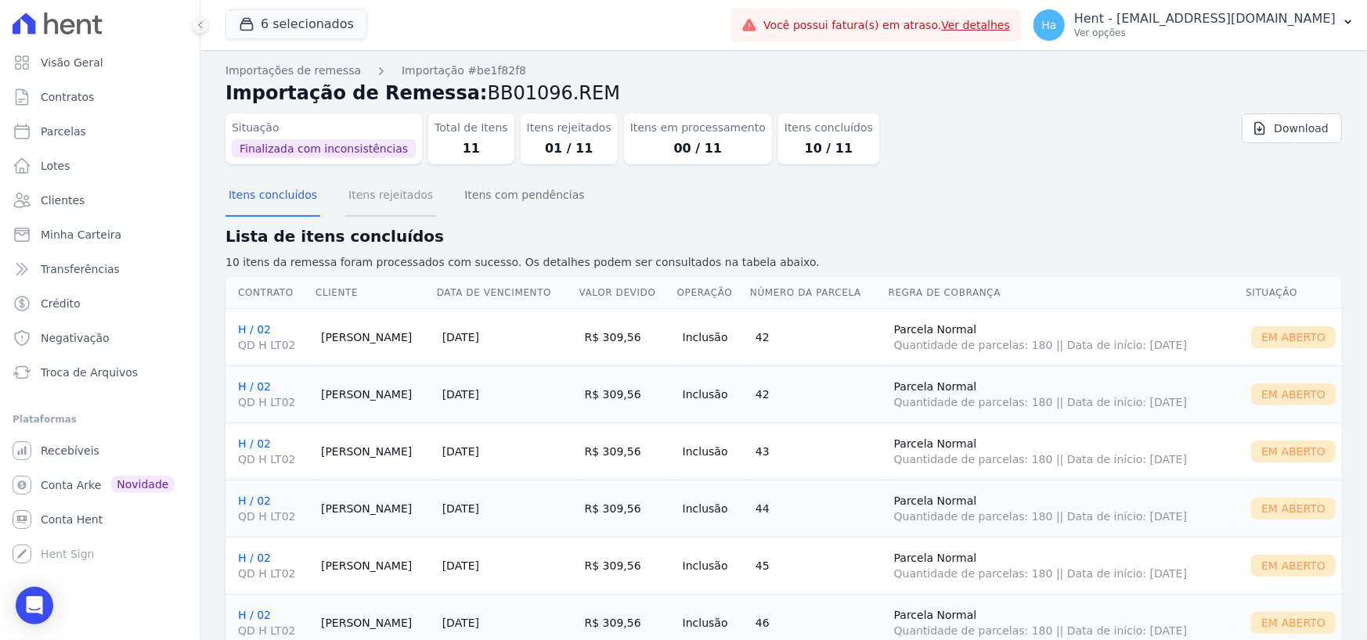
click at [392, 200] on button "Itens rejeitados" at bounding box center [390, 196] width 91 height 41
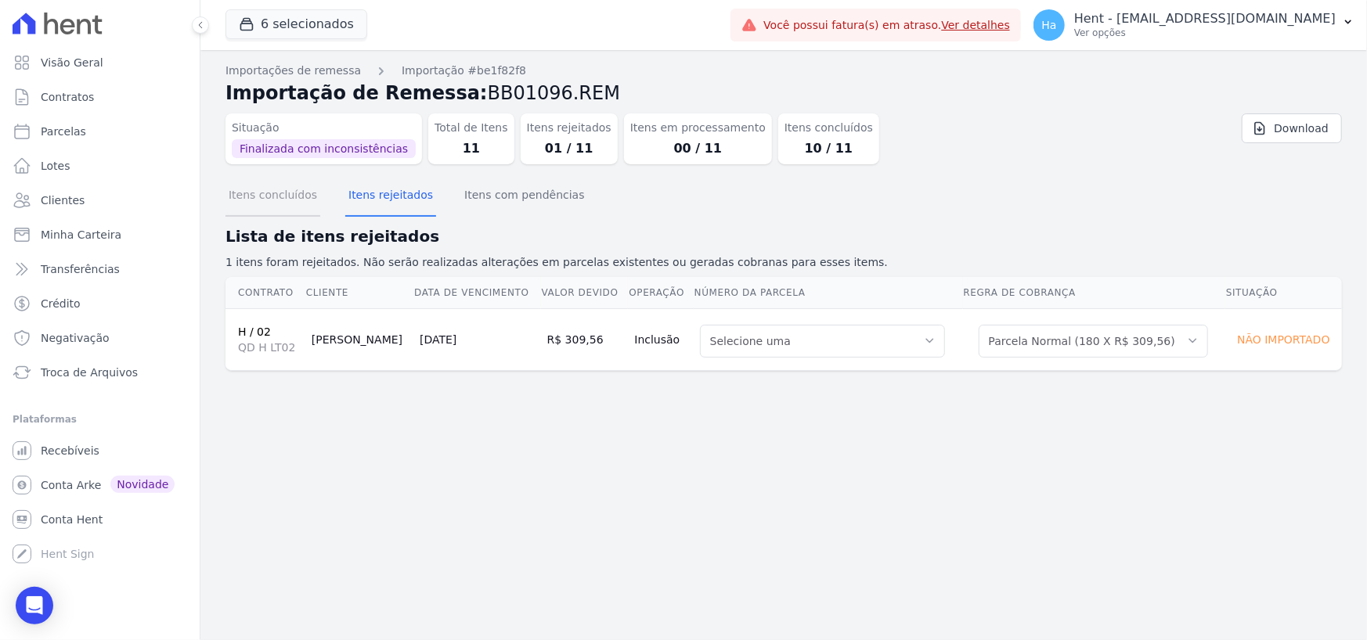
click at [237, 196] on button "Itens concluídos" at bounding box center [272, 196] width 95 height 41
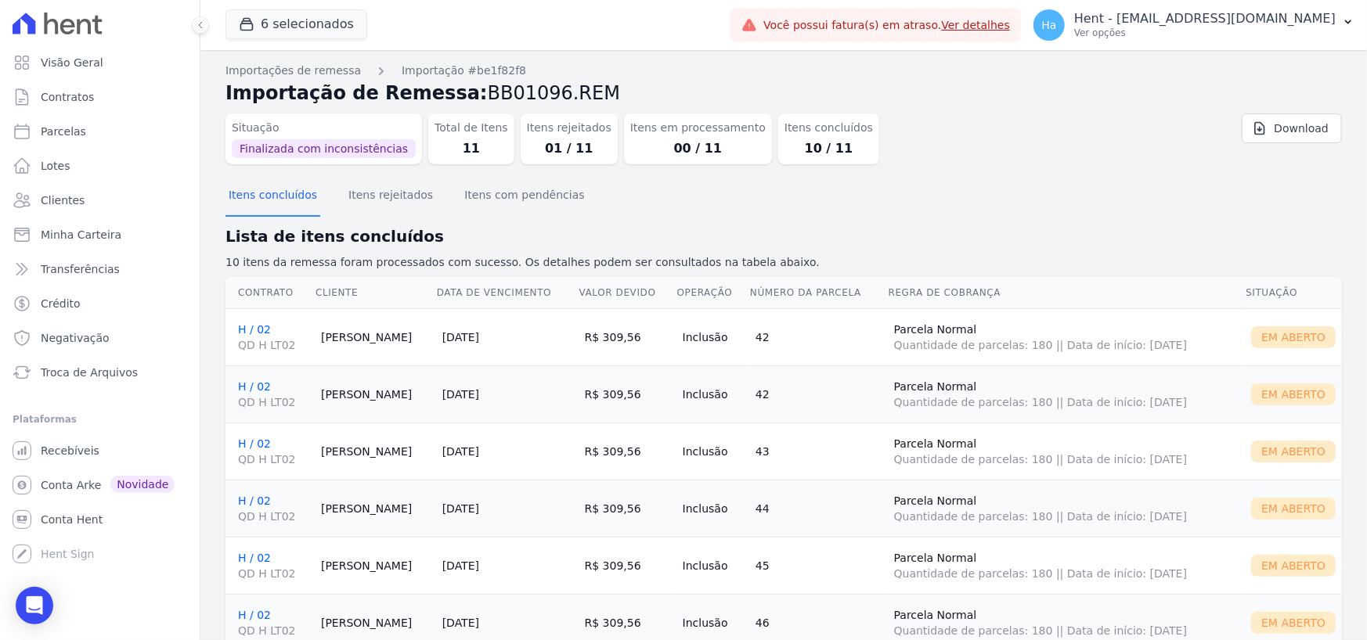
click at [257, 329] on link "H / 02 QD H LT02" at bounding box center [273, 338] width 70 height 30
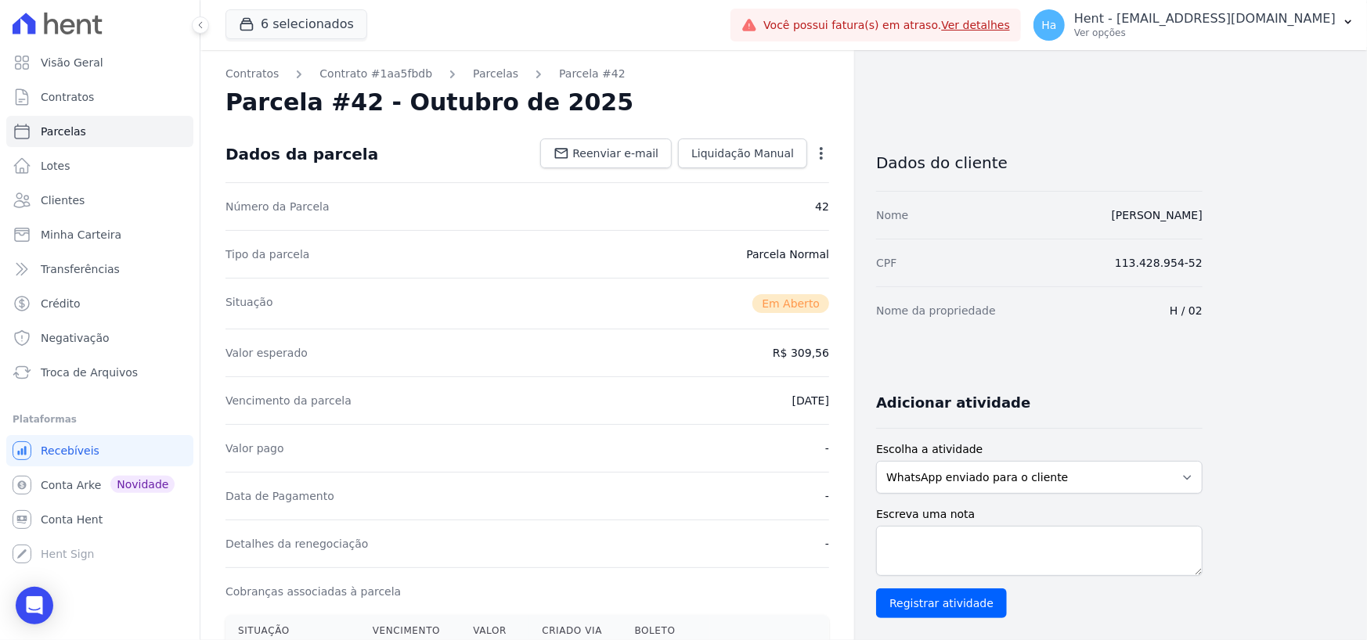
drag, startPoint x: 1165, startPoint y: 327, endPoint x: 1188, endPoint y: 314, distance: 27.0
click at [1188, 314] on div "Nome da propriedade H / 02" at bounding box center [1039, 311] width 326 height 48
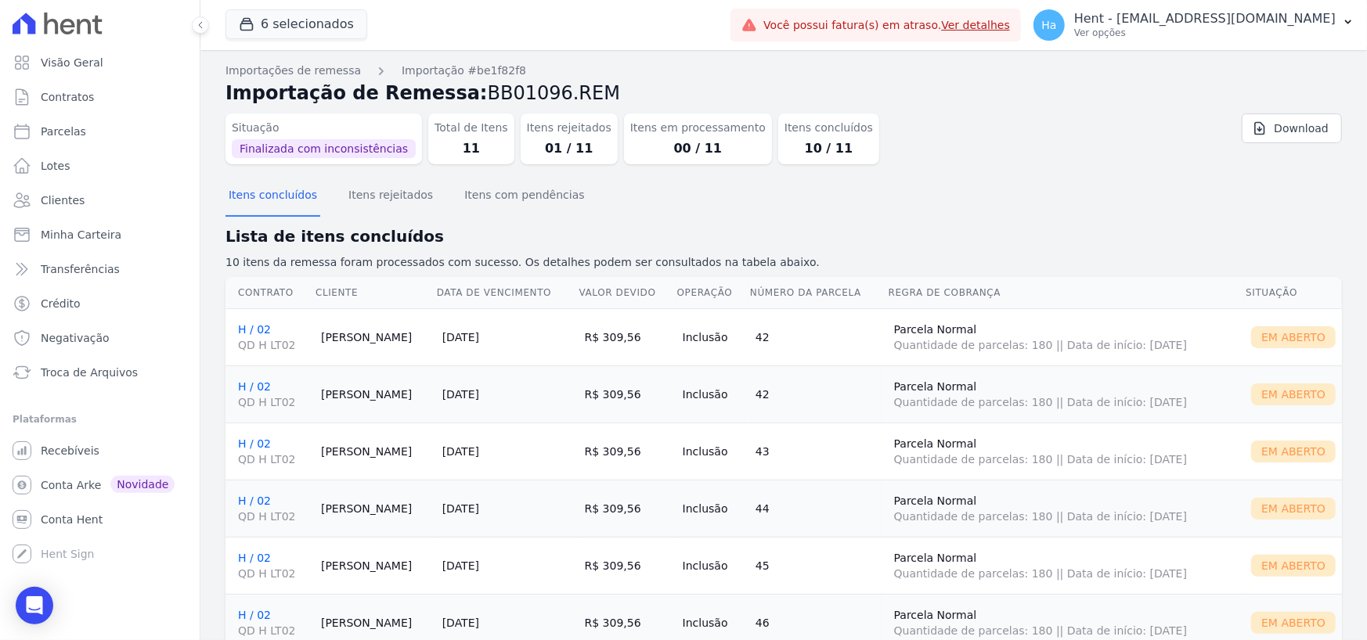
drag, startPoint x: 256, startPoint y: 388, endPoint x: 787, endPoint y: 398, distance: 530.9
click at [787, 398] on td "42" at bounding box center [818, 394] width 139 height 57
click at [1275, 140] on link "Download" at bounding box center [1292, 129] width 100 height 30
click at [1185, 38] on p "Ver opções" at bounding box center [1204, 33] width 261 height 13
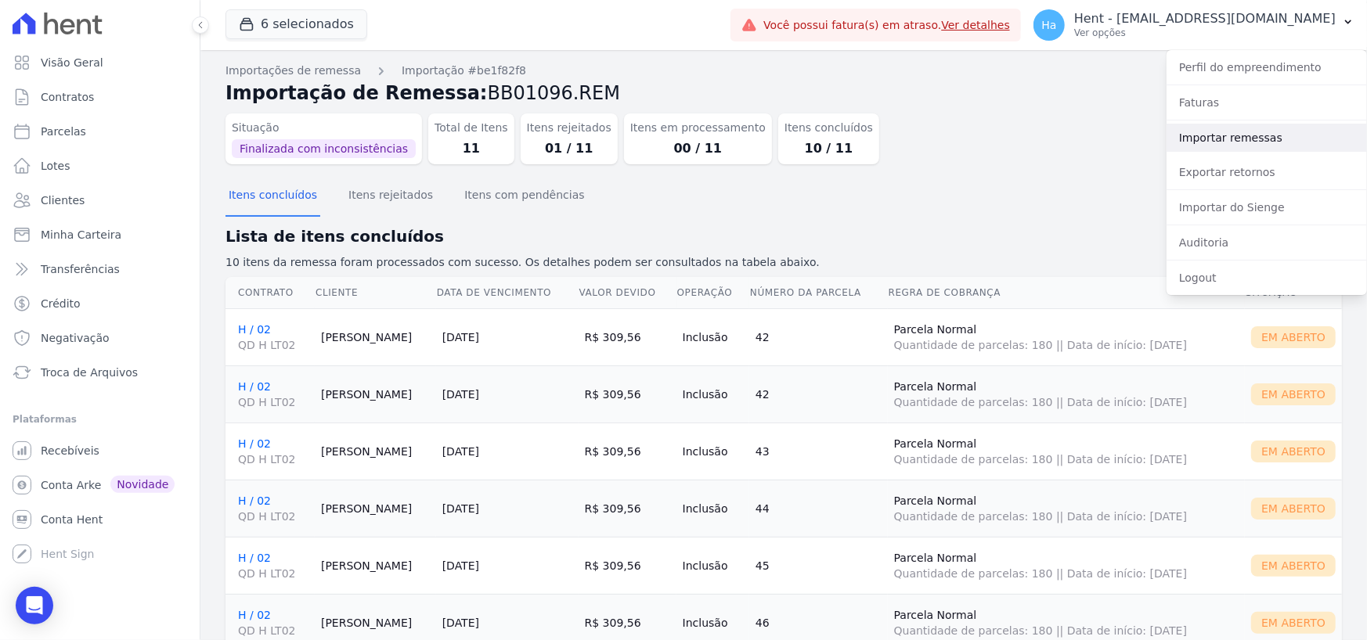
click at [1192, 132] on link "Importar remessas" at bounding box center [1267, 138] width 200 height 28
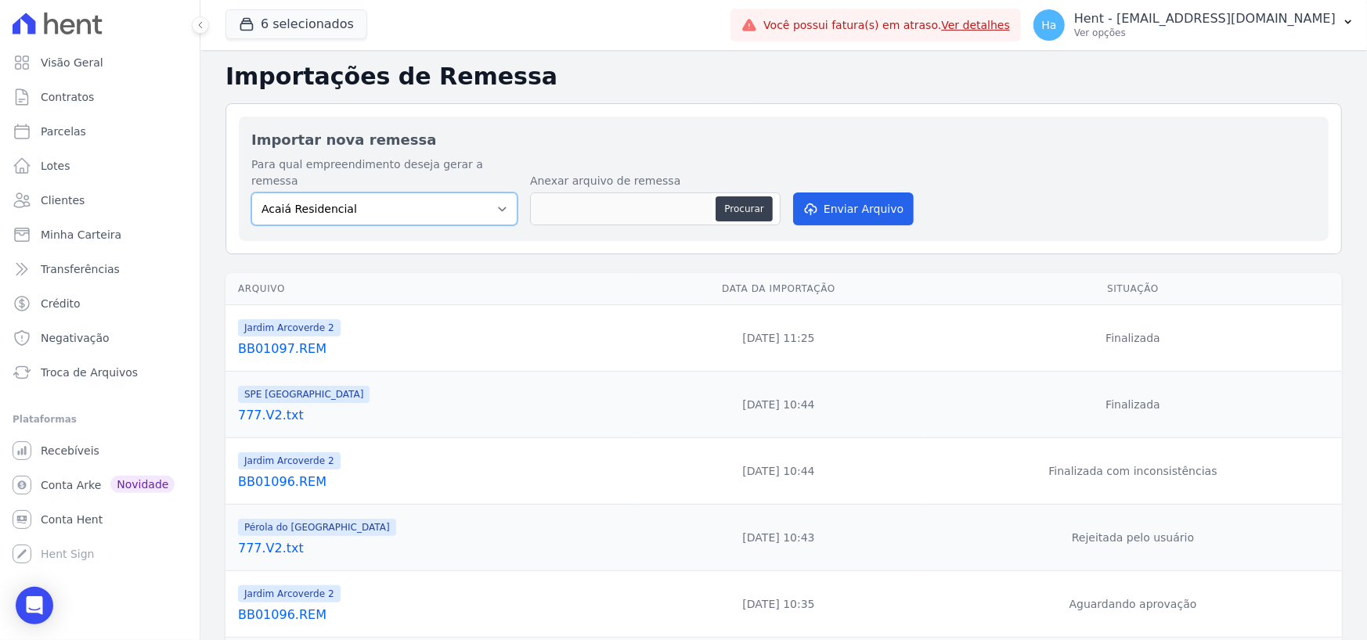
click at [487, 195] on select "Acaiá Residencial ACQUA 8 PELOTAS SPE LTDA II Administrativo AGILE ELOI MENDES …" at bounding box center [384, 209] width 266 height 33
select select "4fa78839-2c34-4f71-8278-51da0fd48ff7"
click at [251, 193] on select "Acaiá Residencial ACQUA 8 PELOTAS SPE LTDA II Administrativo AGILE ELOI MENDES …" at bounding box center [384, 209] width 266 height 33
click at [714, 196] on div "Procurar" at bounding box center [655, 209] width 251 height 33
click at [738, 197] on button "Procurar" at bounding box center [744, 209] width 56 height 25
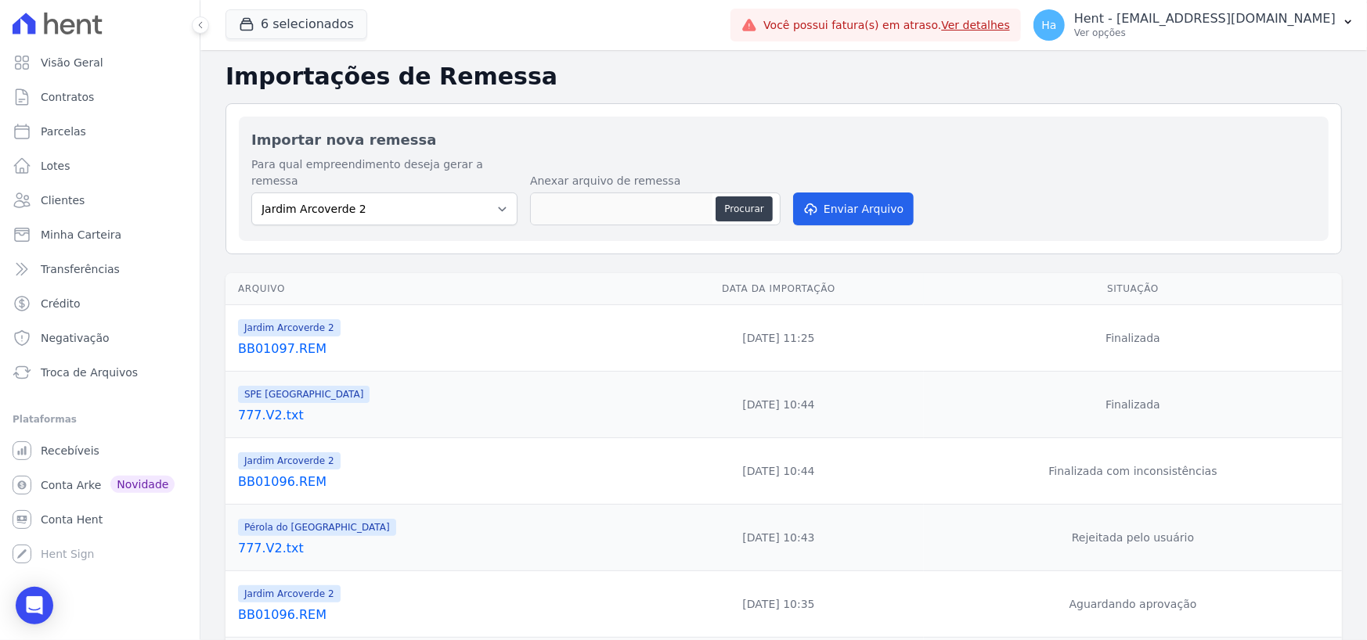
type input "BB01096.Setembro.txt"
click at [879, 193] on button "Enviar Arquivo" at bounding box center [853, 209] width 121 height 33
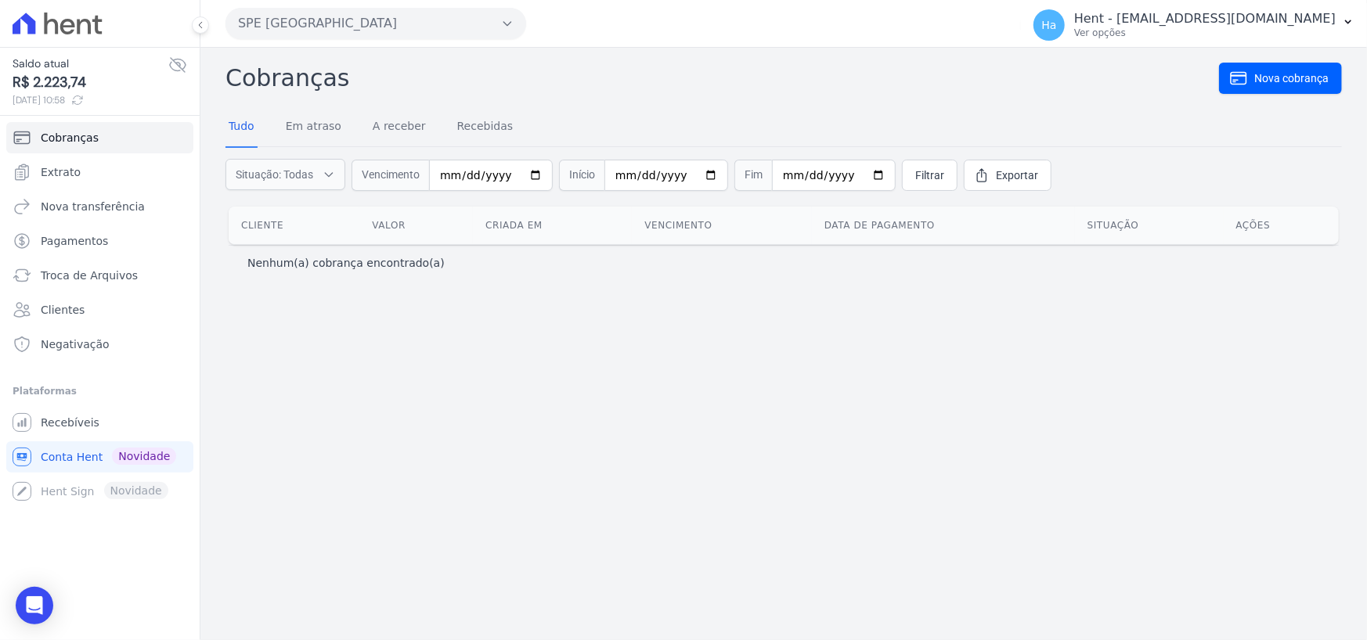
click at [389, 24] on button "SPE [GEOGRAPHIC_DATA]" at bounding box center [375, 23] width 301 height 31
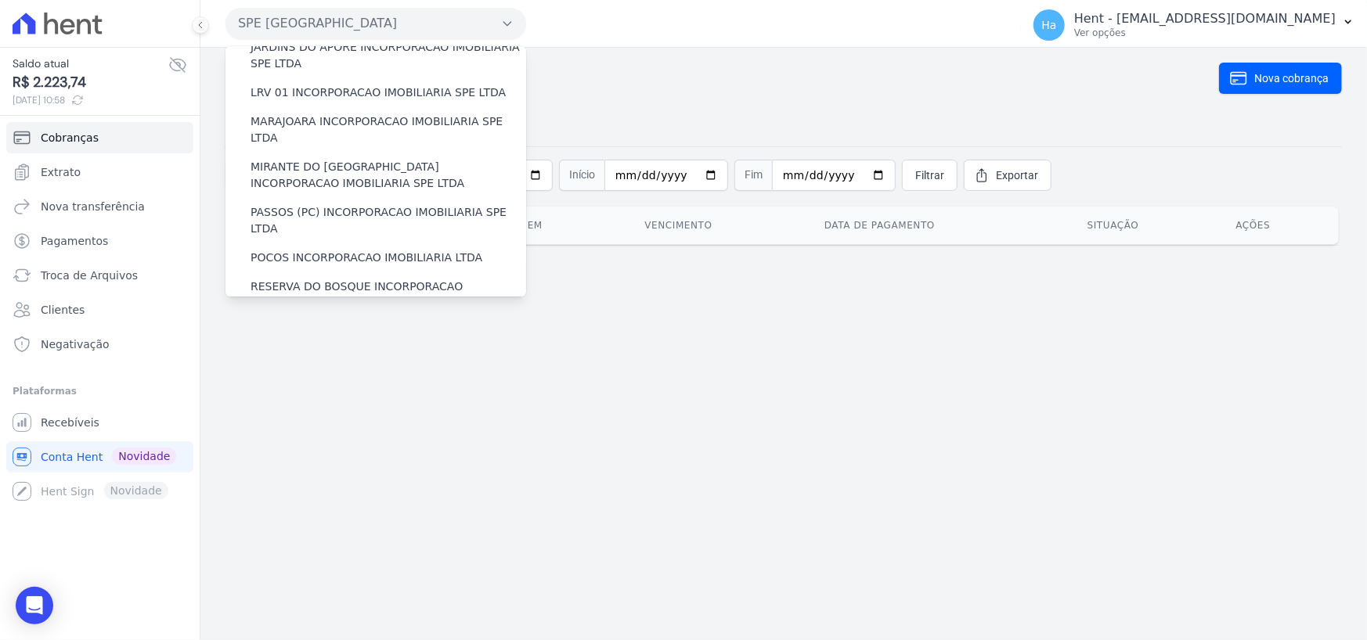
scroll to position [2233, 0]
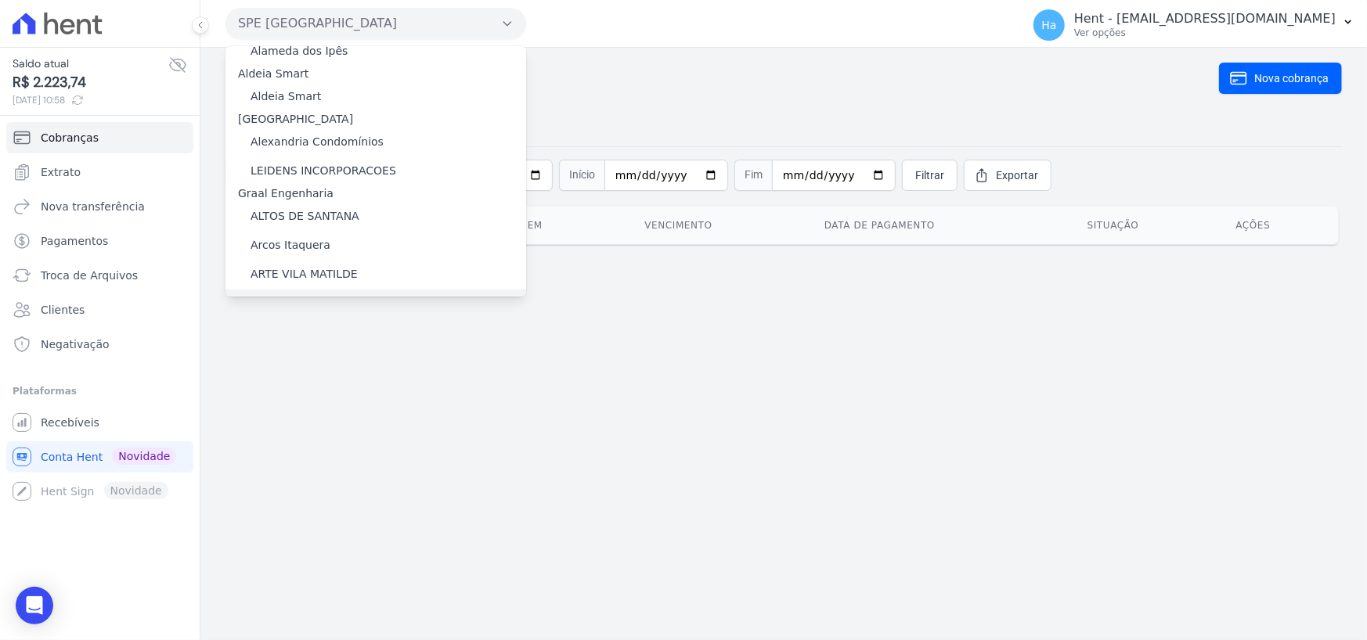
click at [311, 295] on label "BOSQUE CLUB" at bounding box center [290, 303] width 79 height 16
click at [0, 0] on input "BOSQUE CLUB" at bounding box center [0, 0] width 0 height 0
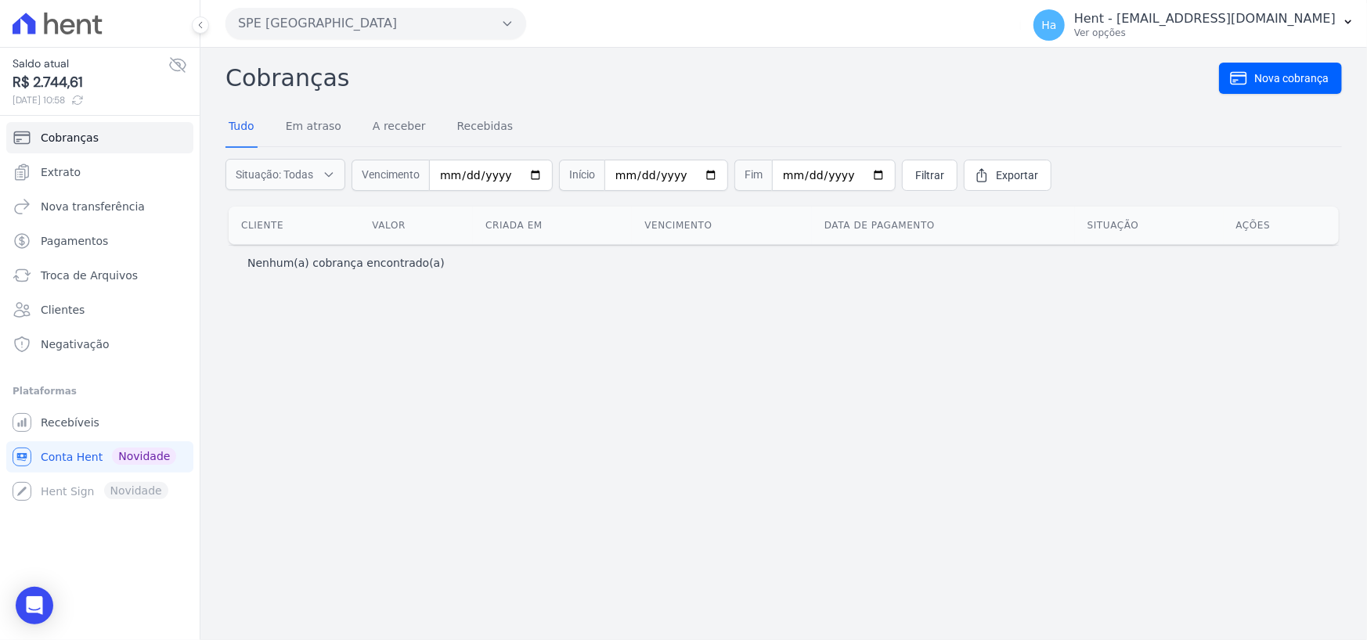
click at [385, 23] on button "SPE [GEOGRAPHIC_DATA]" at bounding box center [375, 23] width 301 height 31
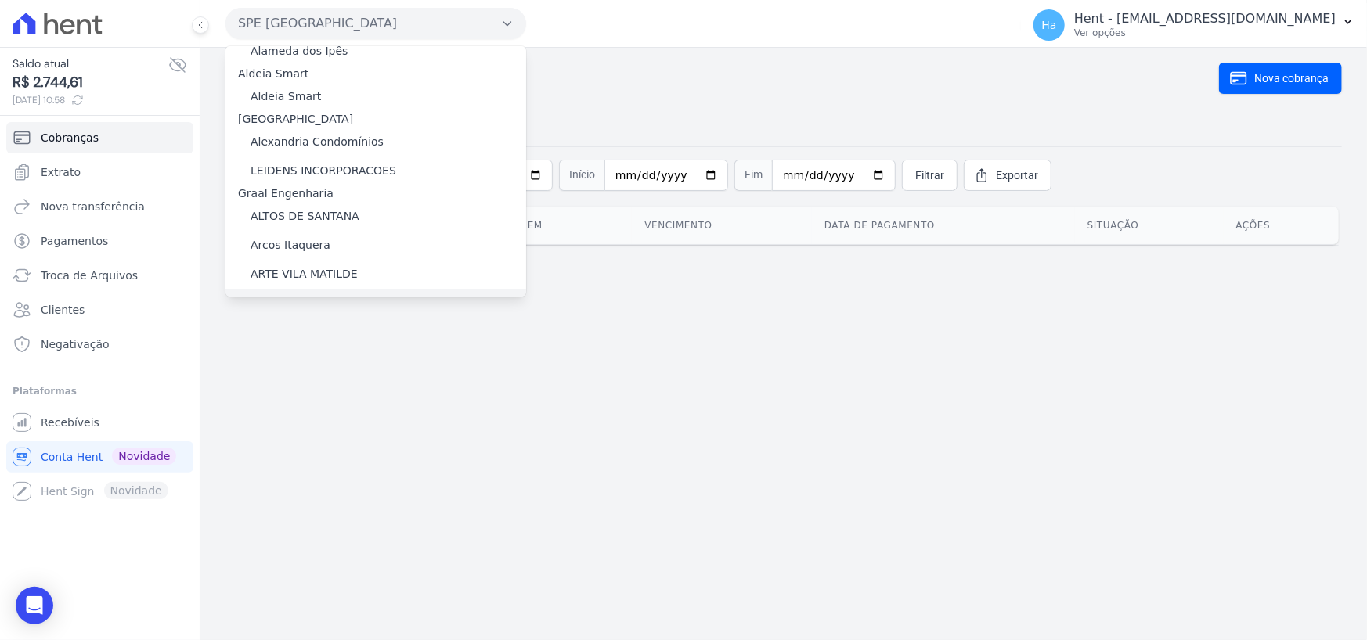
click at [312, 289] on div "BOSQUE CLUB" at bounding box center [375, 303] width 301 height 29
click at [307, 295] on label "BOSQUE CLUB" at bounding box center [290, 303] width 79 height 16
click at [0, 0] on input "BOSQUE CLUB" at bounding box center [0, 0] width 0 height 0
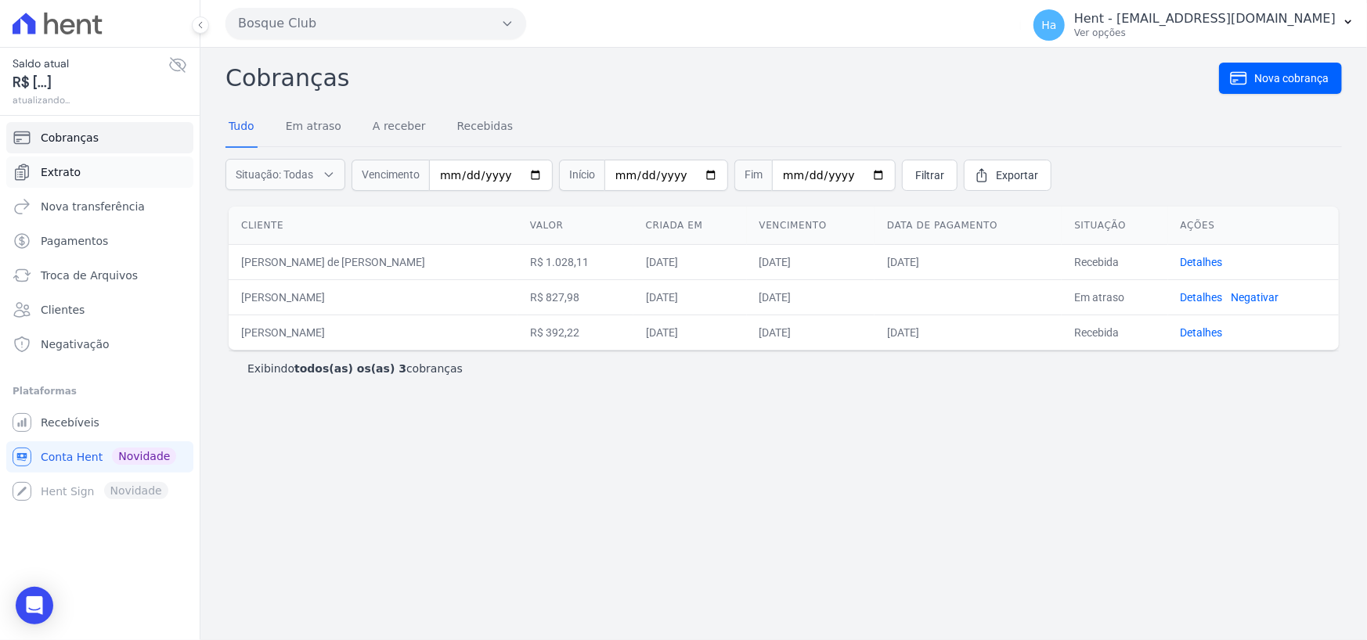
click at [87, 178] on link "Extrato" at bounding box center [99, 172] width 187 height 31
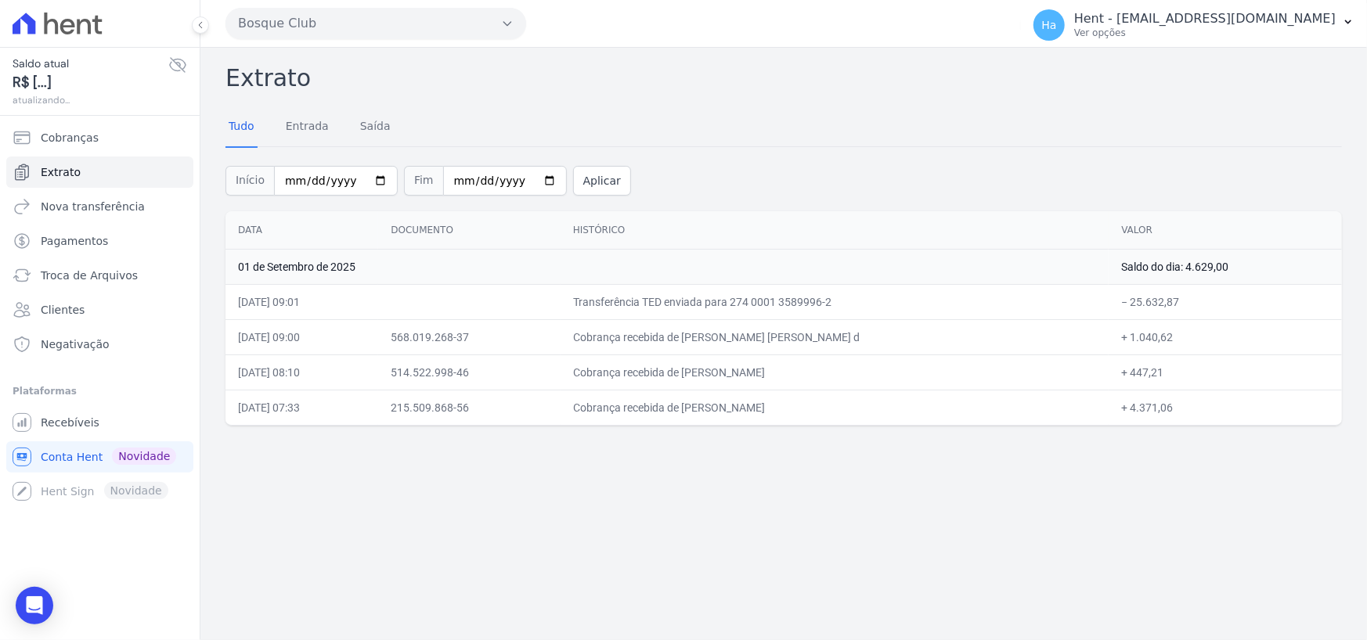
drag, startPoint x: 1257, startPoint y: 265, endPoint x: 1188, endPoint y: 270, distance: 69.8
click at [1188, 270] on td "Saldo do dia: 4.629,00" at bounding box center [1225, 266] width 233 height 35
click at [305, 177] on input "[DATE]" at bounding box center [336, 181] width 124 height 30
type input "2025-08-01"
click at [307, 182] on input "2025-08-01" at bounding box center [336, 181] width 124 height 30
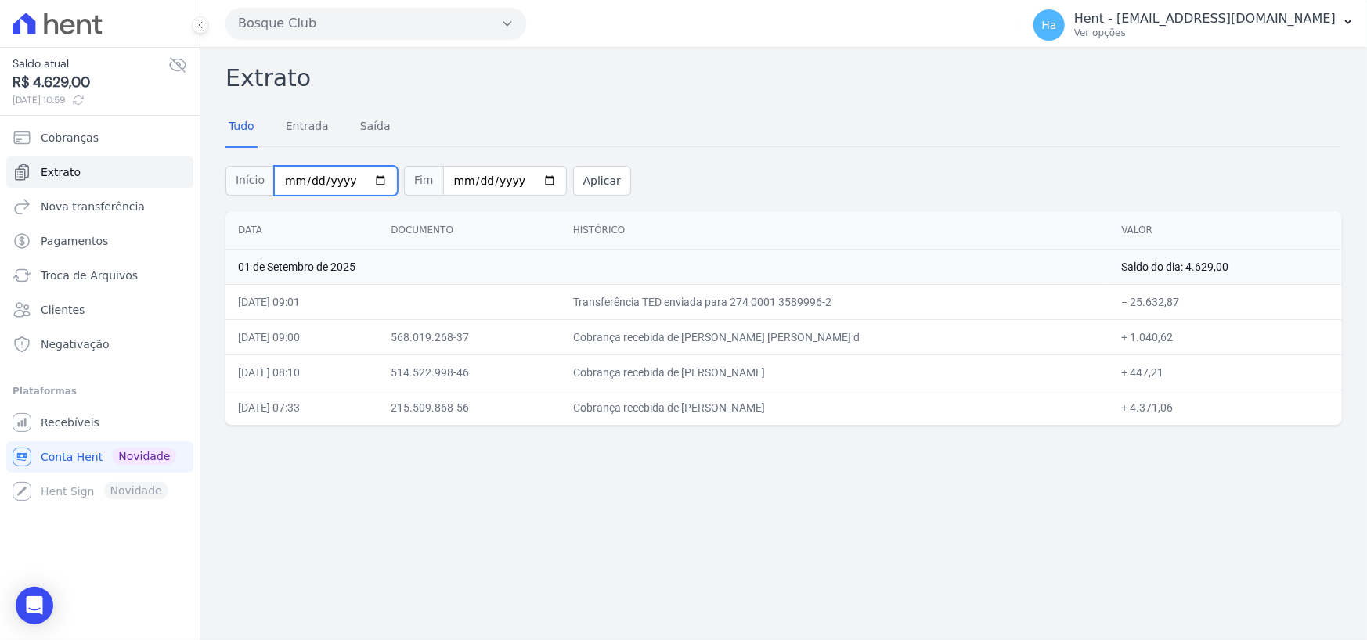
type input "2025-06-01"
click at [573, 171] on button "Aplicar" at bounding box center [602, 181] width 58 height 30
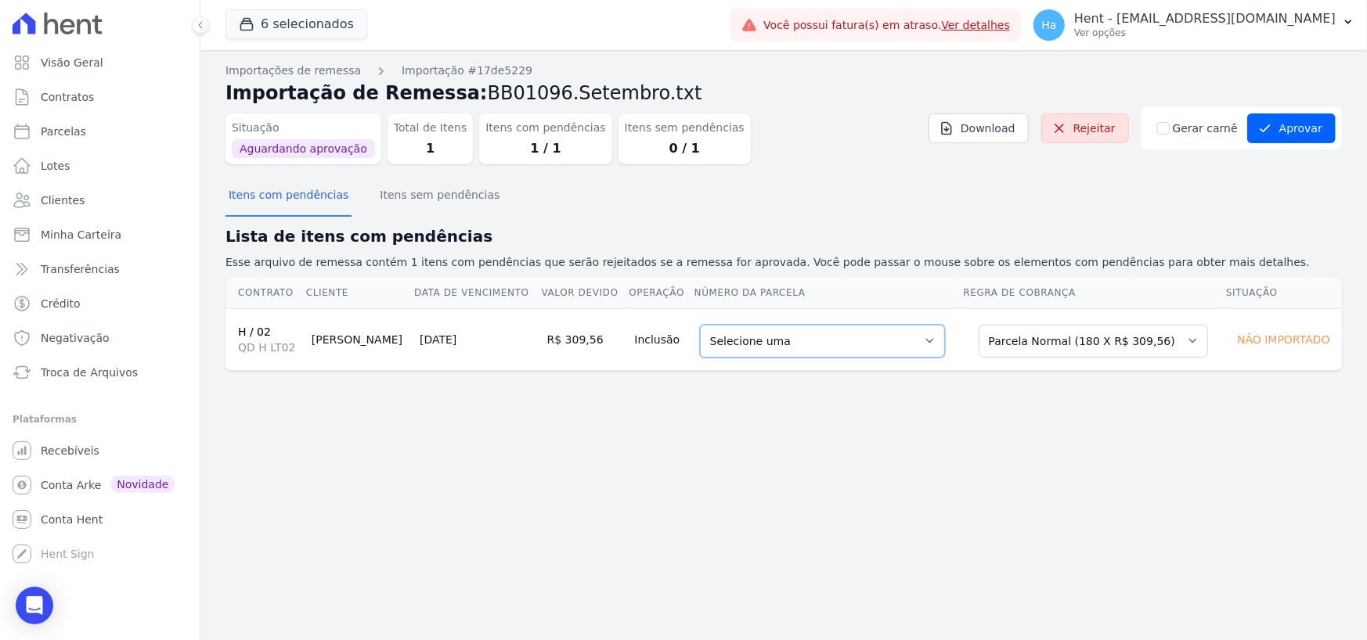
click at [873, 337] on select "Selecione uma 5 - [DATE] - R$ 316,19 - Vencido 30 - [DATE] - R$ 296,54 - Vencid…" at bounding box center [822, 341] width 245 height 33
click at [1090, 344] on select "Selecione uma Nova Parcela Avulsa Parcela Avulsa Existente Parcela Normal (1 X …" at bounding box center [1093, 341] width 229 height 33
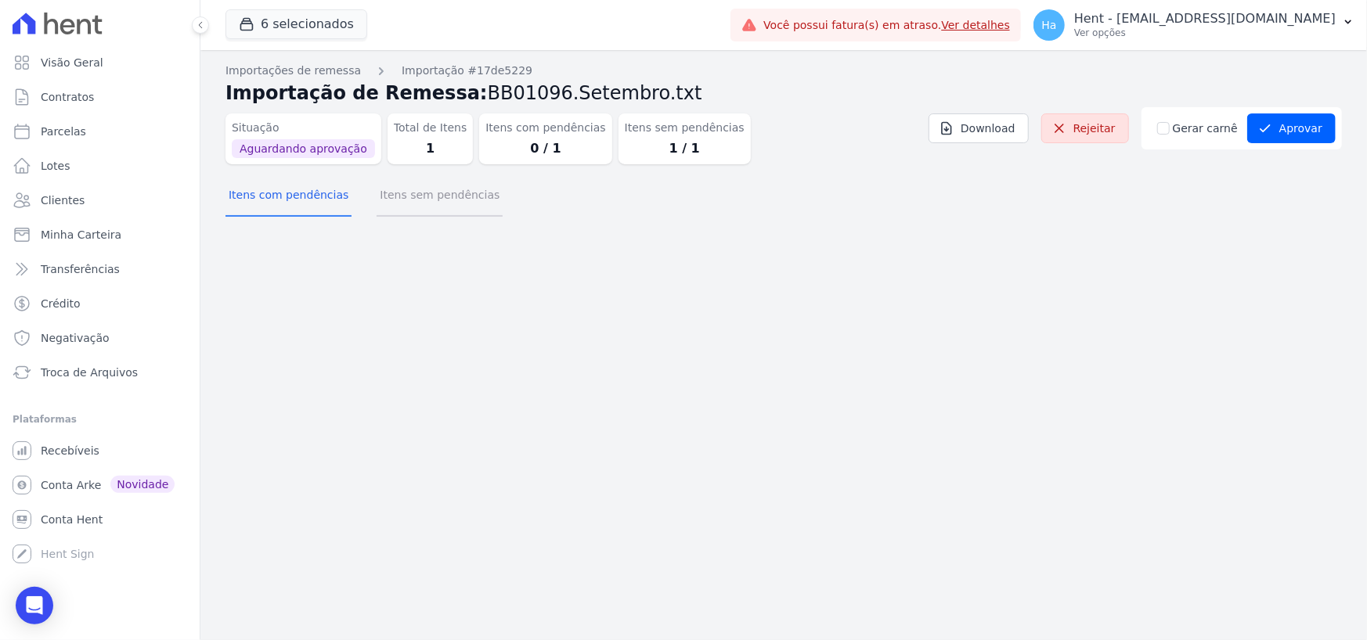
click at [384, 211] on button "Itens sem pendências" at bounding box center [440, 196] width 126 height 41
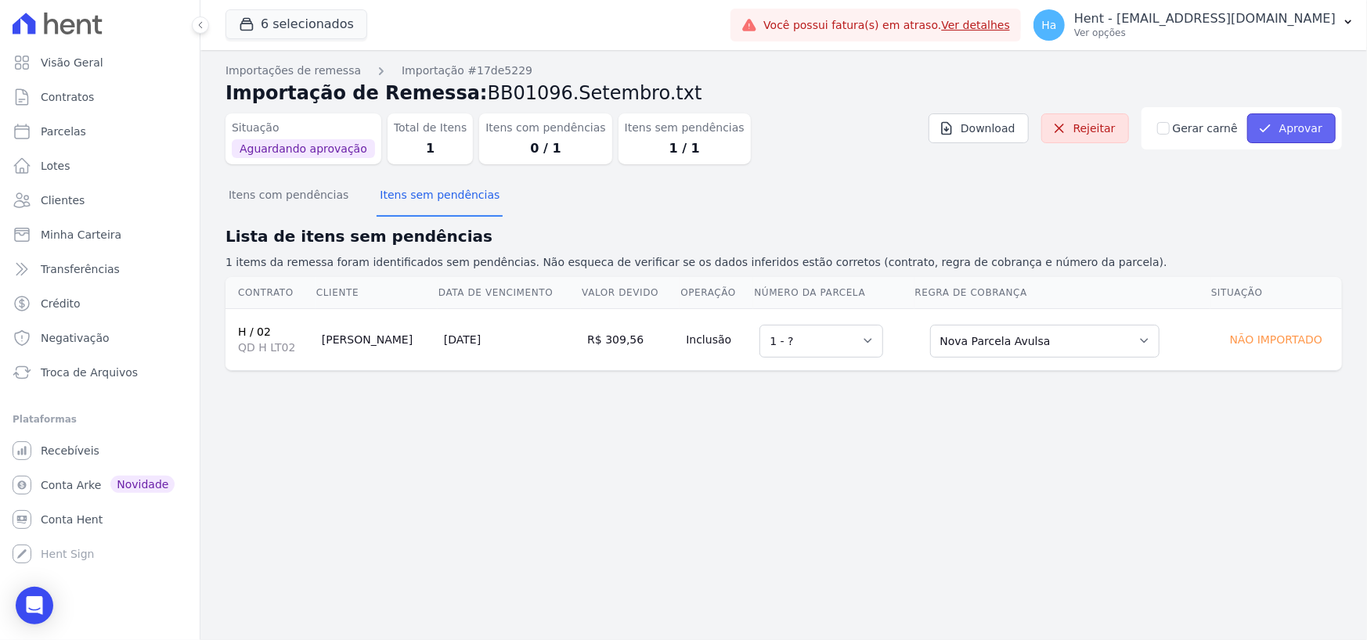
click at [1314, 127] on button "Aprovar" at bounding box center [1291, 129] width 88 height 30
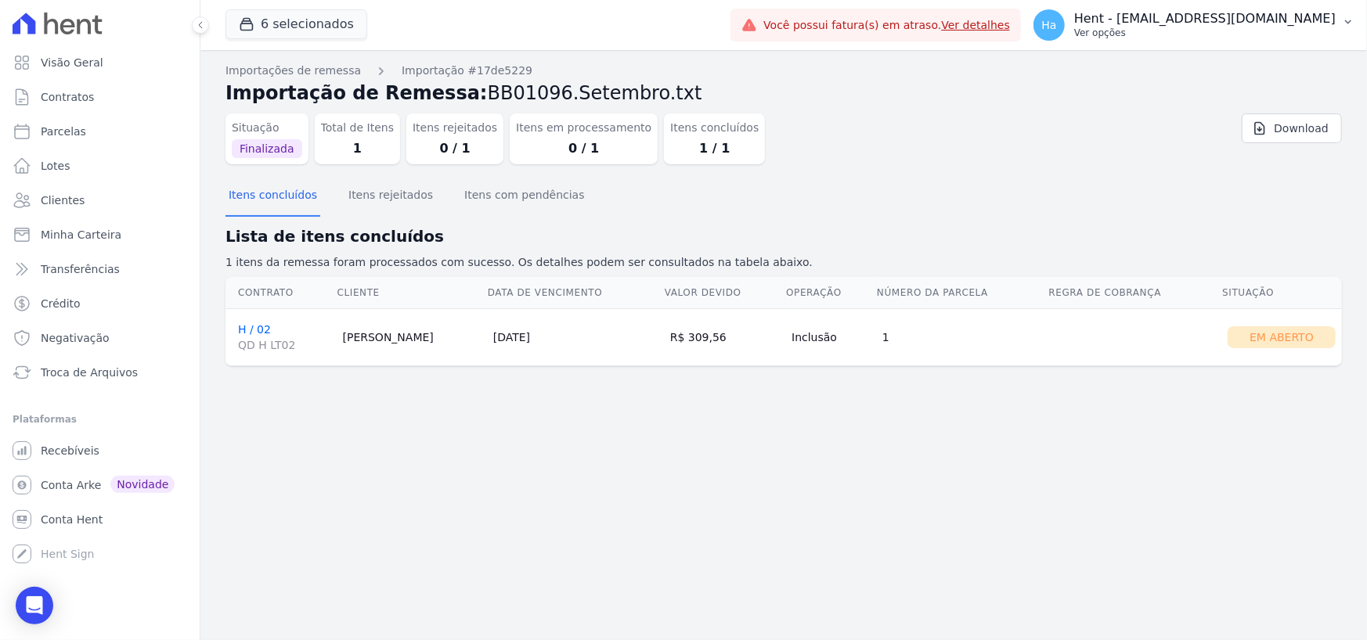
click at [1197, 37] on p "Ver opções" at bounding box center [1204, 33] width 261 height 13
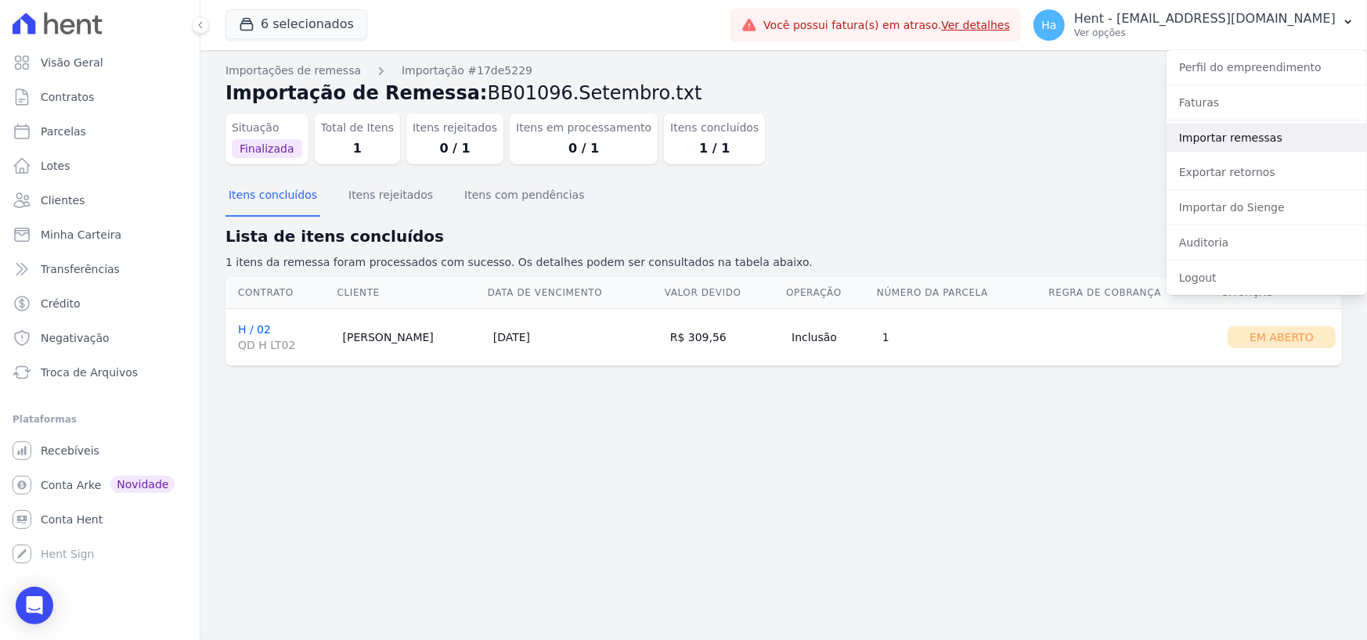
click at [1191, 150] on link "Importar remessas" at bounding box center [1267, 138] width 200 height 28
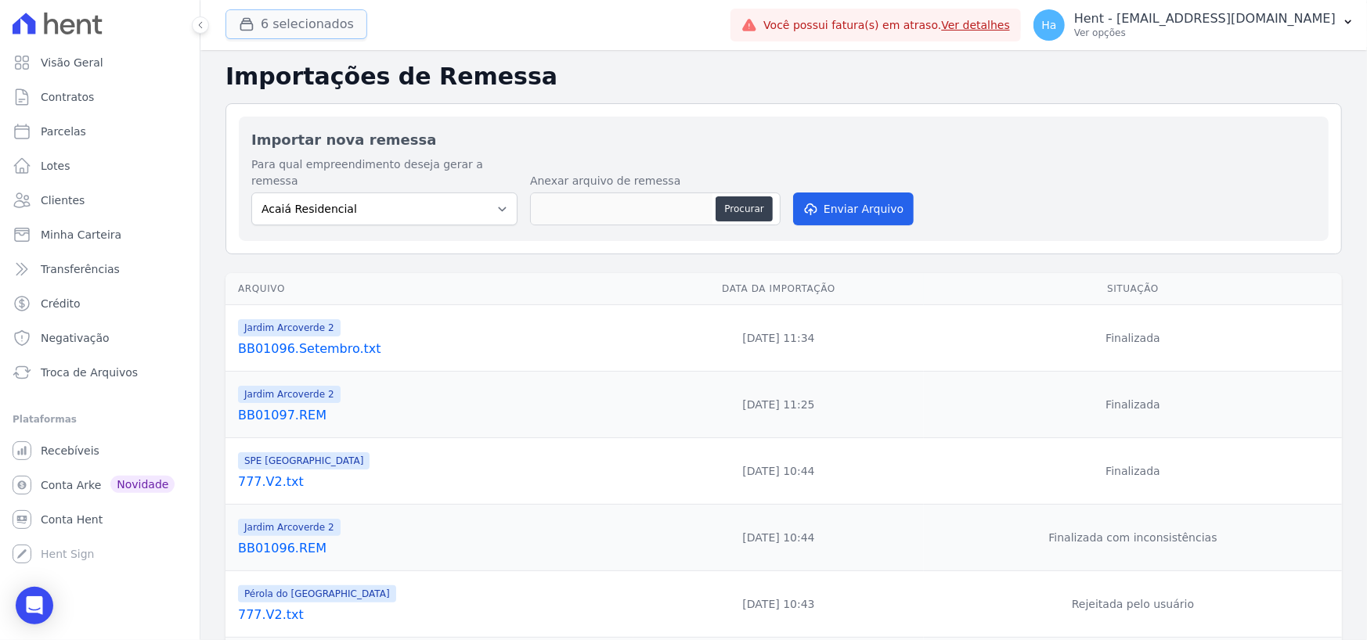
click at [313, 23] on button "6 selecionados" at bounding box center [296, 24] width 142 height 30
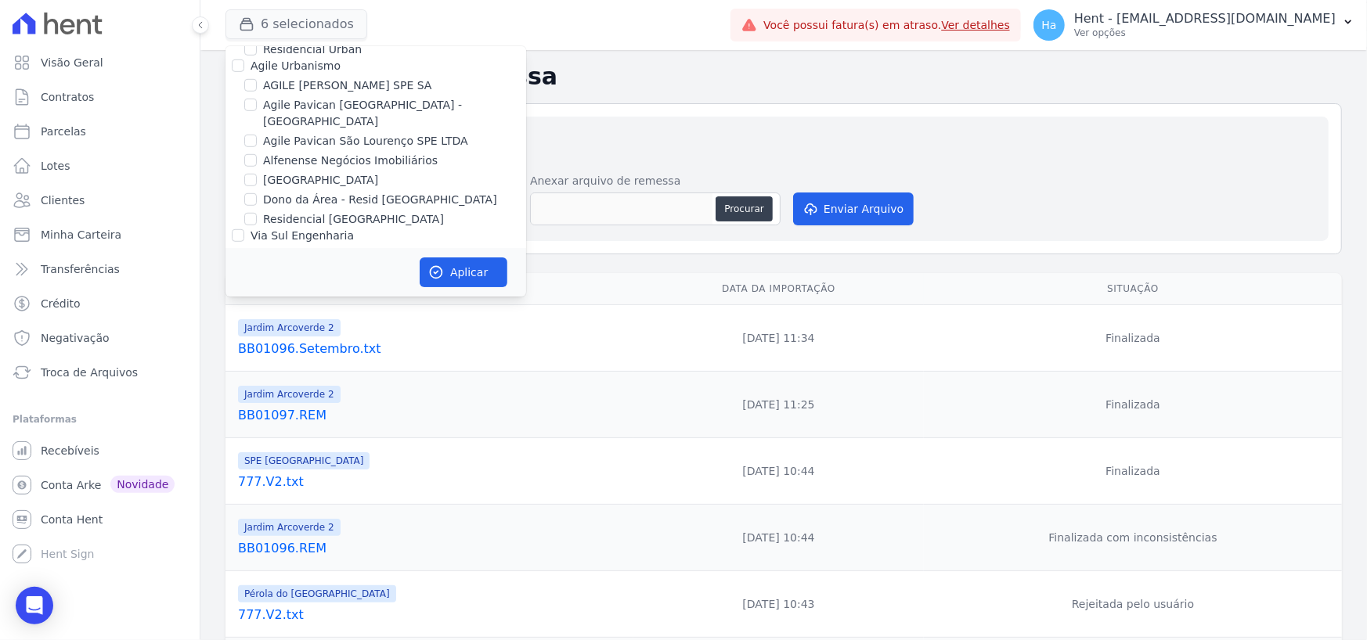
scroll to position [10190, 0]
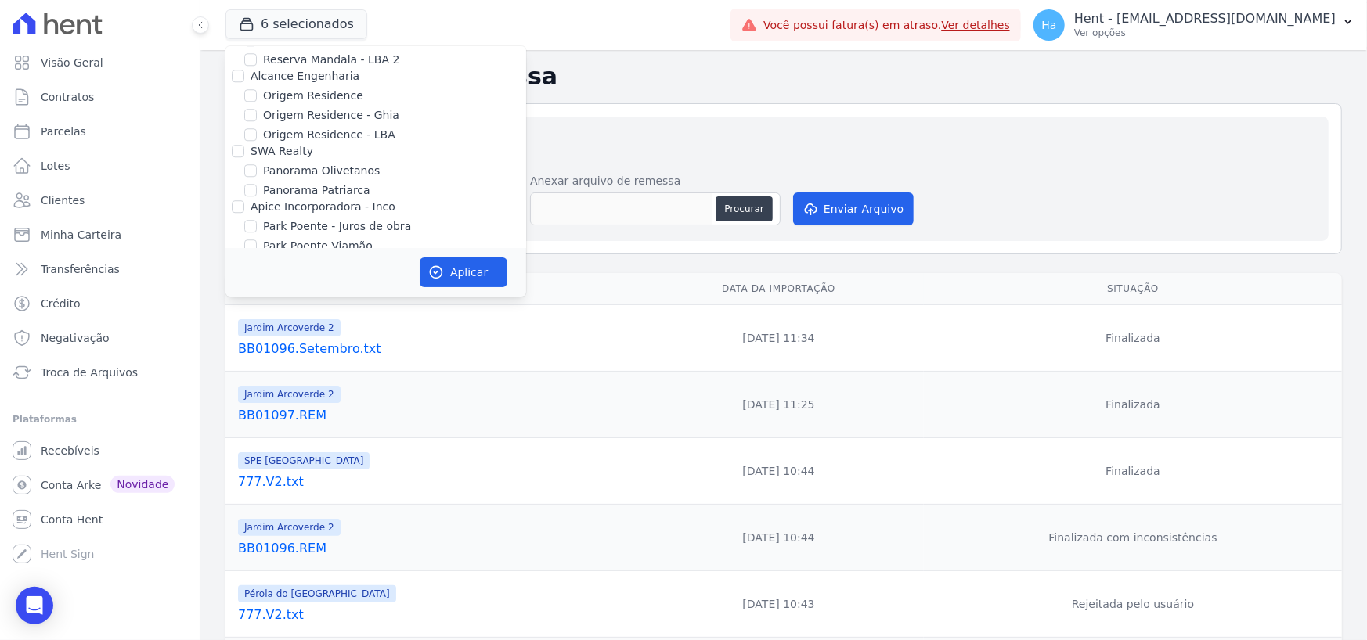
click at [237, 351] on input "Priori" at bounding box center [238, 357] width 13 height 13
checkbox input "true"
click at [463, 264] on button "Aplicar" at bounding box center [464, 273] width 88 height 30
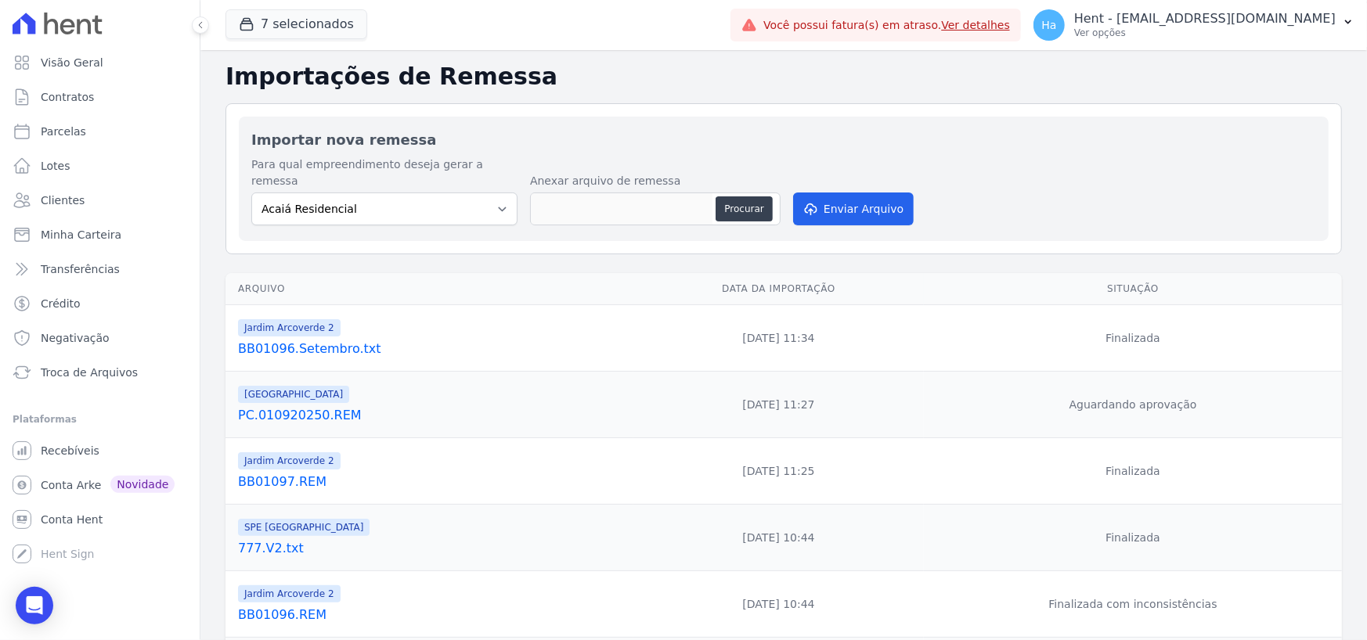
click at [332, 406] on link "PC.010920250.REM" at bounding box center [432, 415] width 389 height 19
click at [319, 406] on link "PC.010920250.REM" at bounding box center [432, 415] width 389 height 19
click at [328, 406] on link "PC.010920250.REM" at bounding box center [432, 415] width 389 height 19
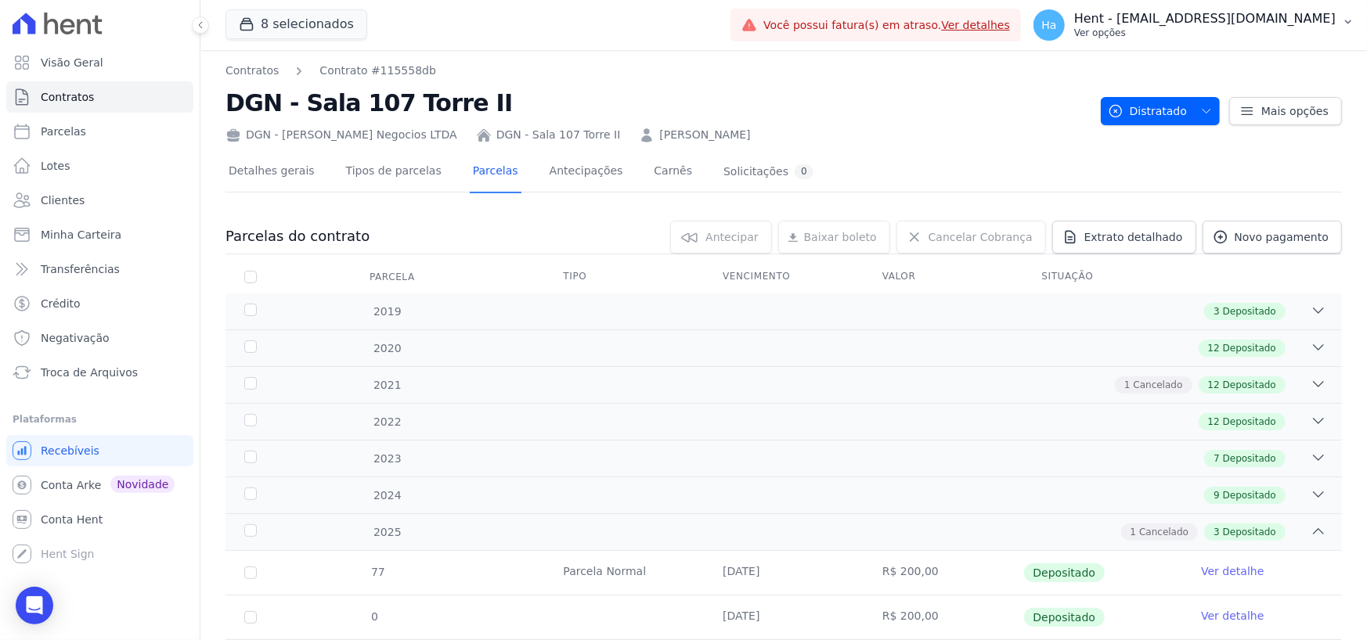
click at [1267, 17] on p "Hent - [EMAIL_ADDRESS][DOMAIN_NAME]" at bounding box center [1204, 19] width 261 height 16
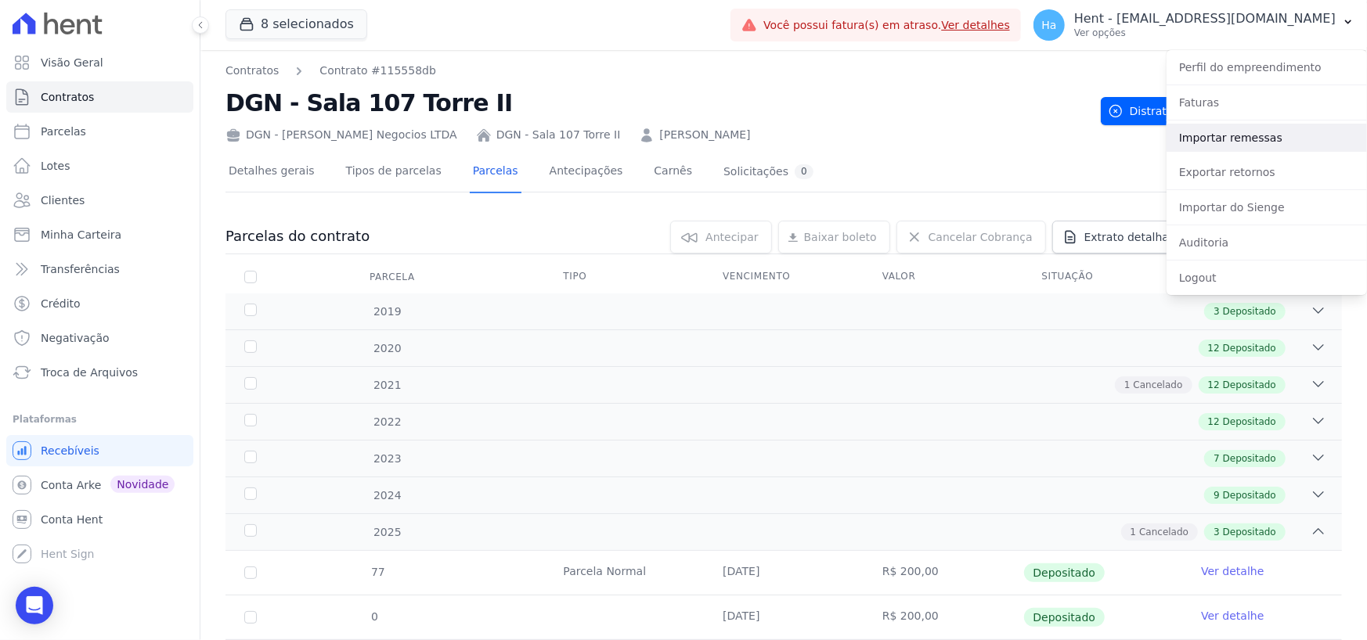
click at [1200, 133] on link "Importar remessas" at bounding box center [1267, 138] width 200 height 28
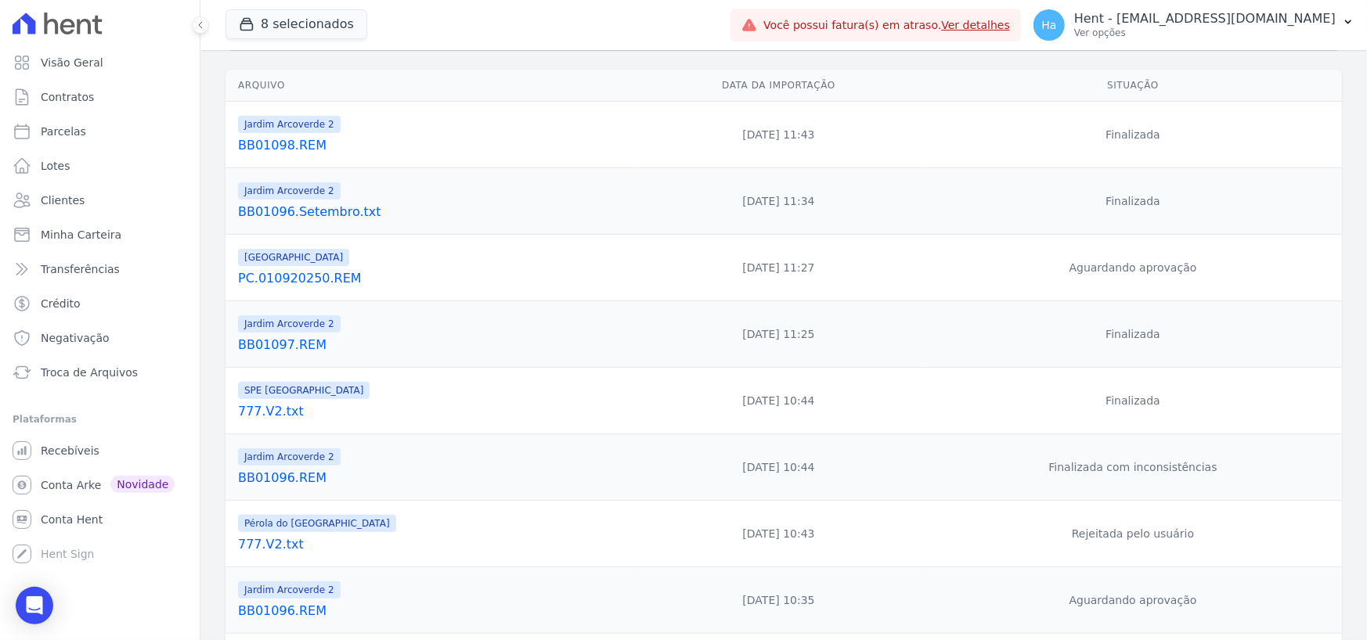
scroll to position [235, 0]
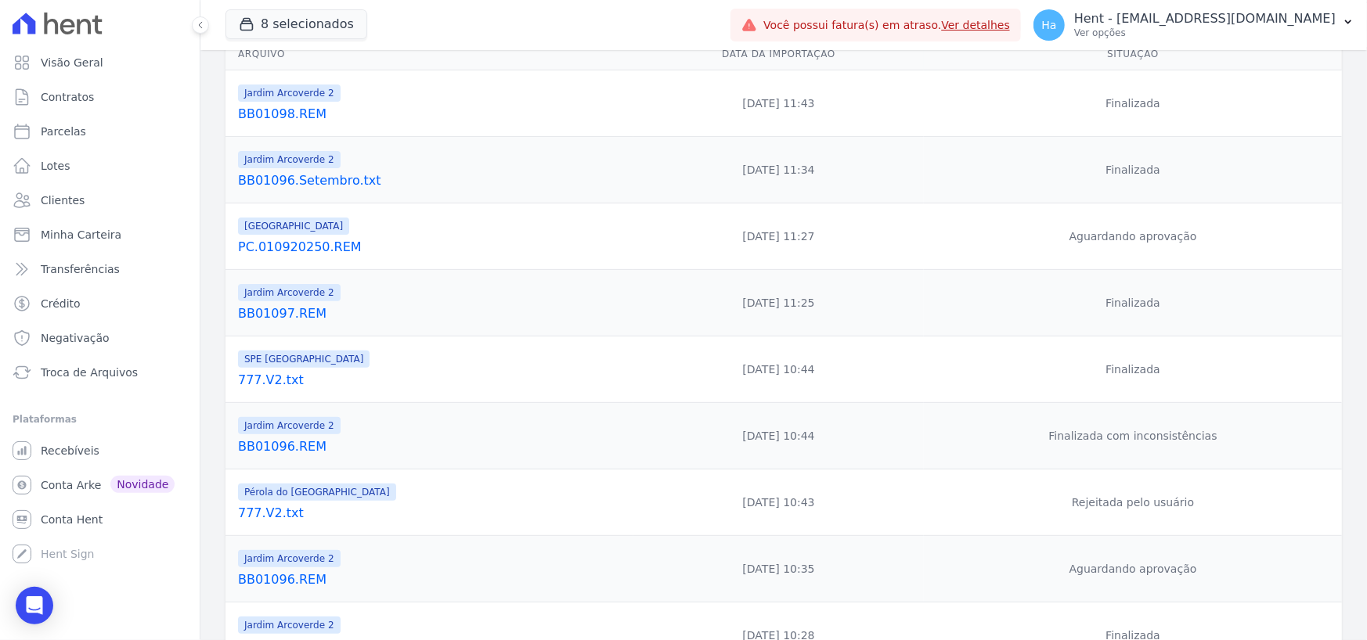
click at [280, 438] on link "BB01096.REM" at bounding box center [432, 447] width 389 height 19
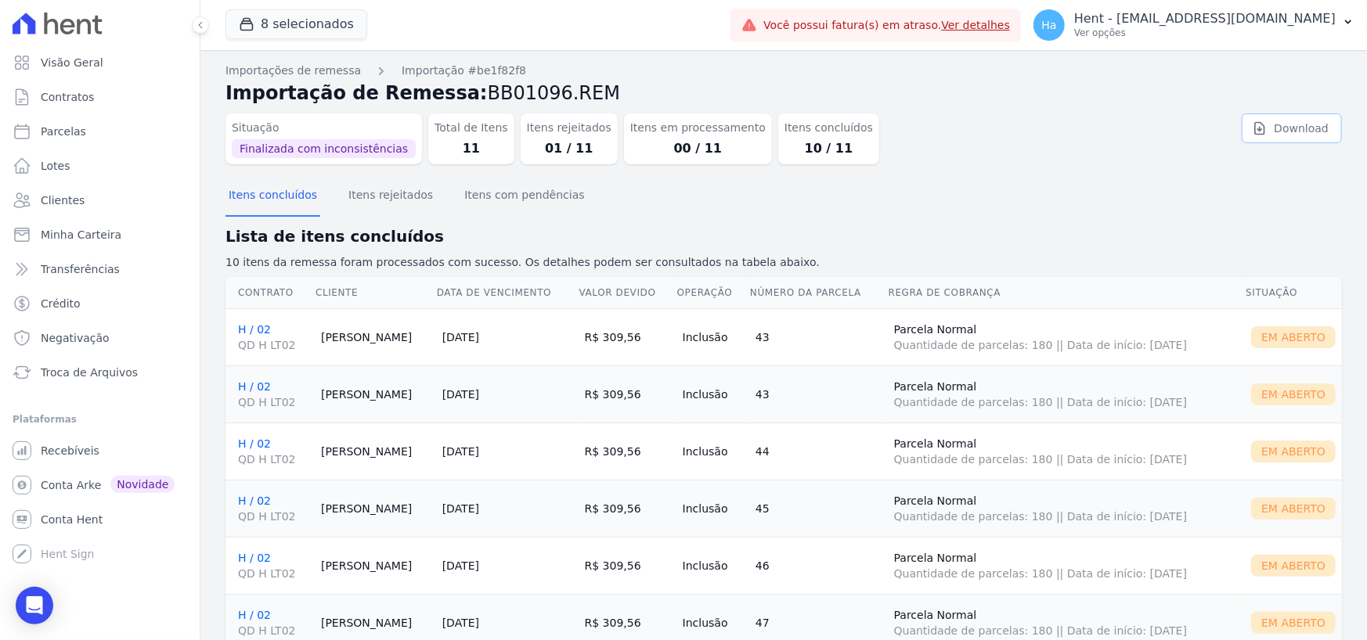
click at [1271, 117] on link "Download" at bounding box center [1292, 129] width 100 height 30
click at [1265, 24] on p "Hent - [EMAIL_ADDRESS][DOMAIN_NAME]" at bounding box center [1204, 19] width 261 height 16
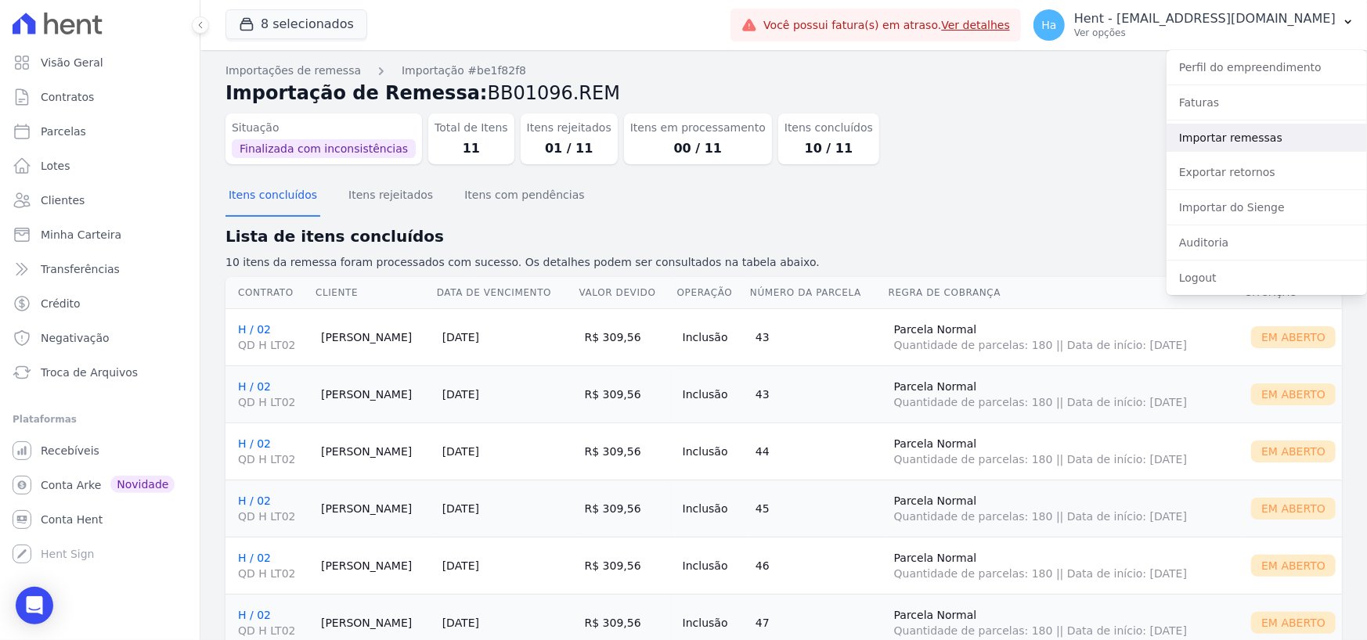
click at [1200, 137] on link "Importar remessas" at bounding box center [1267, 138] width 200 height 28
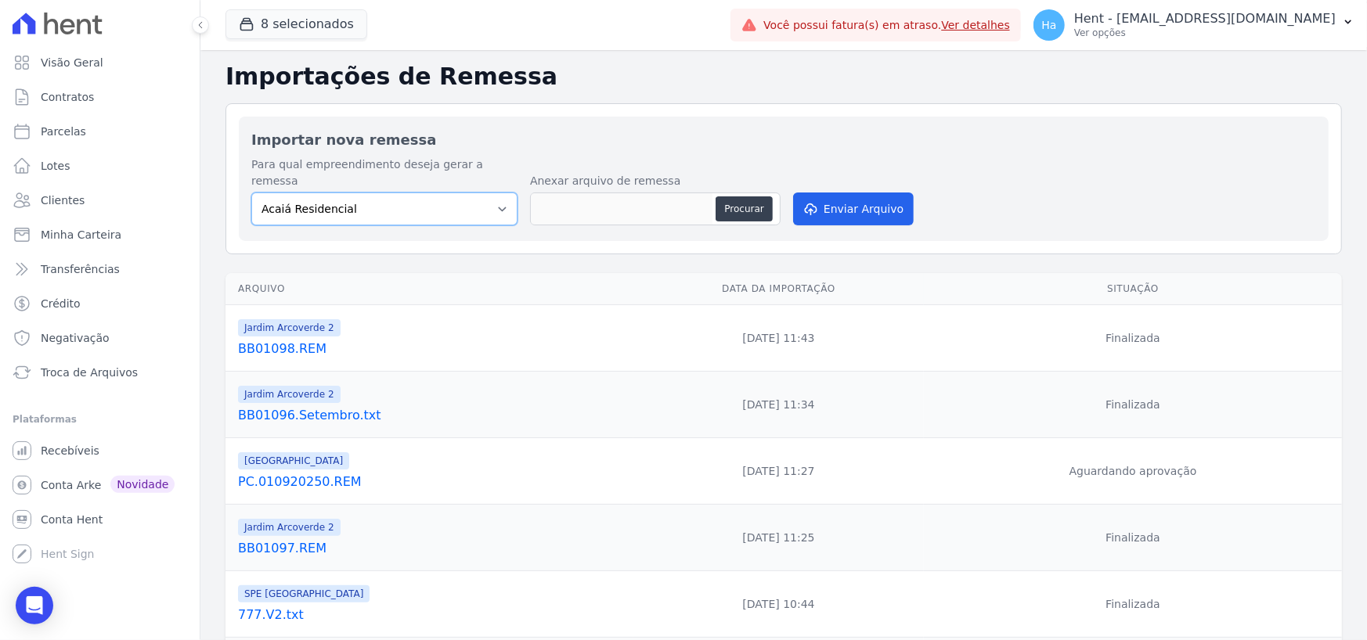
click at [489, 193] on select "Acaiá Residencial ACQUA 8 PELOTAS SPE LTDA II Administrativo AGILE ELOI MENDES …" at bounding box center [384, 209] width 266 height 33
select select "4fa78839-2c34-4f71-8278-51da0fd48ff7"
click at [251, 193] on select "Acaiá Residencial ACQUA 8 PELOTAS SPE LTDA II Administrativo AGILE ELOI MENDES …" at bounding box center [384, 209] width 266 height 33
click at [759, 197] on button "Procurar" at bounding box center [744, 209] width 56 height 25
type input "BB01096.V2.txt"
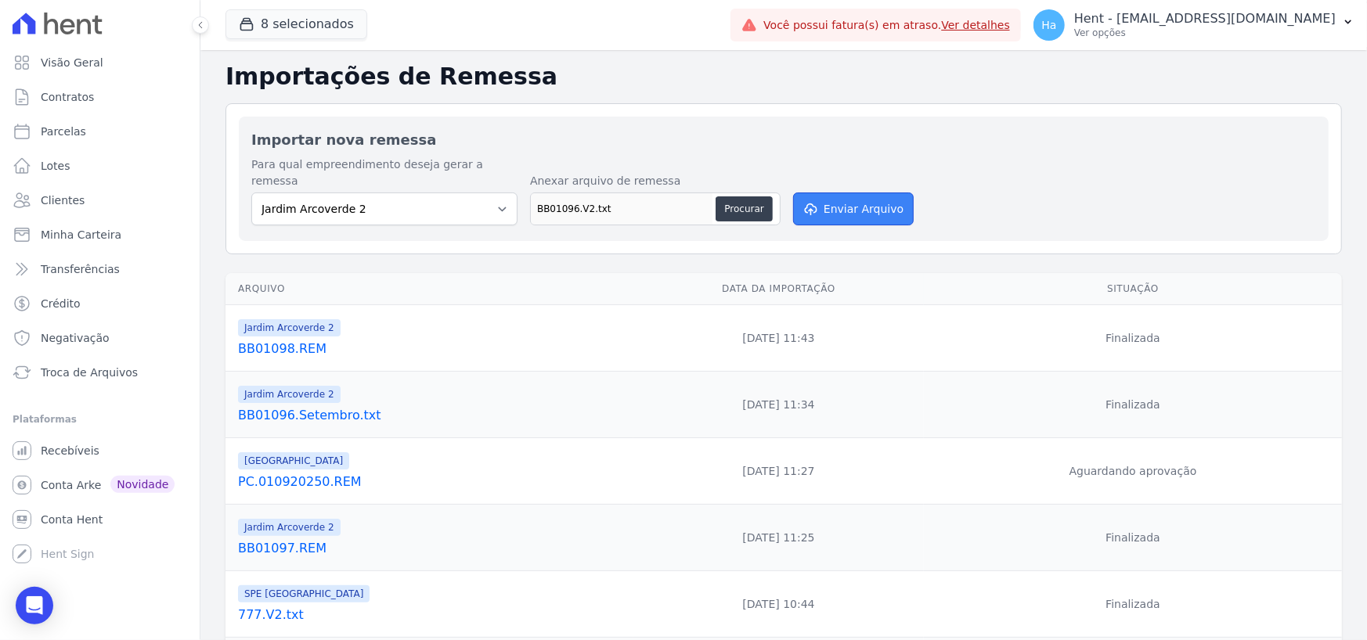
click at [867, 193] on button "Enviar Arquivo" at bounding box center [853, 209] width 121 height 33
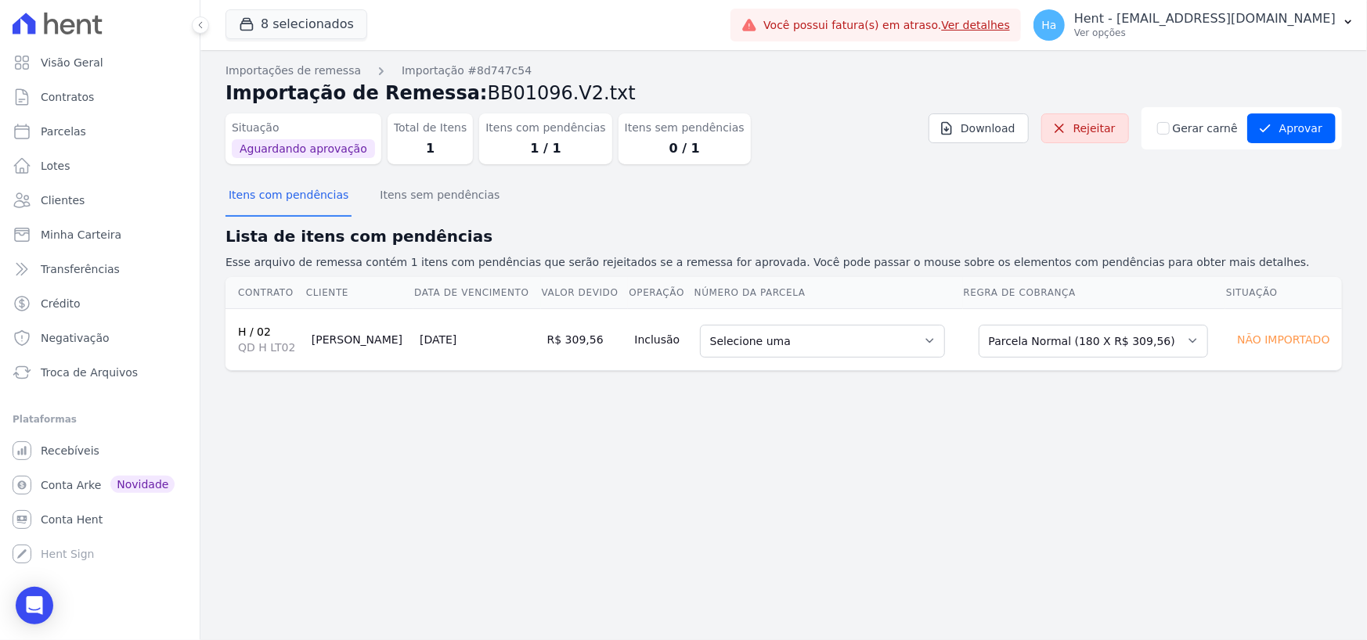
click at [945, 328] on td "Selecione uma 5 - [DATE] - R$ 316,19 - Vencido 30 - [DATE] - R$ 296,54 - Vencid…" at bounding box center [828, 339] width 269 height 62
click at [925, 329] on select "Selecione uma 5 - [DATE] - R$ 316,19 - Vencido 30 - [DATE] - R$ 296,54 - Vencid…" at bounding box center [822, 341] width 245 height 33
click at [1017, 342] on select "Selecione uma Nova Parcela Avulsa Parcela Avulsa Existente Parcela Normal (1 X …" at bounding box center [1093, 341] width 229 height 33
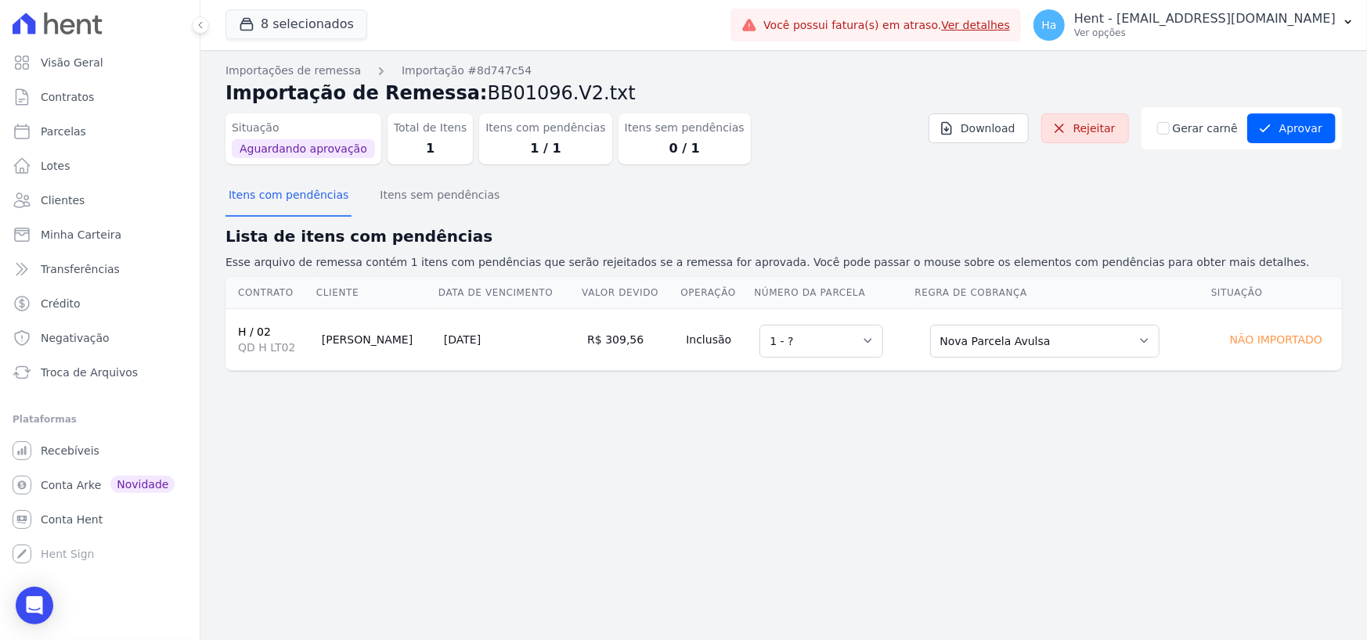
click at [597, 402] on div "Importações de remessa Importação #8d747c54 Importação de Remessa: BB01096.V2.t…" at bounding box center [783, 345] width 1167 height 590
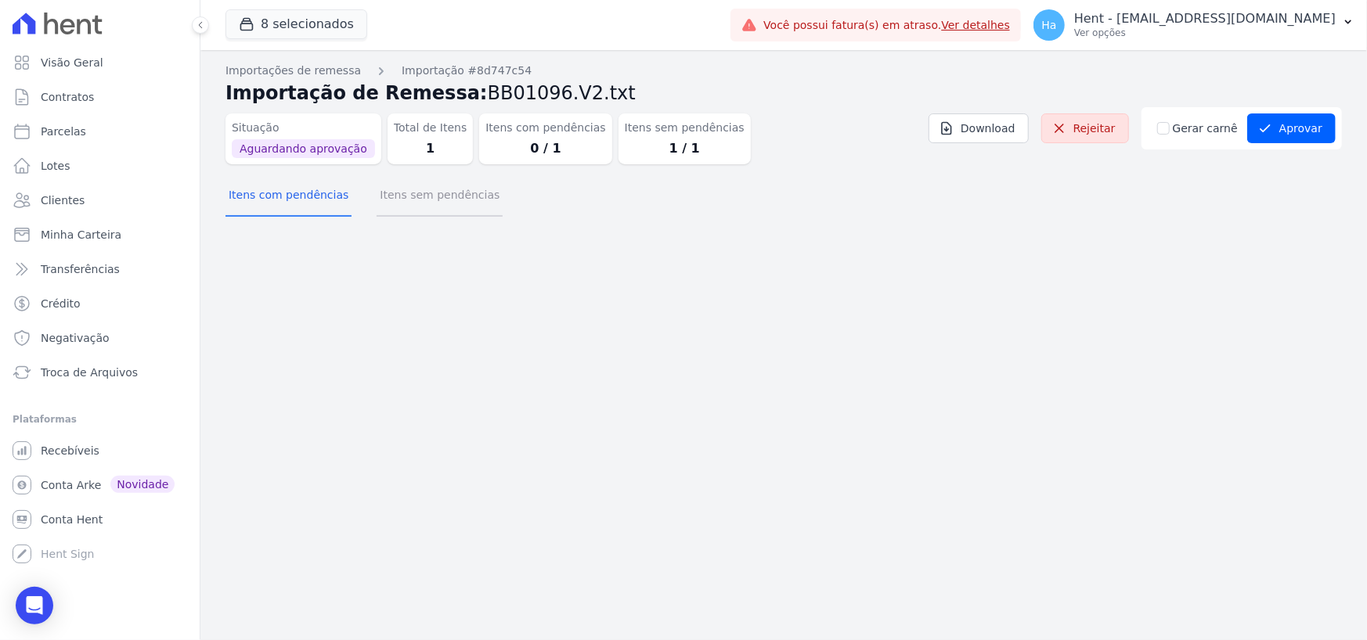
click at [451, 208] on button "Itens sem pendências" at bounding box center [440, 196] width 126 height 41
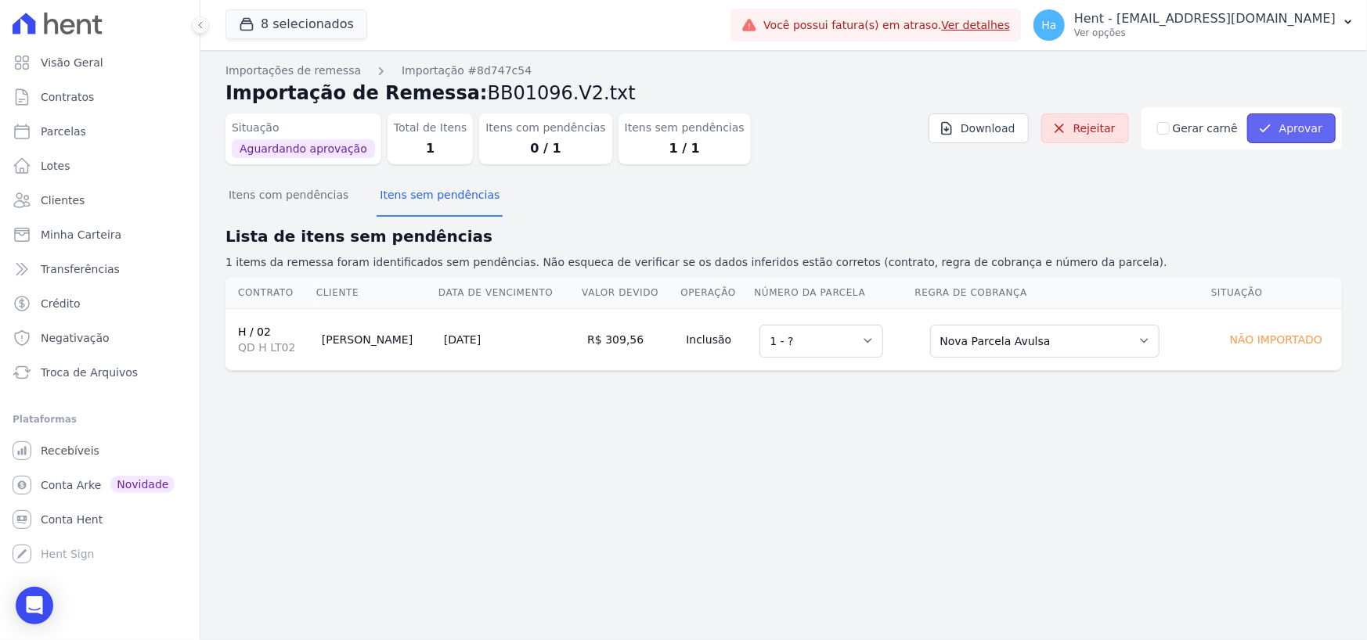
click at [1307, 128] on button "Aprovar" at bounding box center [1291, 129] width 88 height 30
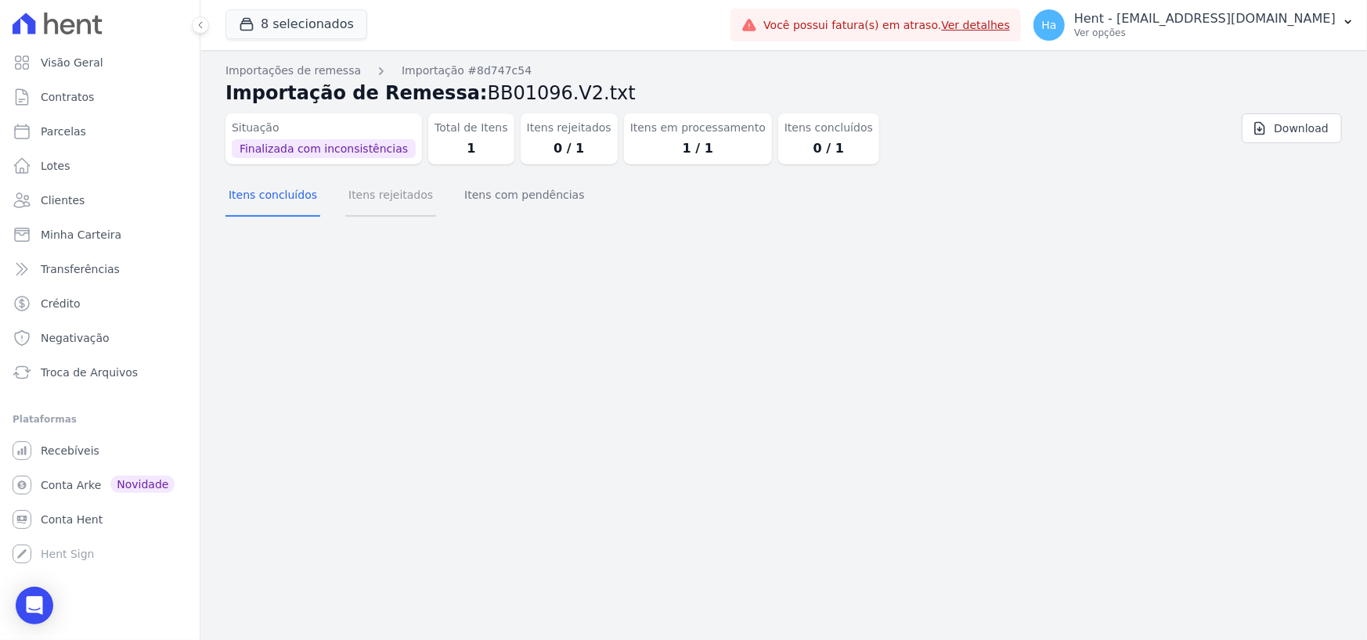
click at [368, 203] on button "Itens rejeitados" at bounding box center [390, 196] width 91 height 41
click at [482, 205] on button "Itens com pendências" at bounding box center [524, 196] width 126 height 41
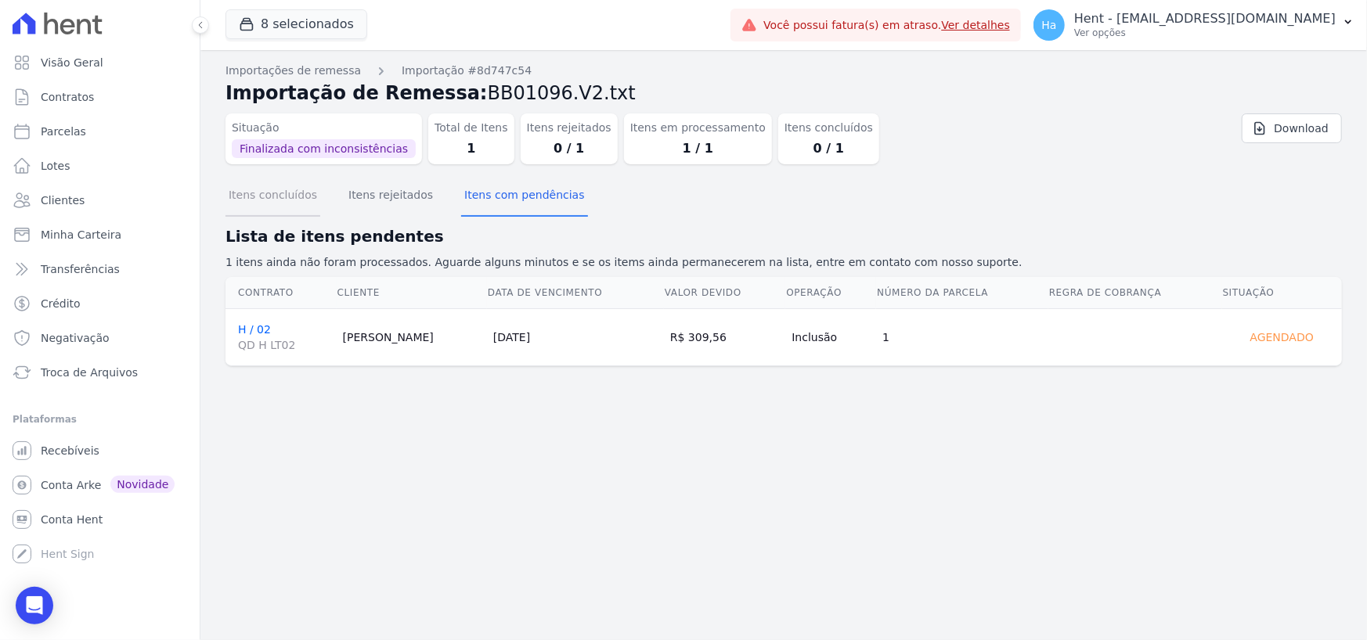
click at [272, 203] on button "Itens concluídos" at bounding box center [272, 196] width 95 height 41
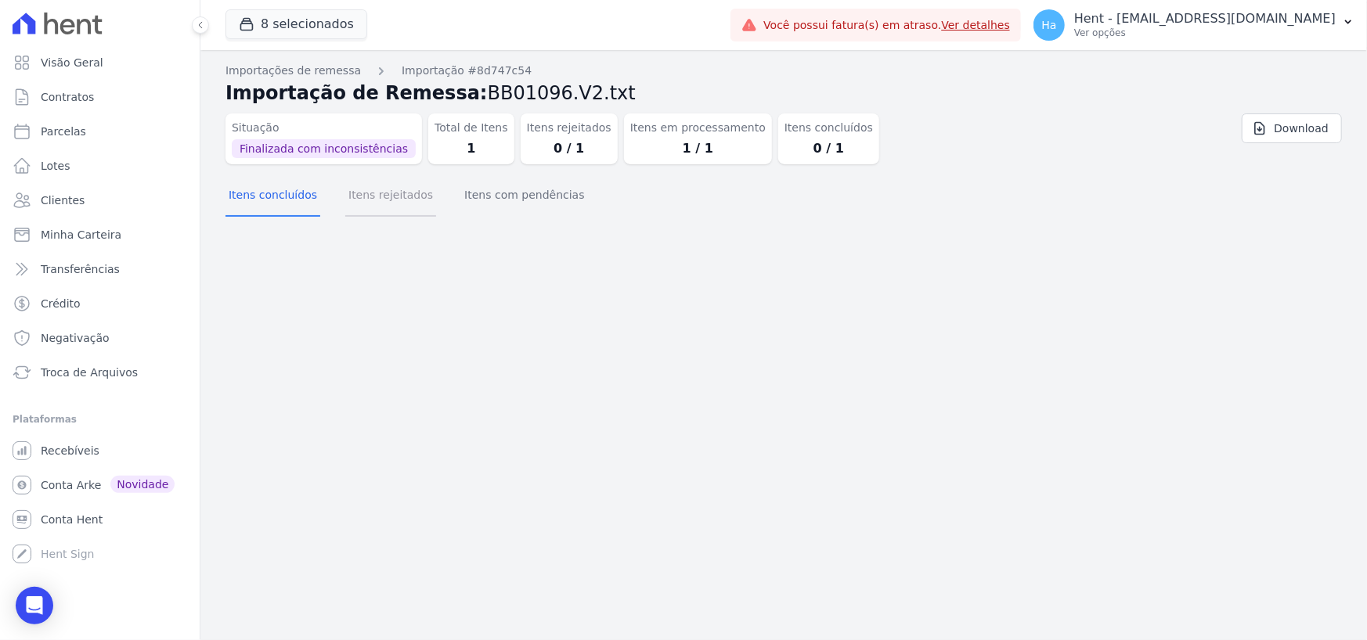
click at [391, 194] on button "Itens rejeitados" at bounding box center [390, 196] width 91 height 41
click at [506, 202] on button "Itens com pendências" at bounding box center [524, 196] width 126 height 41
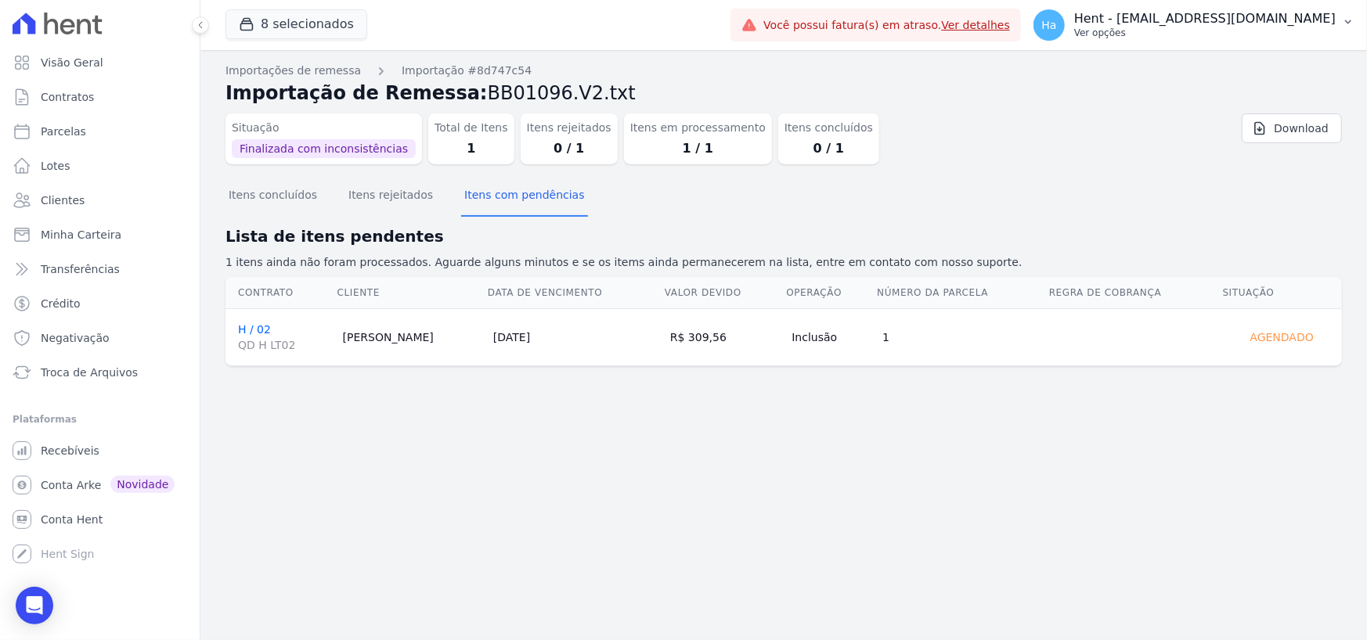
click at [1210, 23] on p "Hent - [EMAIL_ADDRESS][DOMAIN_NAME]" at bounding box center [1204, 19] width 261 height 16
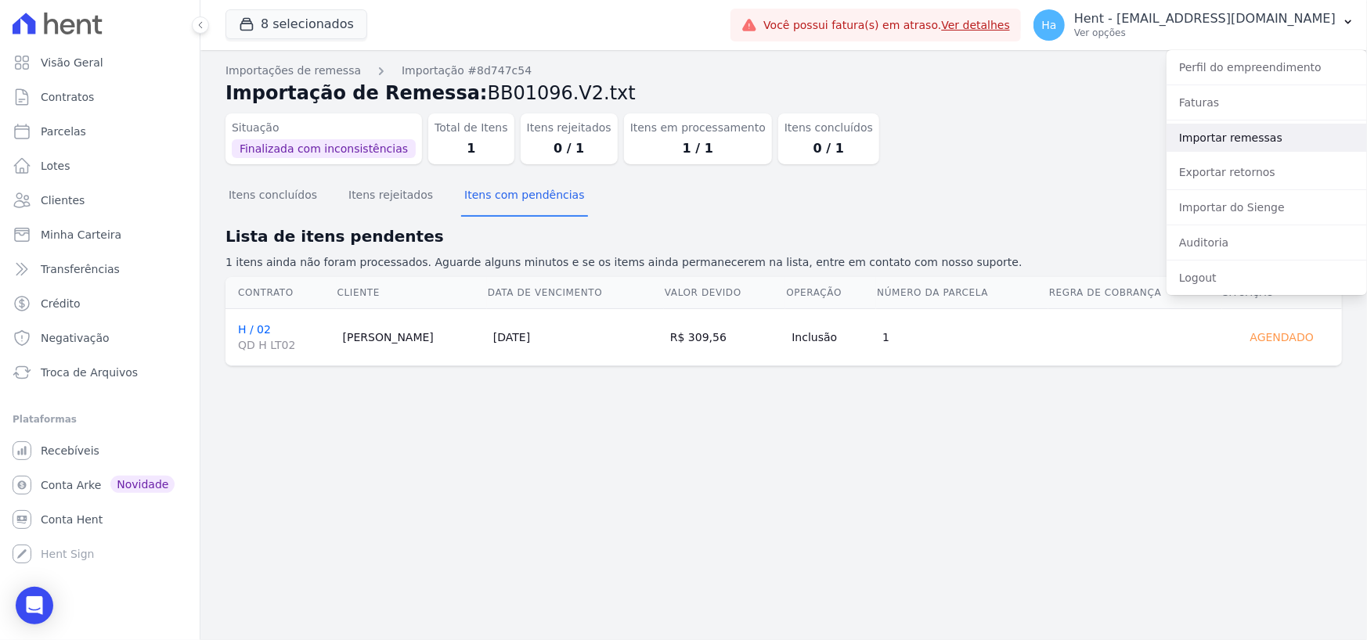
click at [1211, 139] on link "Importar remessas" at bounding box center [1267, 138] width 200 height 28
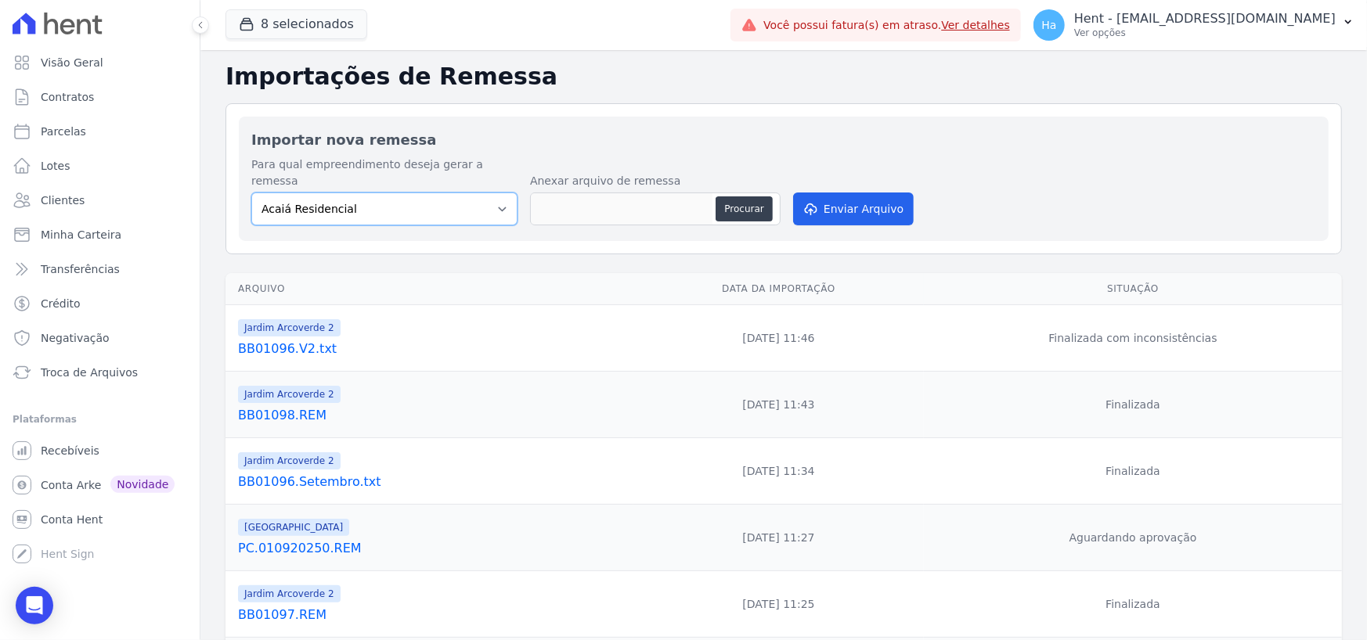
click at [467, 202] on select "Acaiá Residencial ACQUA 8 PELOTAS SPE LTDA II Administrativo AGILE ELOI MENDES …" at bounding box center [384, 209] width 266 height 33
select select "986a0db6-a8ec-4145-84fa-14c71c5582ed"
click at [251, 193] on select "Acaiá Residencial ACQUA 8 PELOTAS SPE LTDA II Administrativo AGILE ELOI MENDES …" at bounding box center [384, 209] width 266 height 33
click at [745, 197] on button "Procurar" at bounding box center [744, 209] width 56 height 25
type input "PC.010920250 (2).REM"
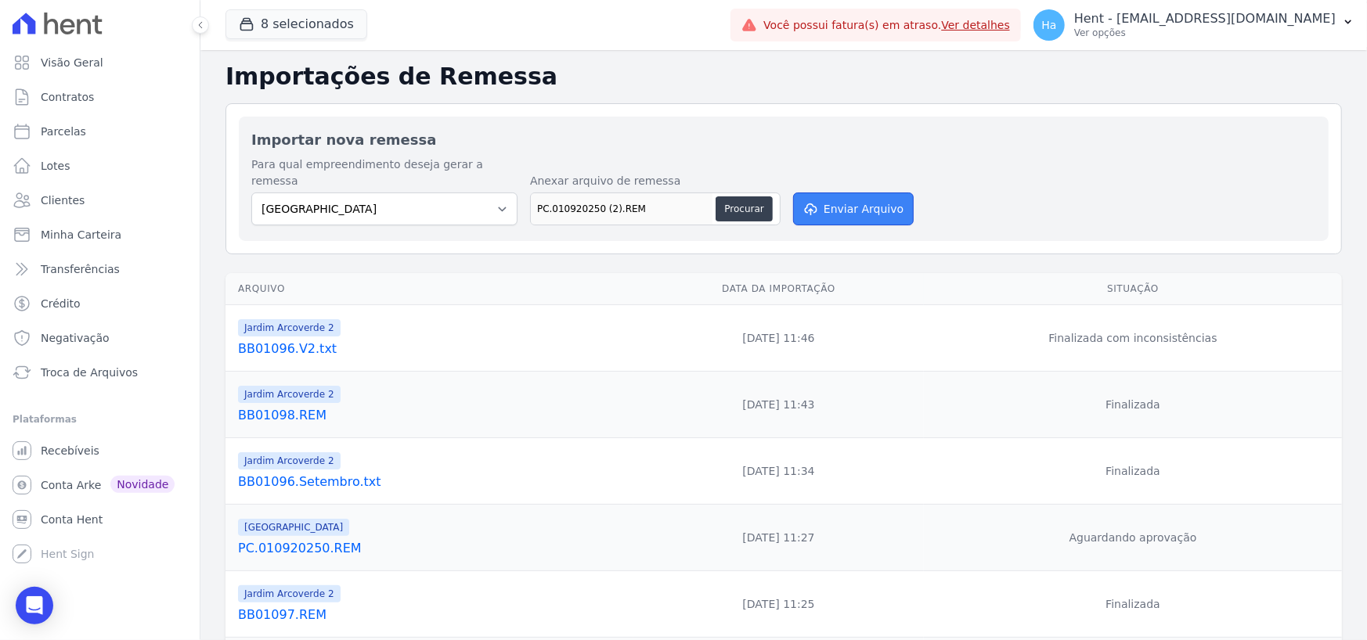
click at [843, 193] on button "Enviar Arquivo" at bounding box center [853, 209] width 121 height 33
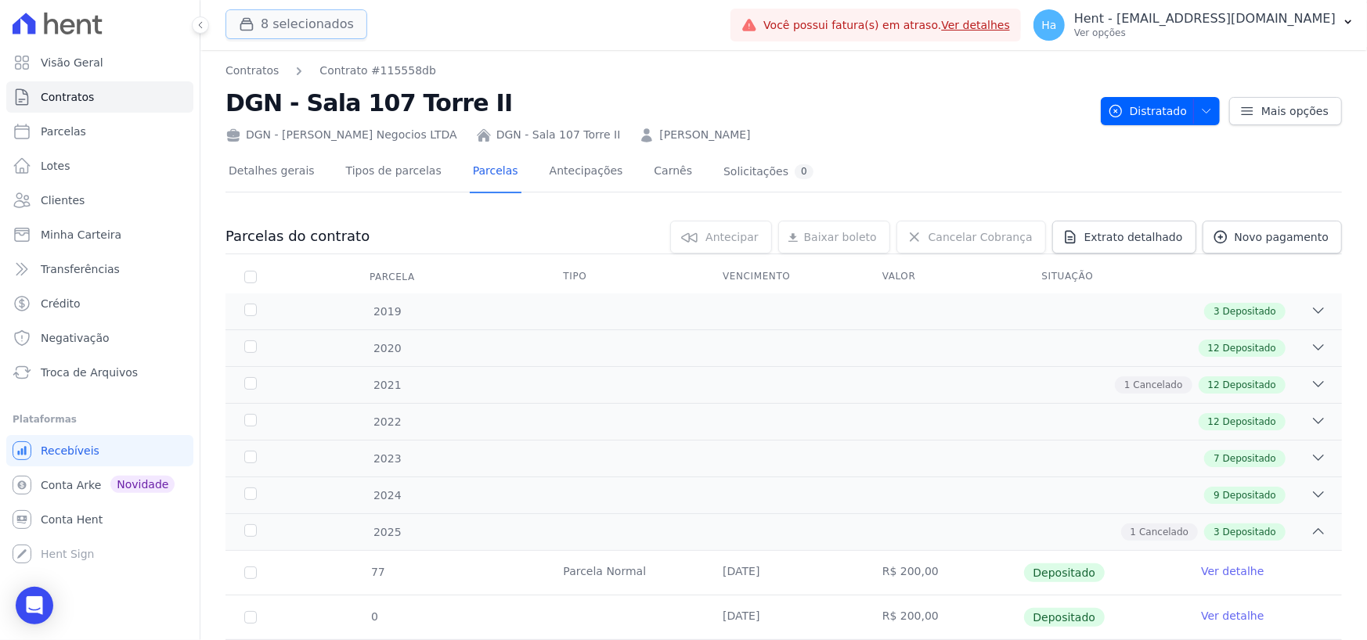
click at [327, 18] on button "8 selecionados" at bounding box center [296, 24] width 142 height 30
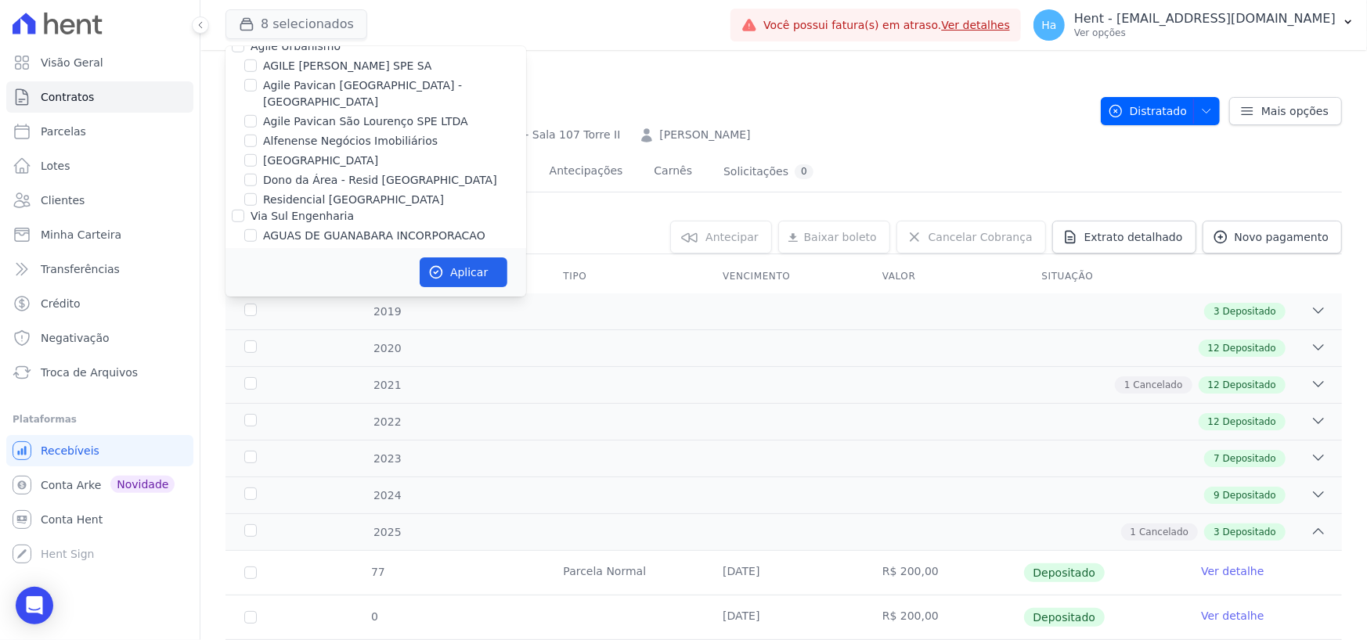
scroll to position [6976, 0]
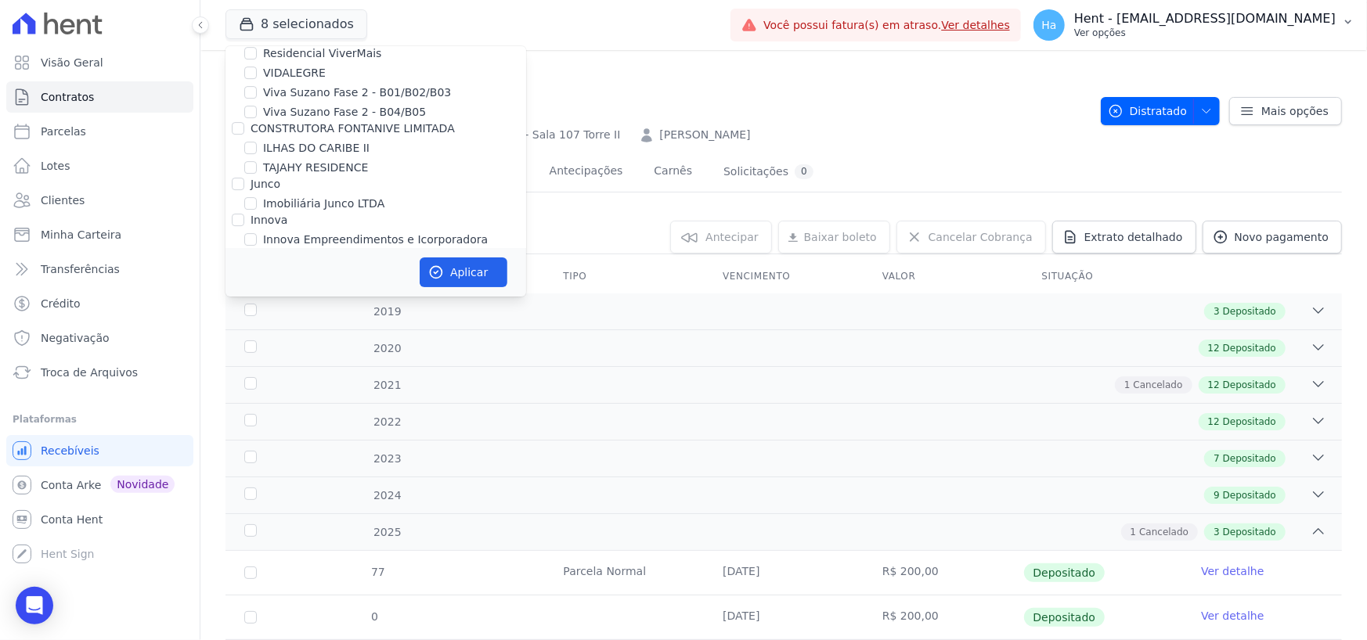
click at [1232, 23] on p "Hent - [EMAIL_ADDRESS][DOMAIN_NAME]" at bounding box center [1204, 19] width 261 height 16
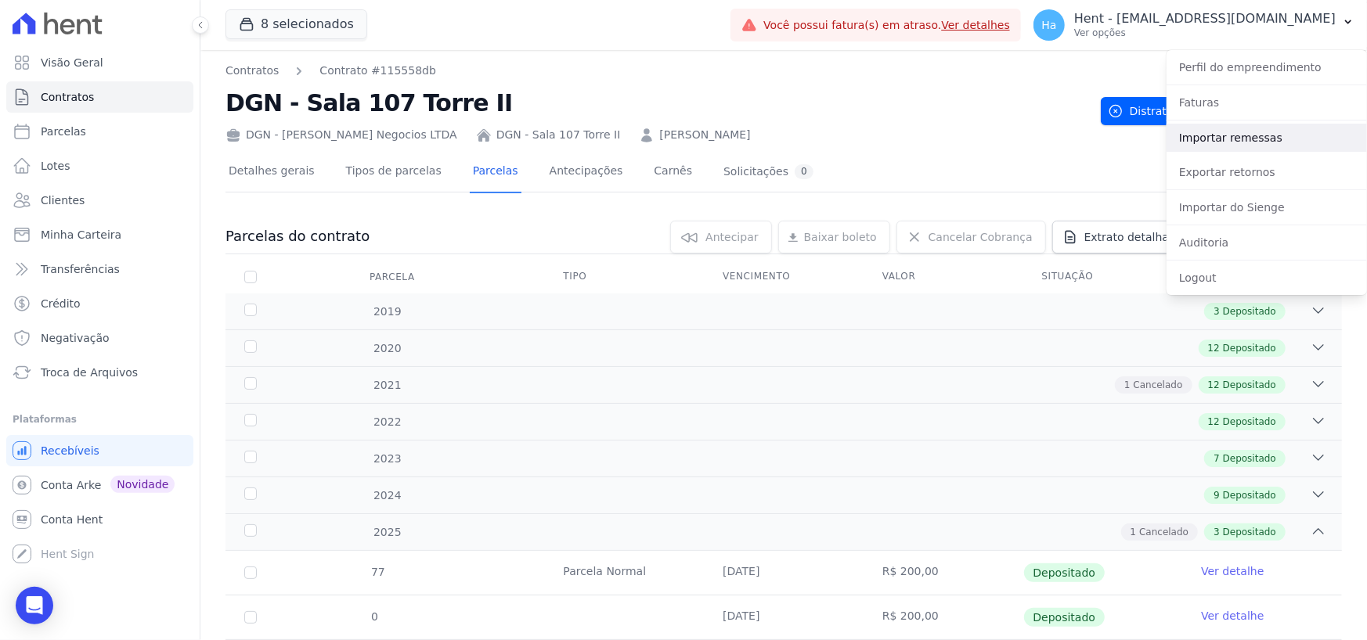
click at [1205, 132] on link "Importar remessas" at bounding box center [1267, 138] width 200 height 28
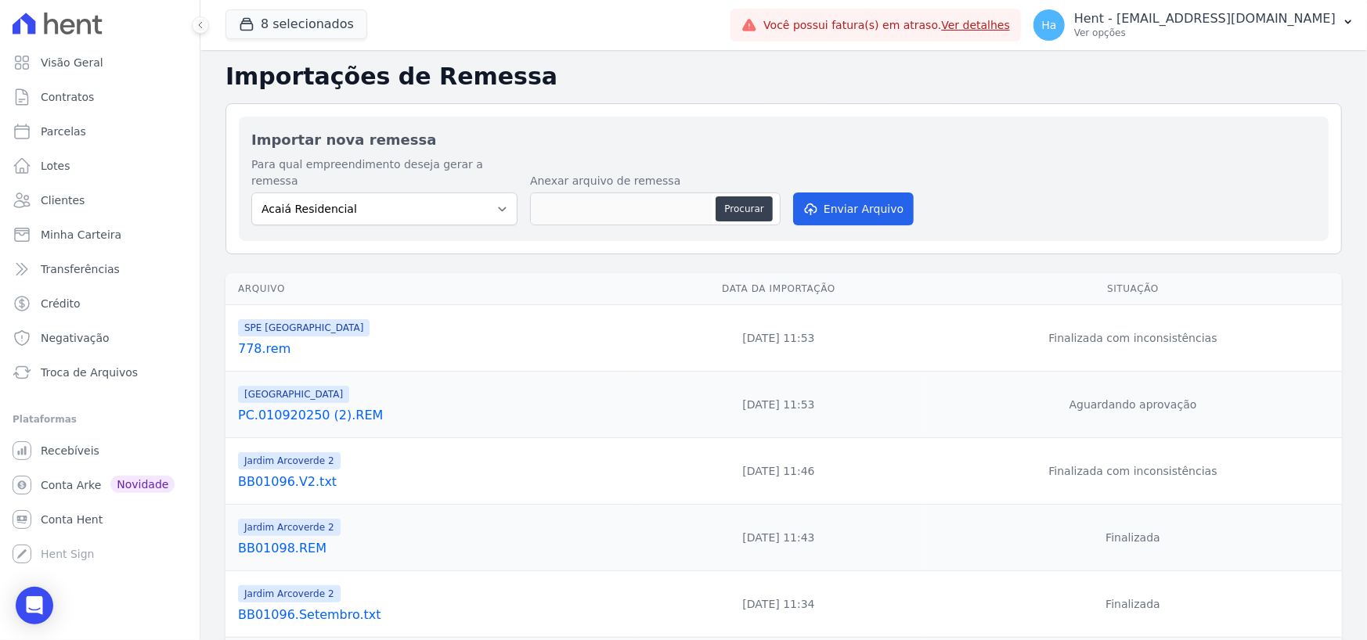
click at [339, 406] on link "PC.010920250 (2).REM" at bounding box center [432, 415] width 389 height 19
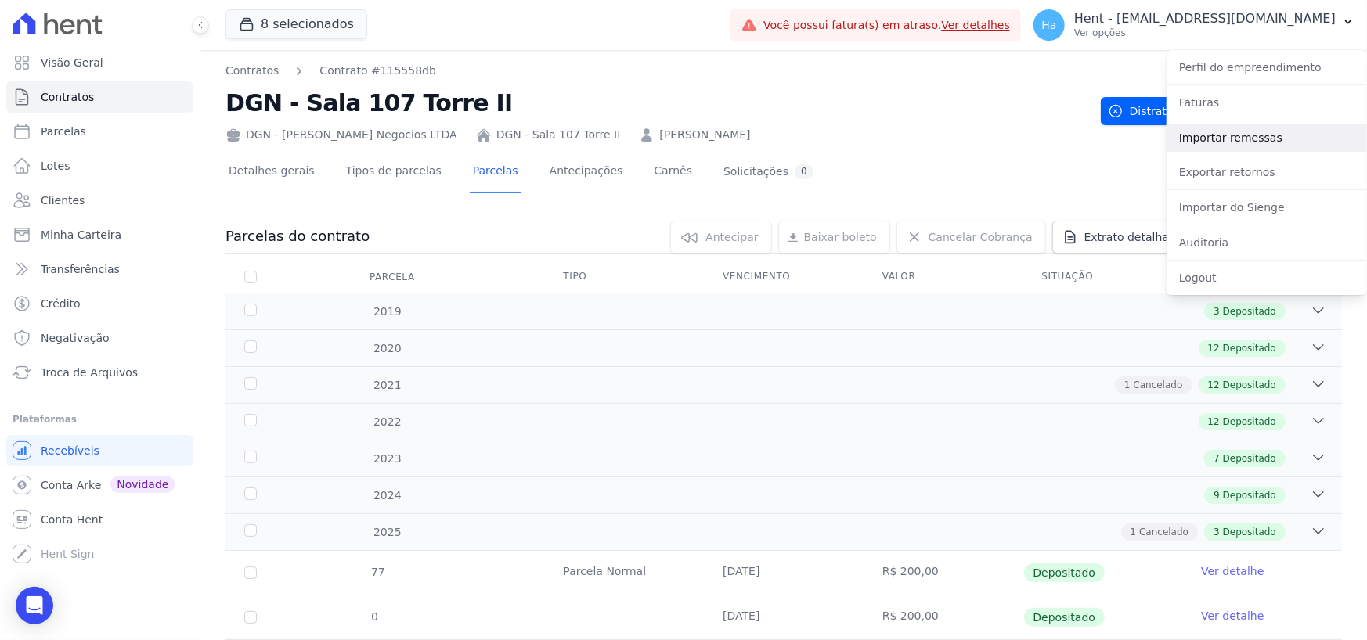
click at [1217, 132] on link "Importar remessas" at bounding box center [1267, 138] width 200 height 28
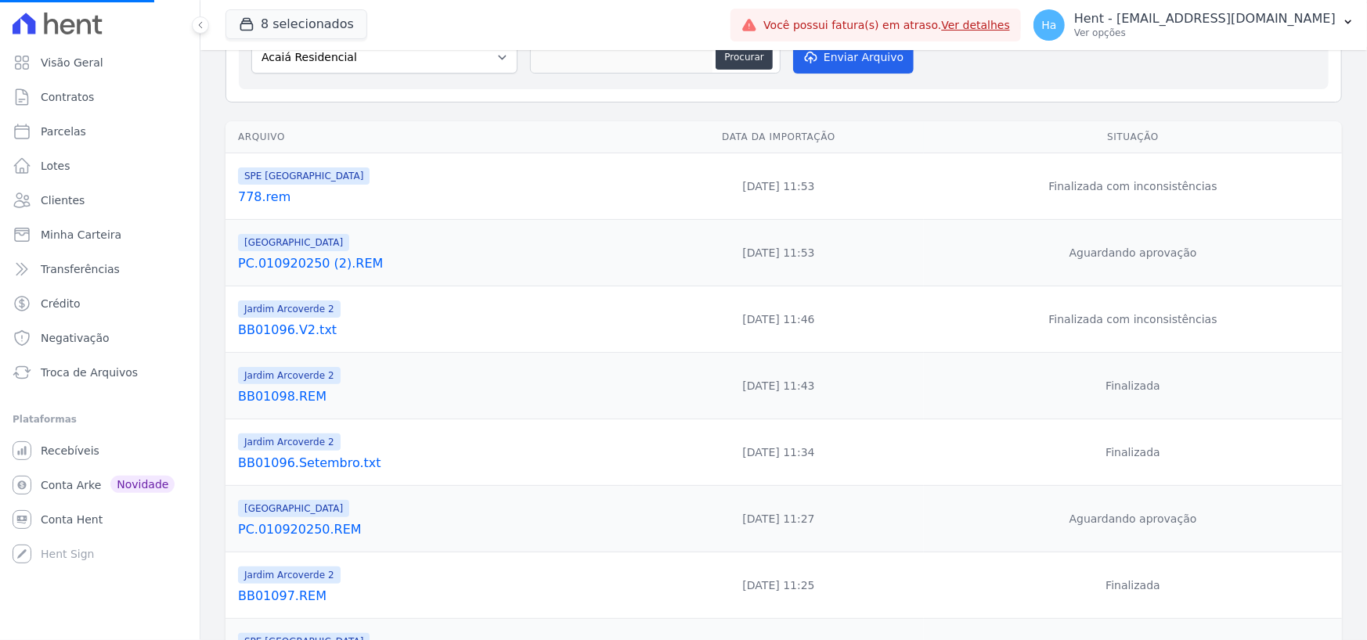
scroll to position [157, 0]
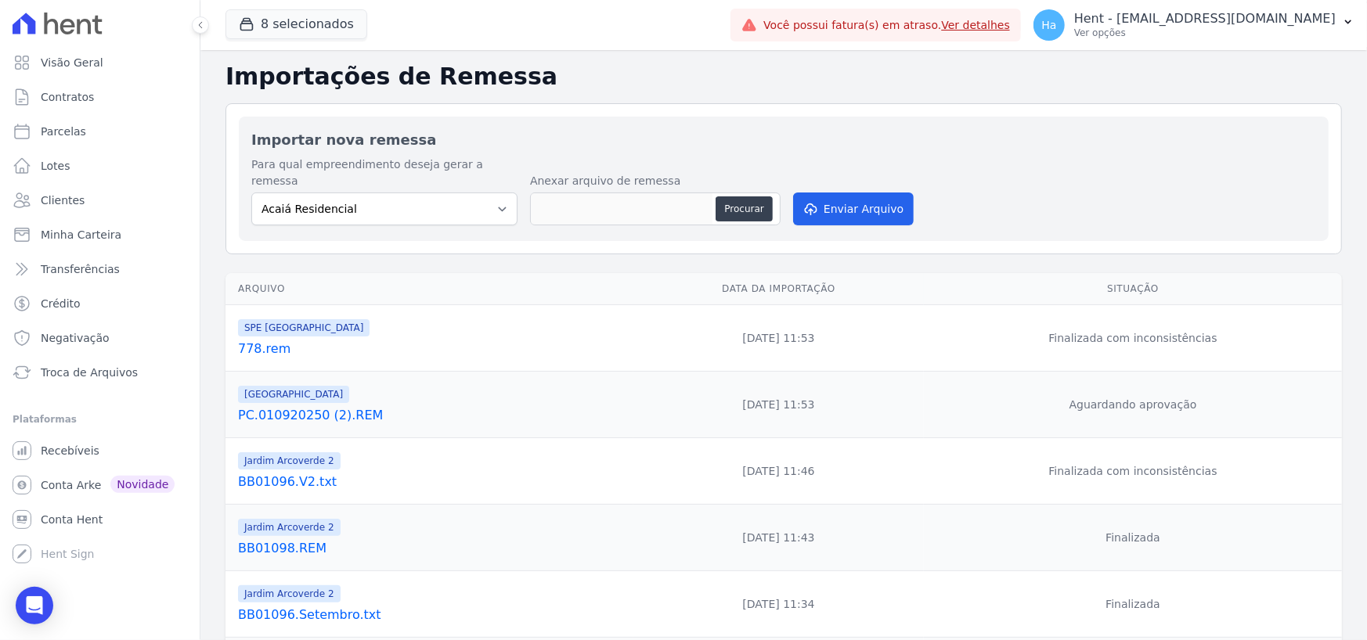
click at [310, 473] on link "BB01096.V2.txt" at bounding box center [432, 482] width 389 height 19
